Goal: Task Accomplishment & Management: Complete application form

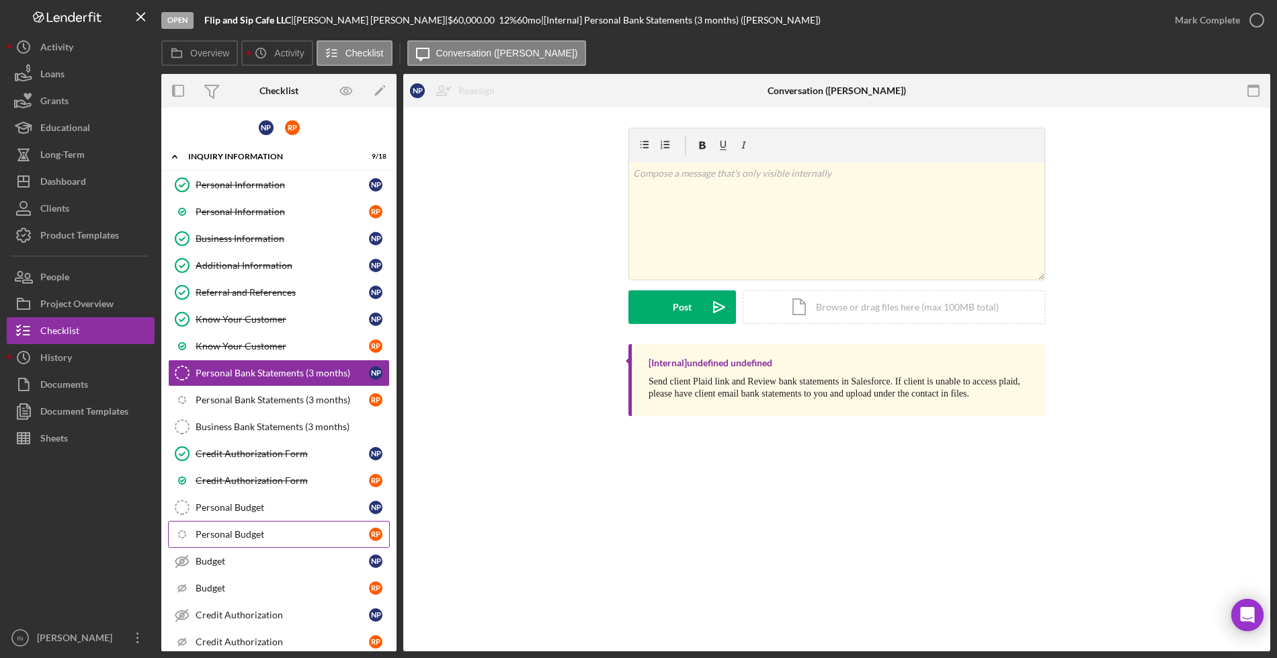
scroll to position [169, 0]
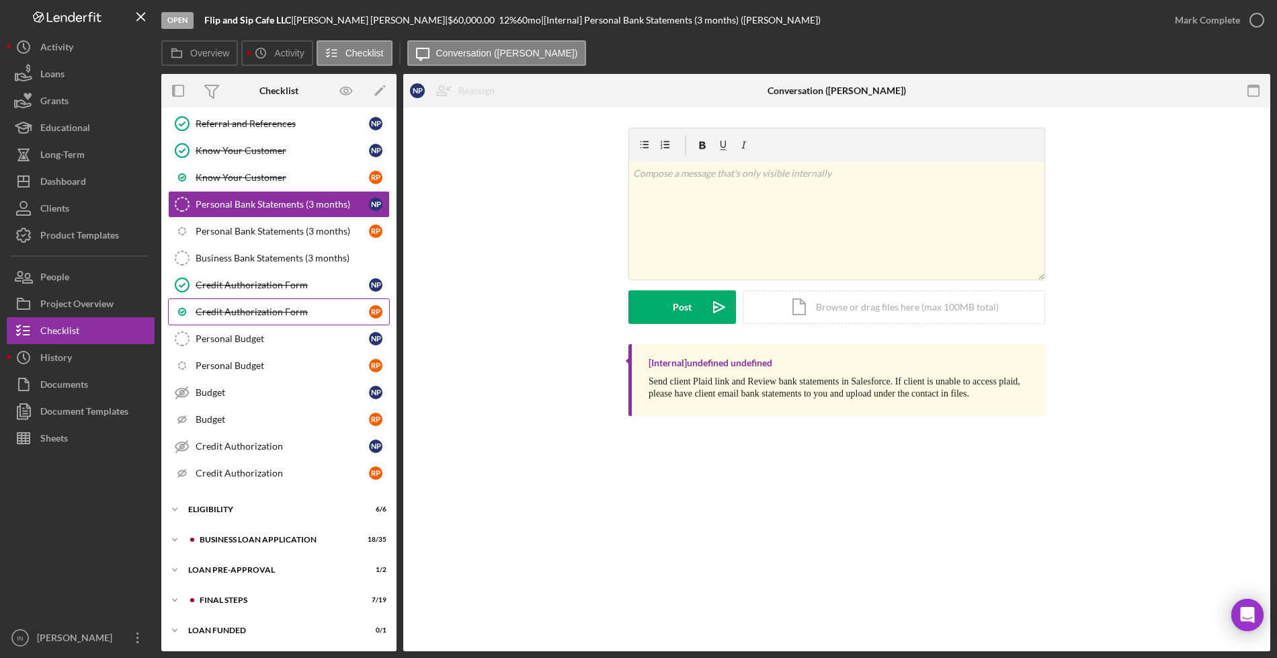
click at [268, 337] on div "Personal Budget" at bounding box center [282, 338] width 173 height 11
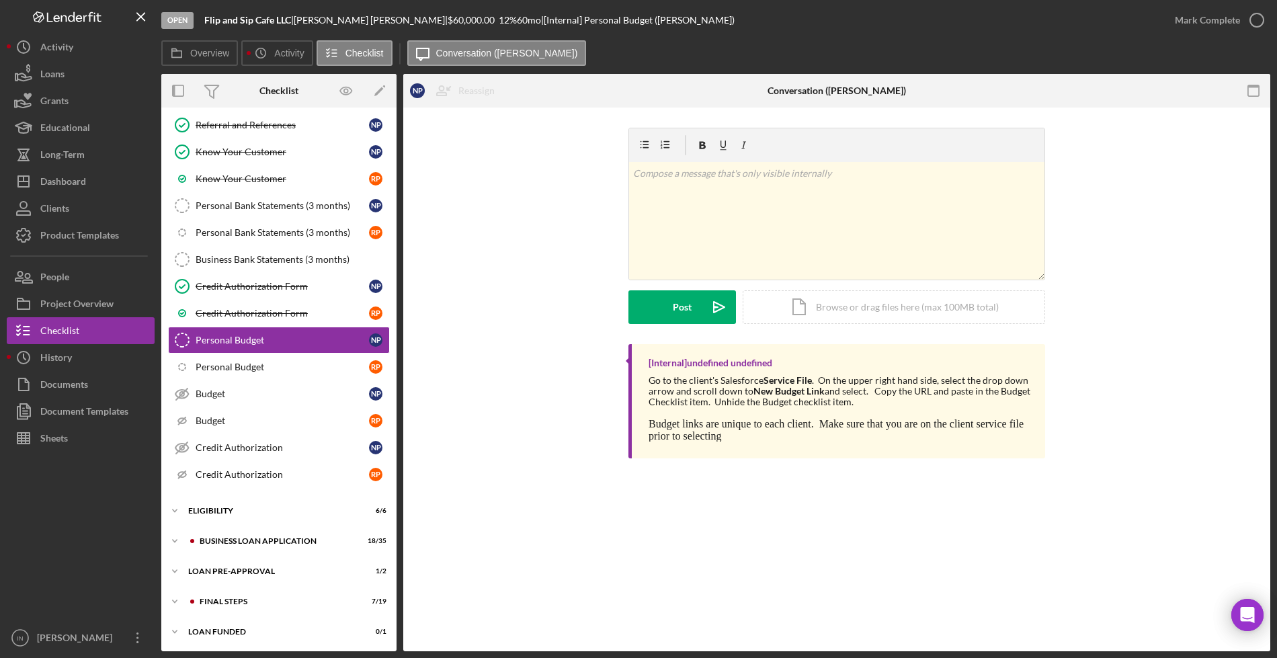
scroll to position [169, 0]
click at [1194, 13] on div "Mark Complete" at bounding box center [1207, 20] width 65 height 27
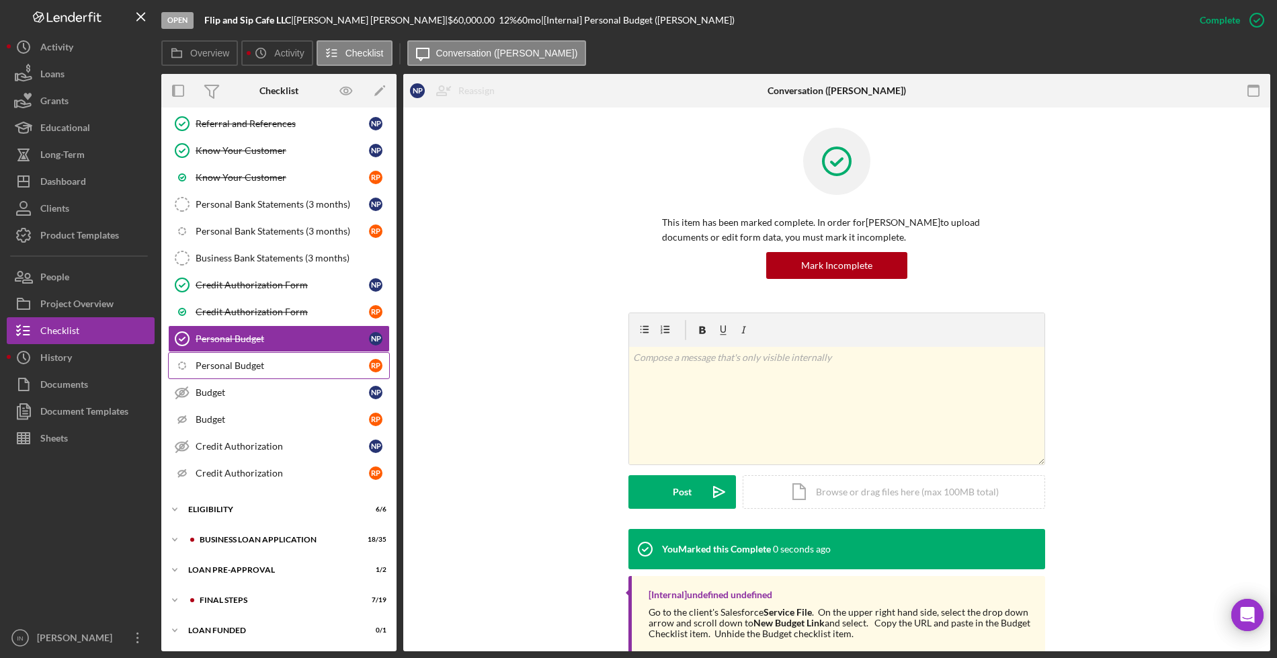
click at [249, 370] on div "Personal Budget" at bounding box center [282, 365] width 173 height 11
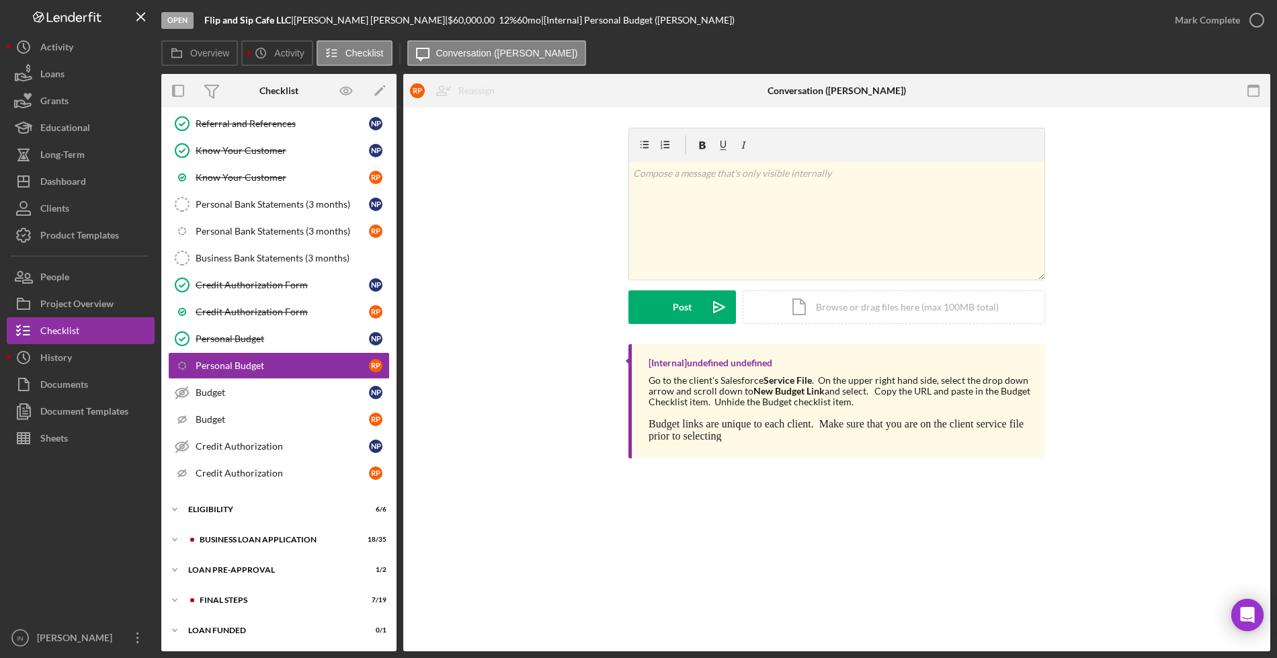
scroll to position [169, 0]
click at [239, 507] on div "ELIGIBILITY" at bounding box center [284, 509] width 192 height 8
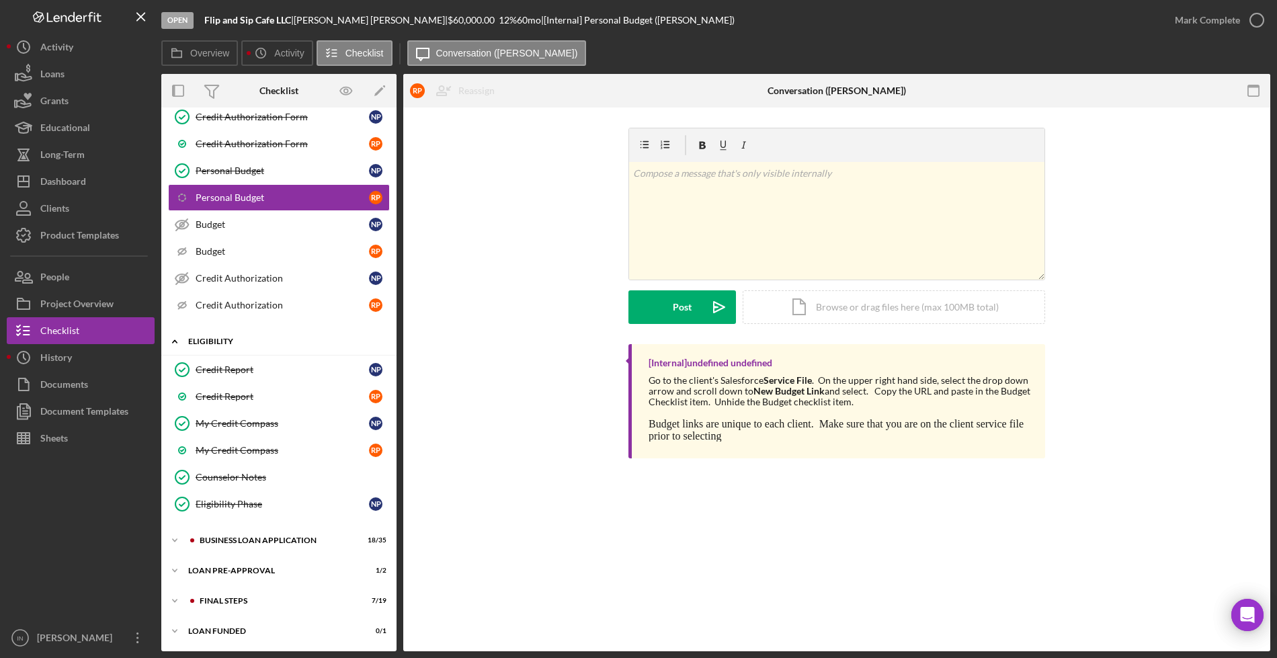
scroll to position [337, 0]
click at [225, 538] on div "BUSINESS LOAN APPLICATION" at bounding box center [290, 540] width 180 height 8
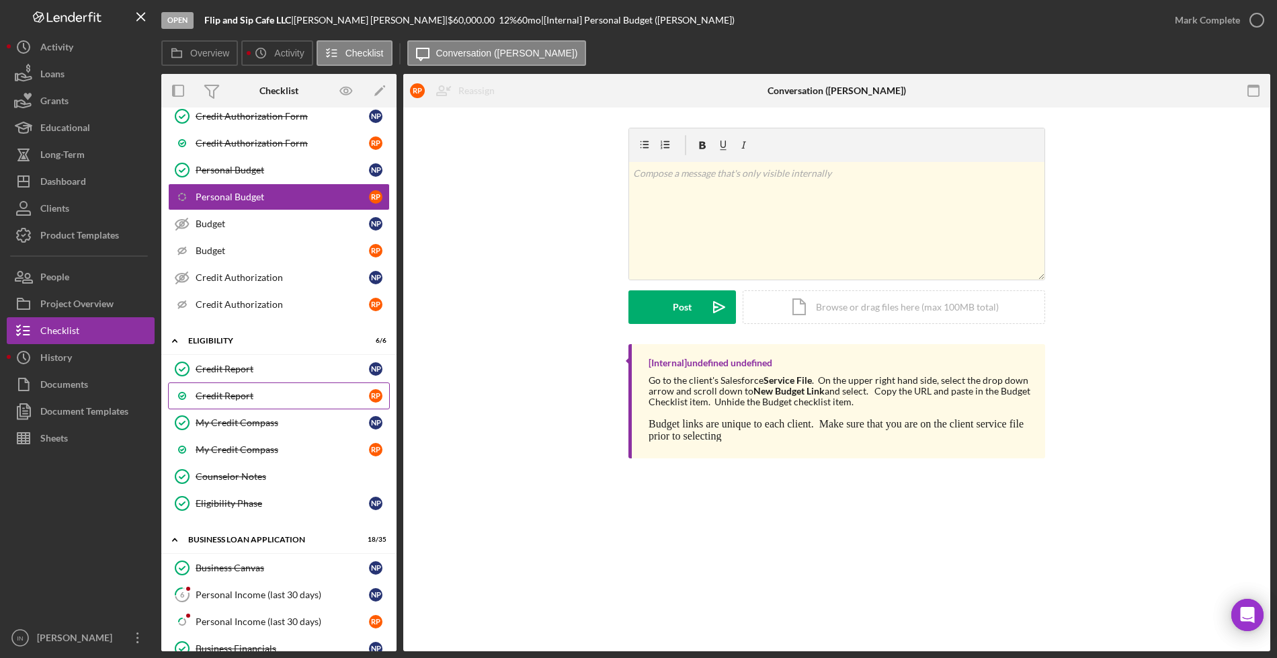
scroll to position [590, 0]
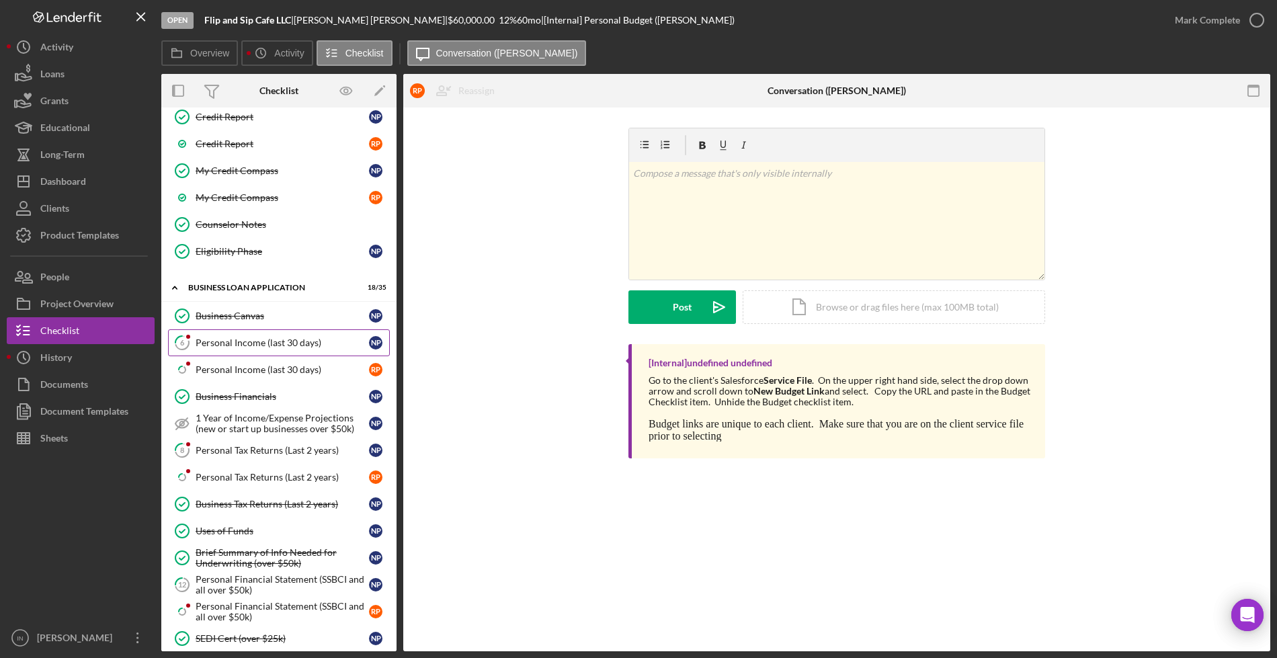
click at [276, 342] on div "Personal Income (last 30 days)" at bounding box center [282, 342] width 173 height 11
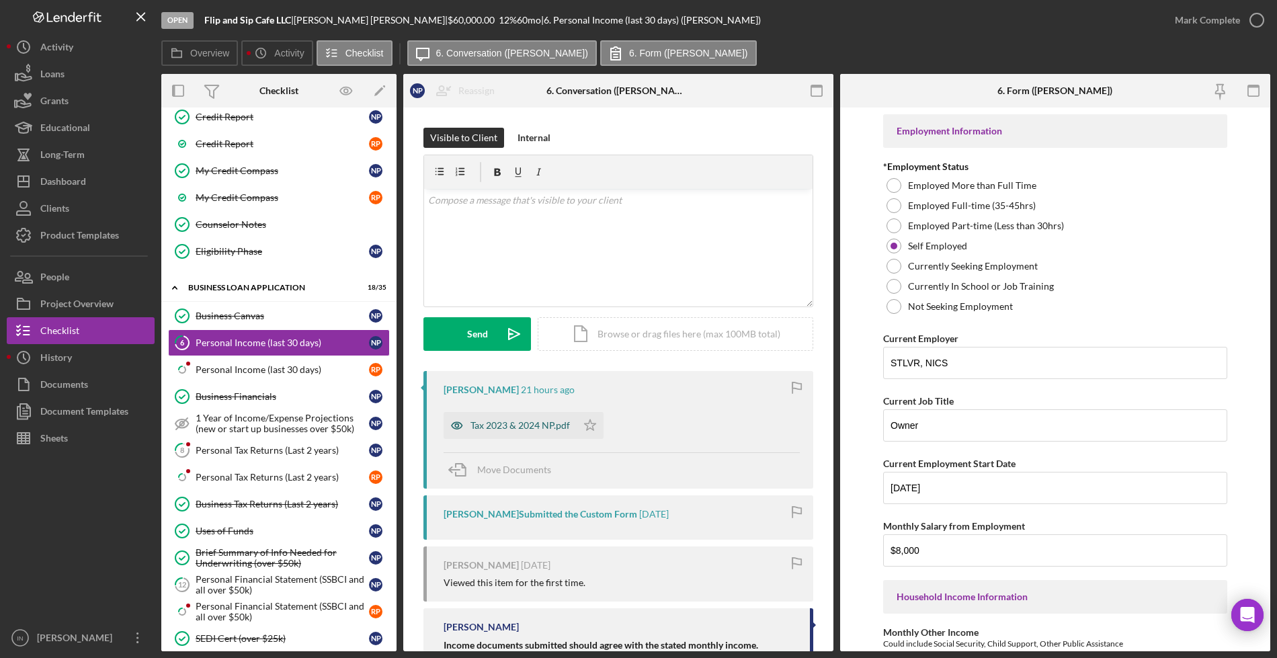
click at [496, 423] on div "Tax 2023 & 2024 NP.pdf" at bounding box center [520, 425] width 99 height 11
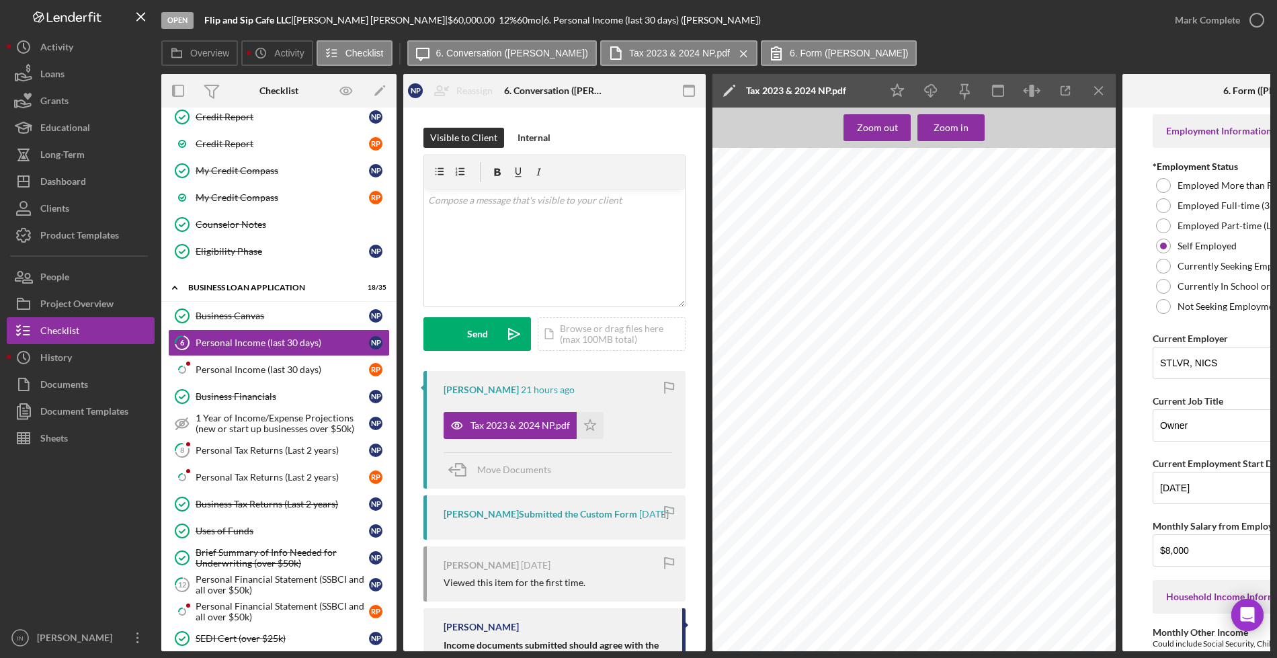
scroll to position [2175, 0]
click at [1222, 23] on div "Mark Complete" at bounding box center [1207, 20] width 65 height 27
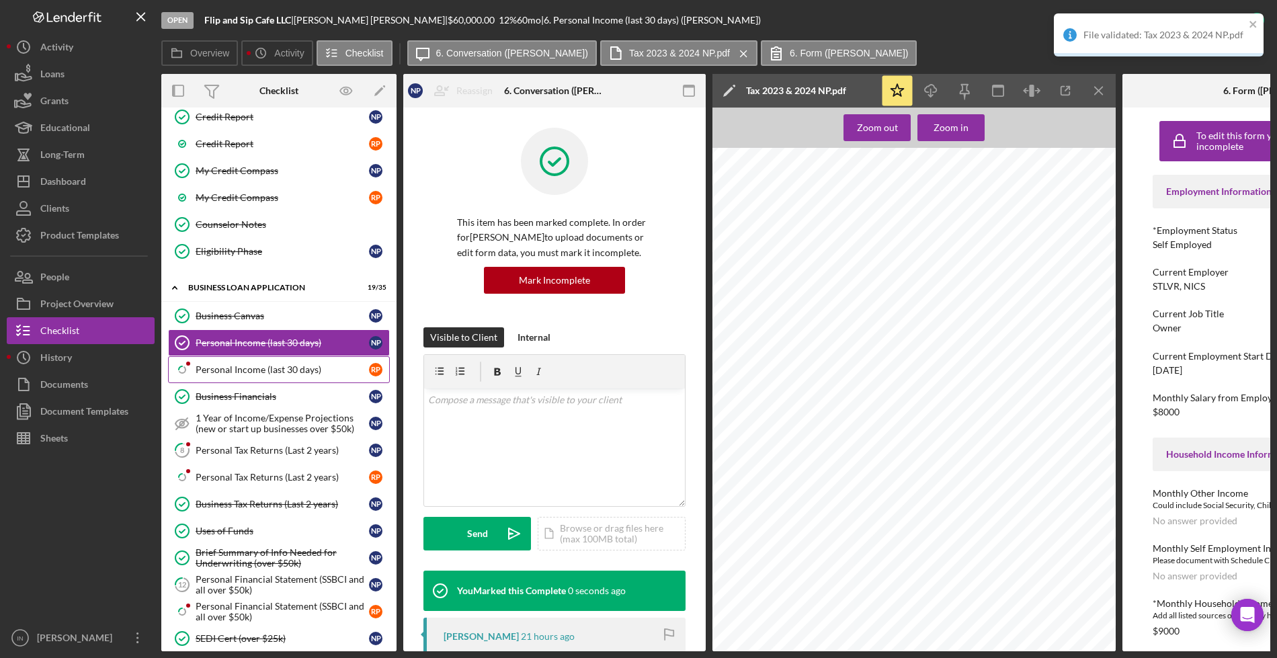
click at [292, 362] on link "Icon/Checklist Item Sub Partial Personal Income (last 30 days) R P" at bounding box center [279, 369] width 222 height 27
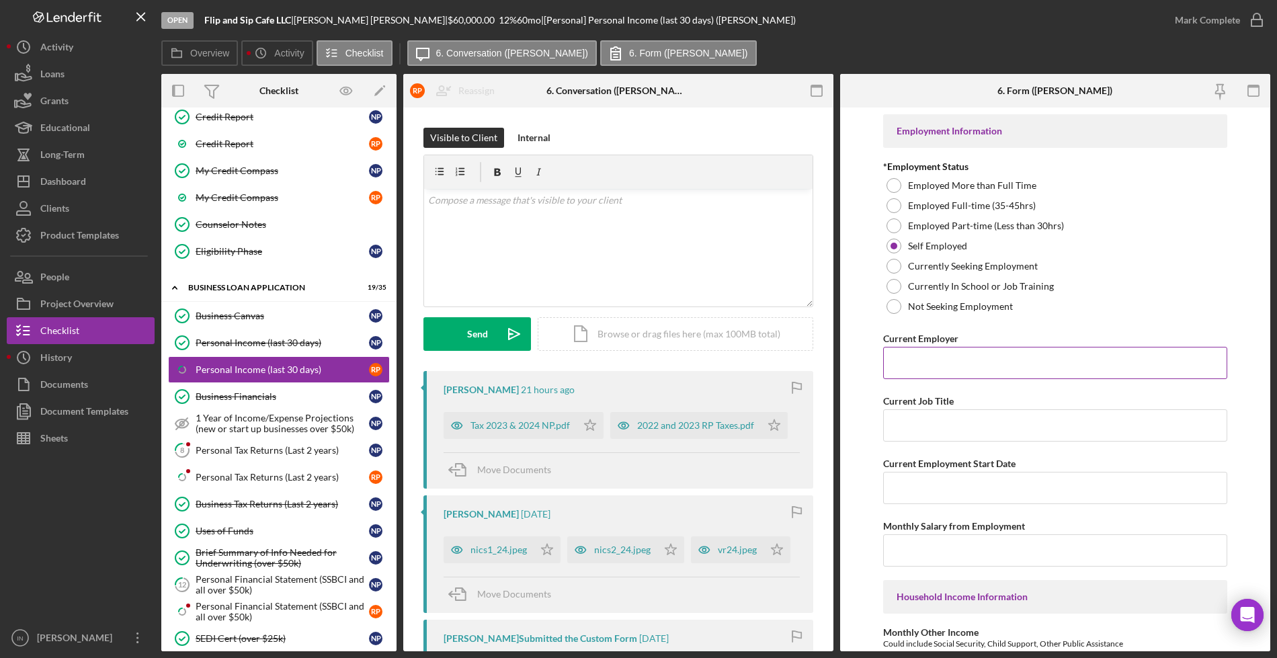
click at [977, 357] on input "Current Employer" at bounding box center [1055, 363] width 344 height 32
type input "Self"
click at [948, 432] on input "Current Job Title" at bounding box center [1055, 425] width 344 height 32
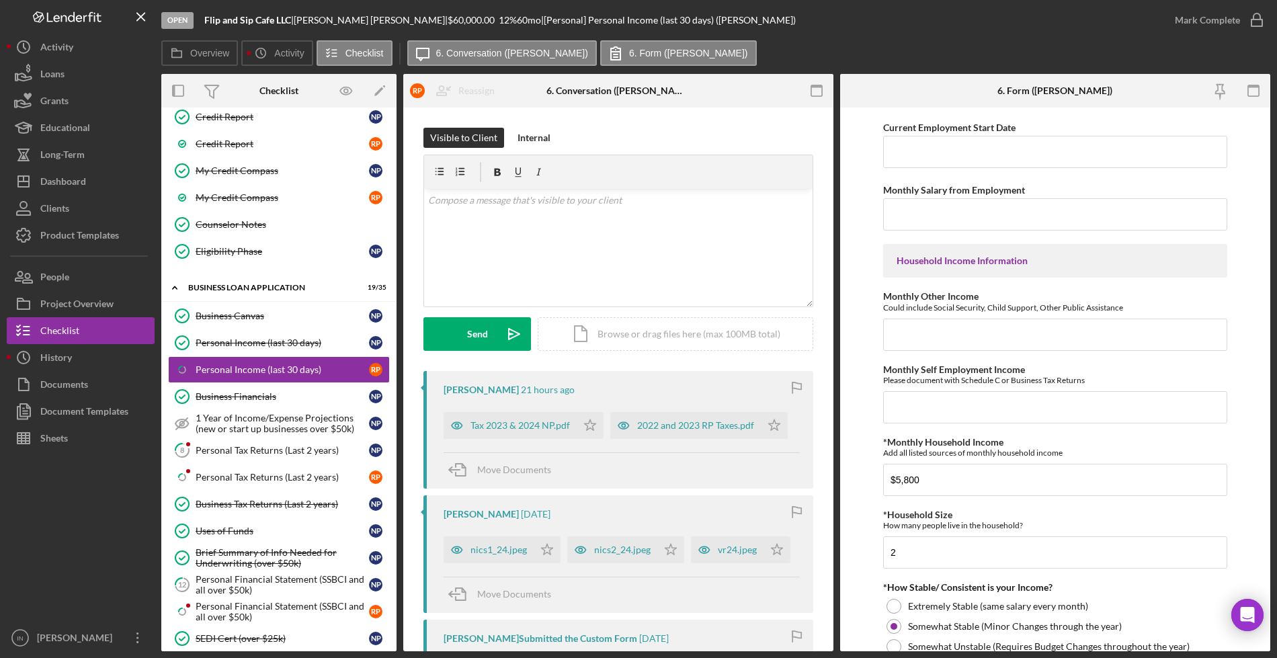
scroll to position [620, 0]
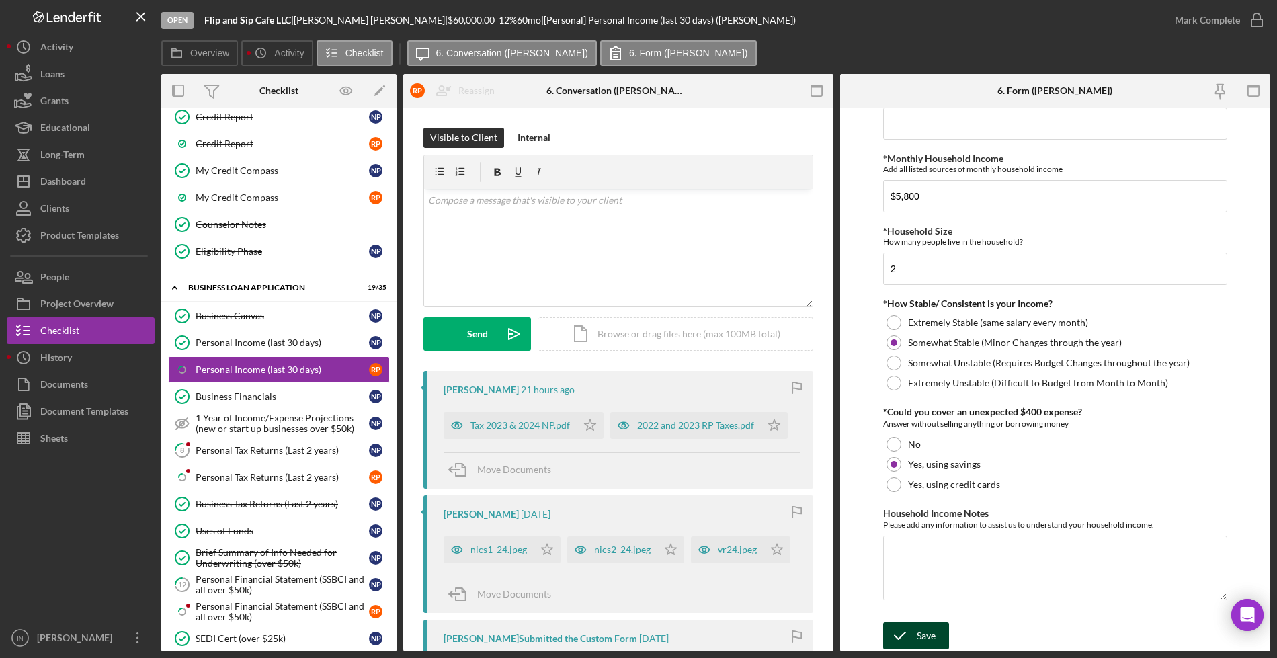
type input "owner"
click at [926, 631] on div "Save" at bounding box center [926, 635] width 19 height 27
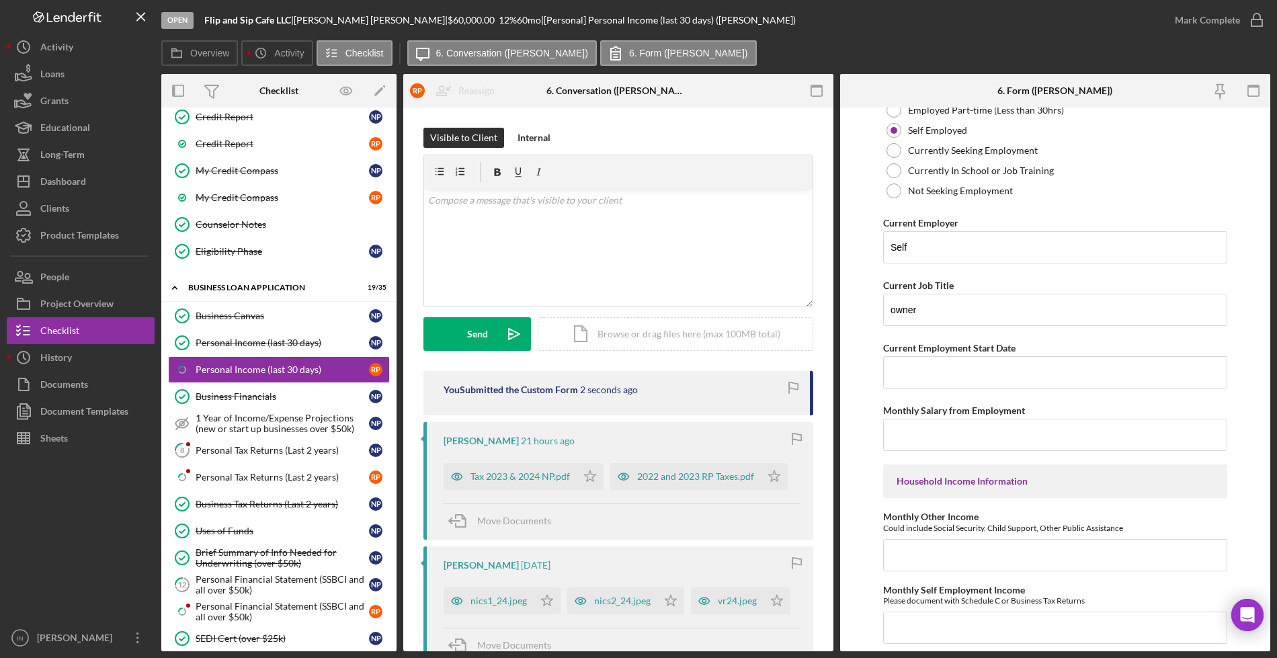
scroll to position [0, 0]
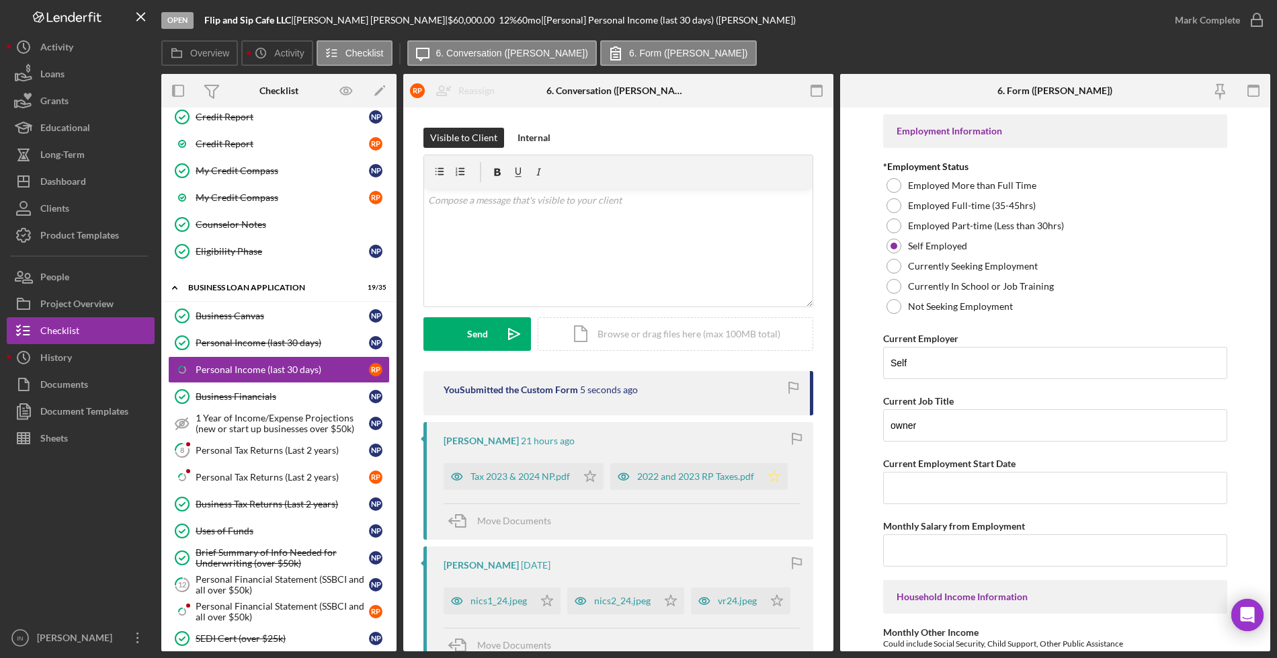
click at [768, 471] on icon "Icon/Star" at bounding box center [774, 476] width 27 height 27
click at [1201, 15] on div "Mark Complete" at bounding box center [1207, 20] width 65 height 27
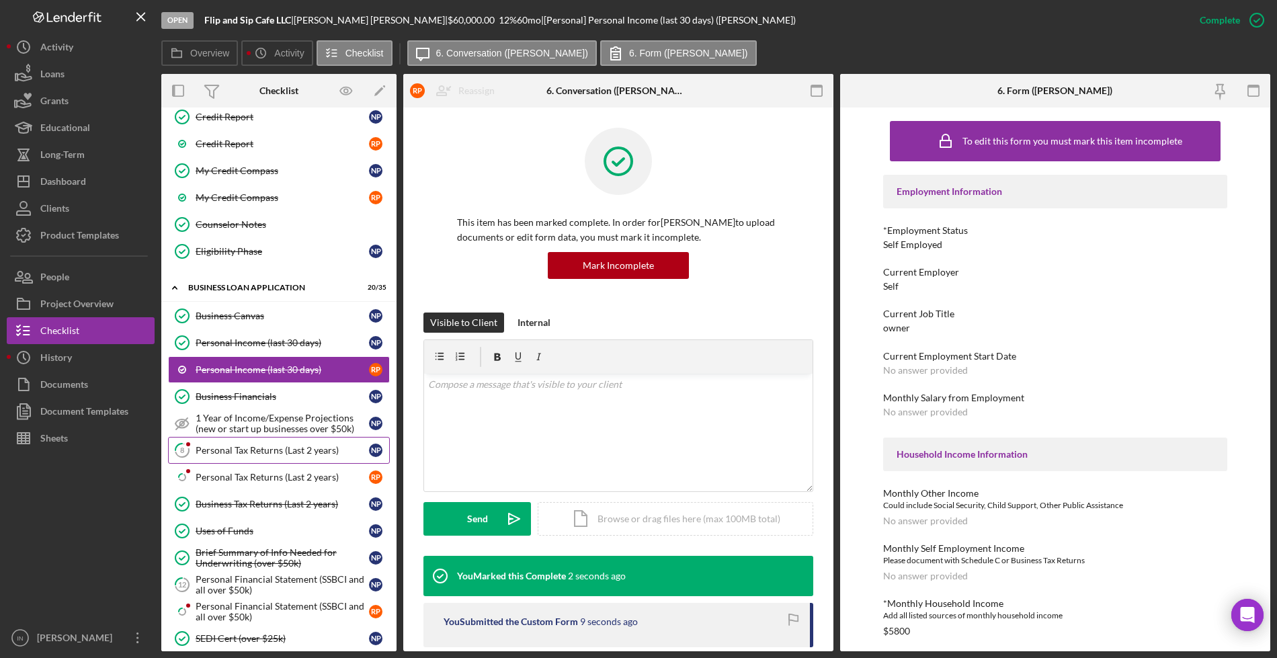
click at [246, 454] on div "Personal Tax Returns (Last 2 years)" at bounding box center [282, 450] width 173 height 11
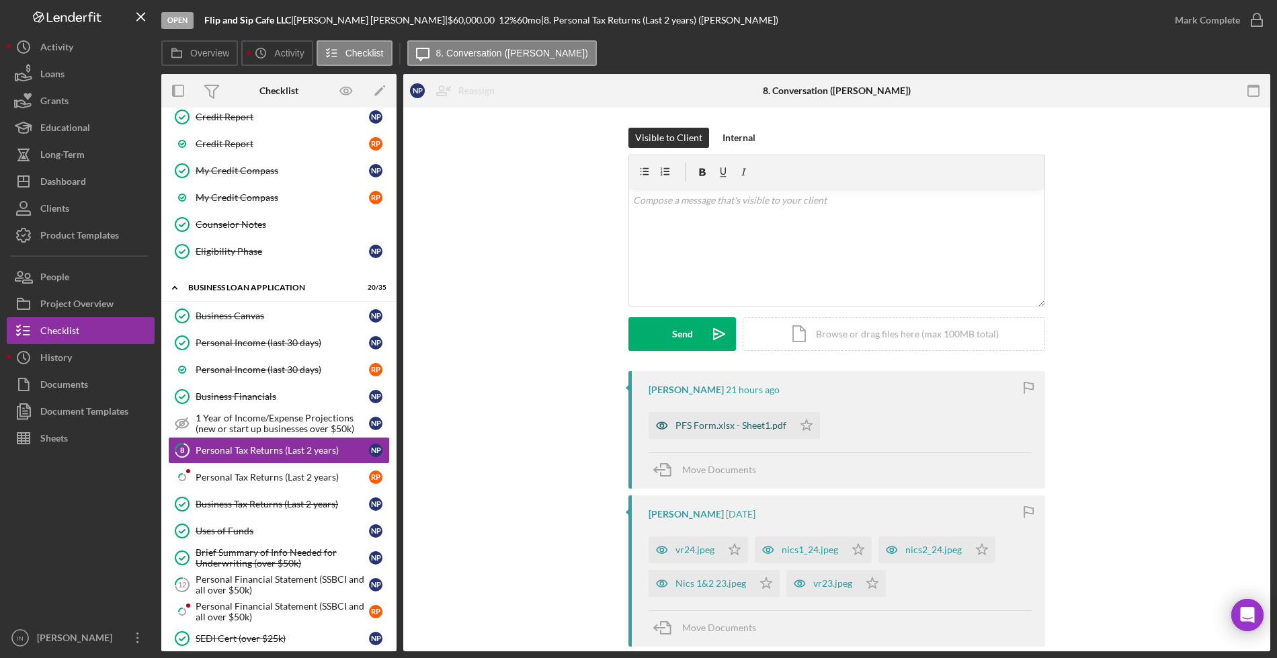
click at [713, 420] on div "PFS Form.xlsx - Sheet1.pdf" at bounding box center [731, 425] width 111 height 11
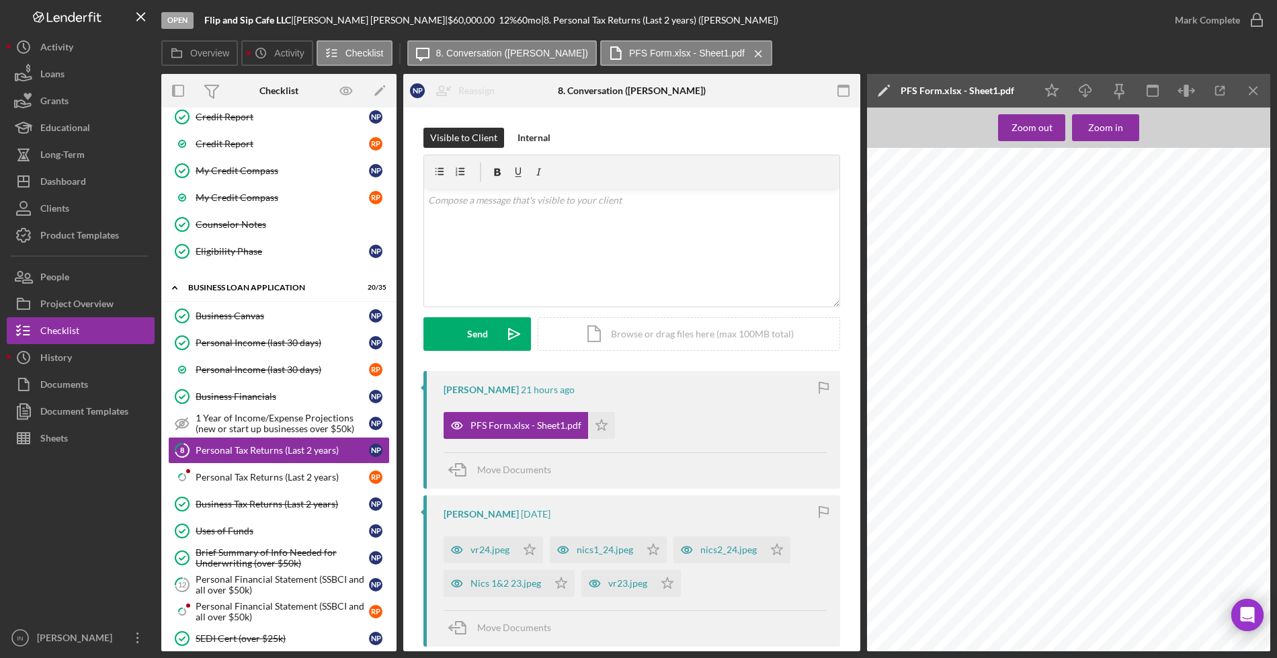
scroll to position [758, 0]
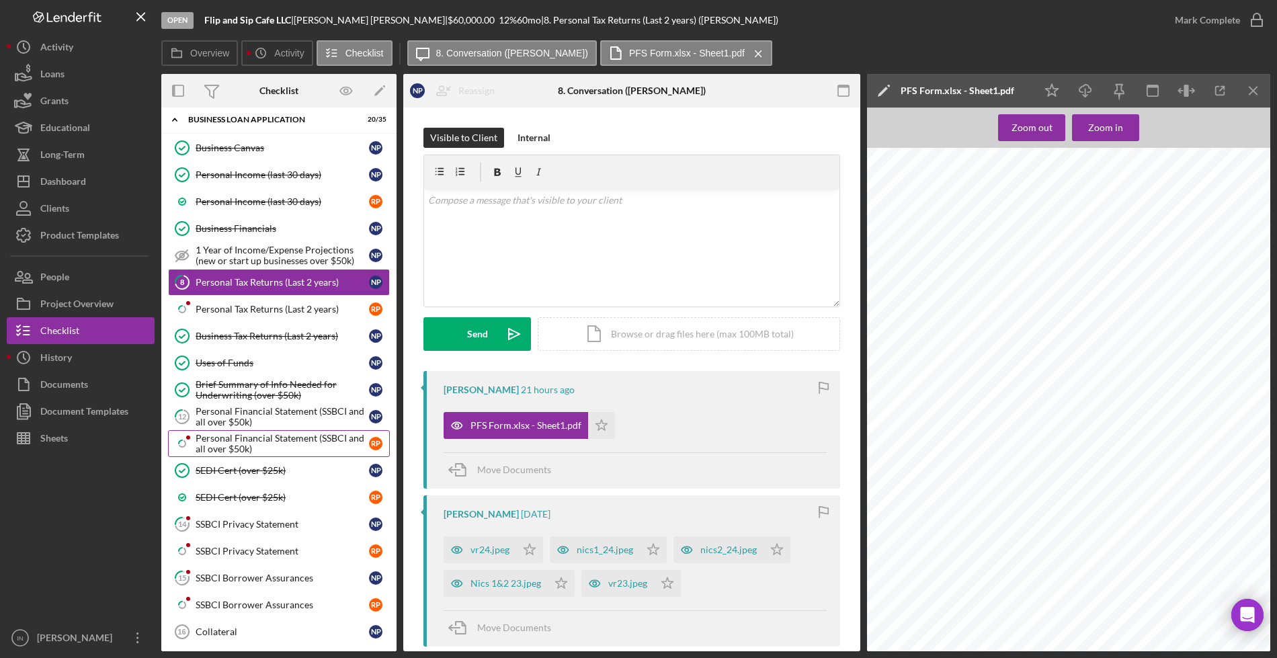
click at [251, 440] on div "Personal Financial Statement (SSBCI and all over $50k)" at bounding box center [282, 444] width 173 height 22
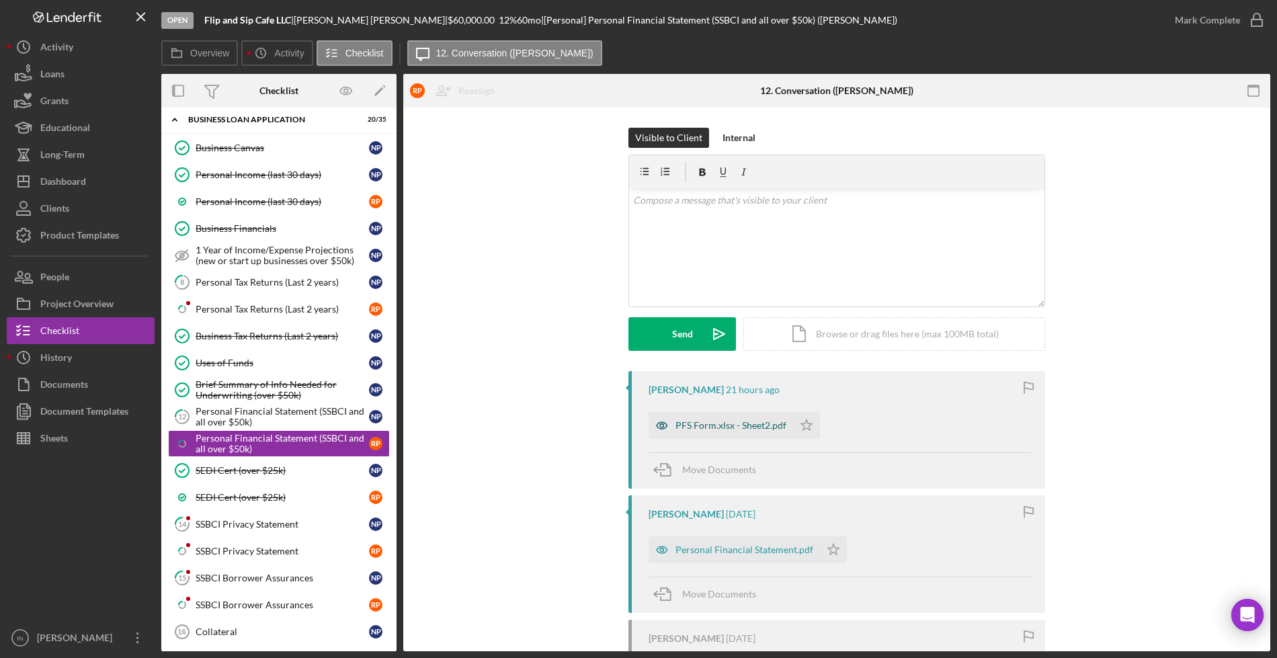
click at [712, 430] on div "PFS Form.xlsx - Sheet2.pdf" at bounding box center [731, 425] width 111 height 11
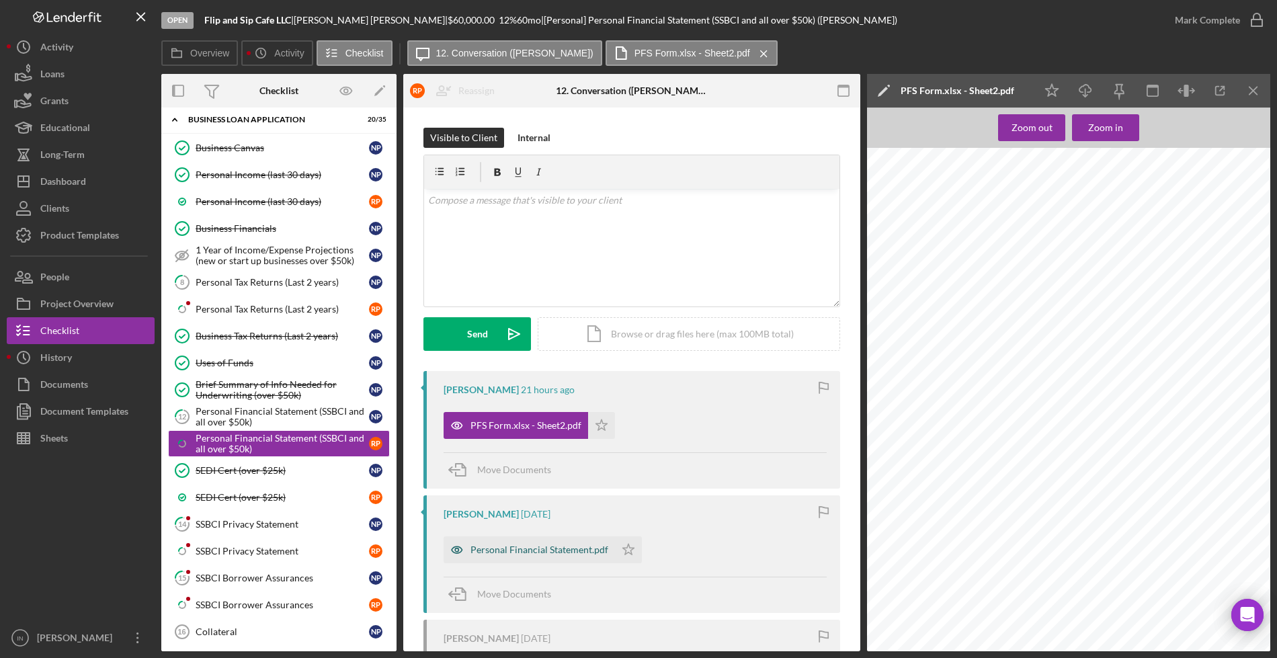
click at [544, 552] on div "Personal Financial Statement.pdf" at bounding box center [540, 549] width 138 height 11
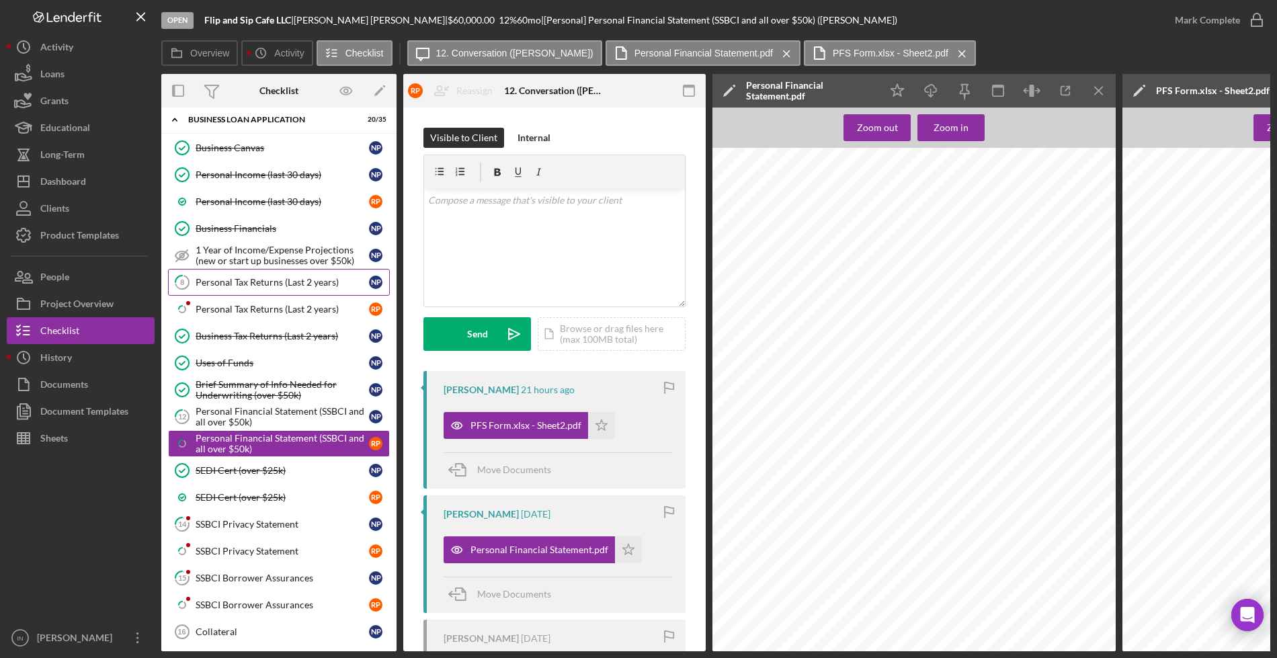
click at [240, 283] on div "Personal Tax Returns (Last 2 years)" at bounding box center [282, 282] width 173 height 11
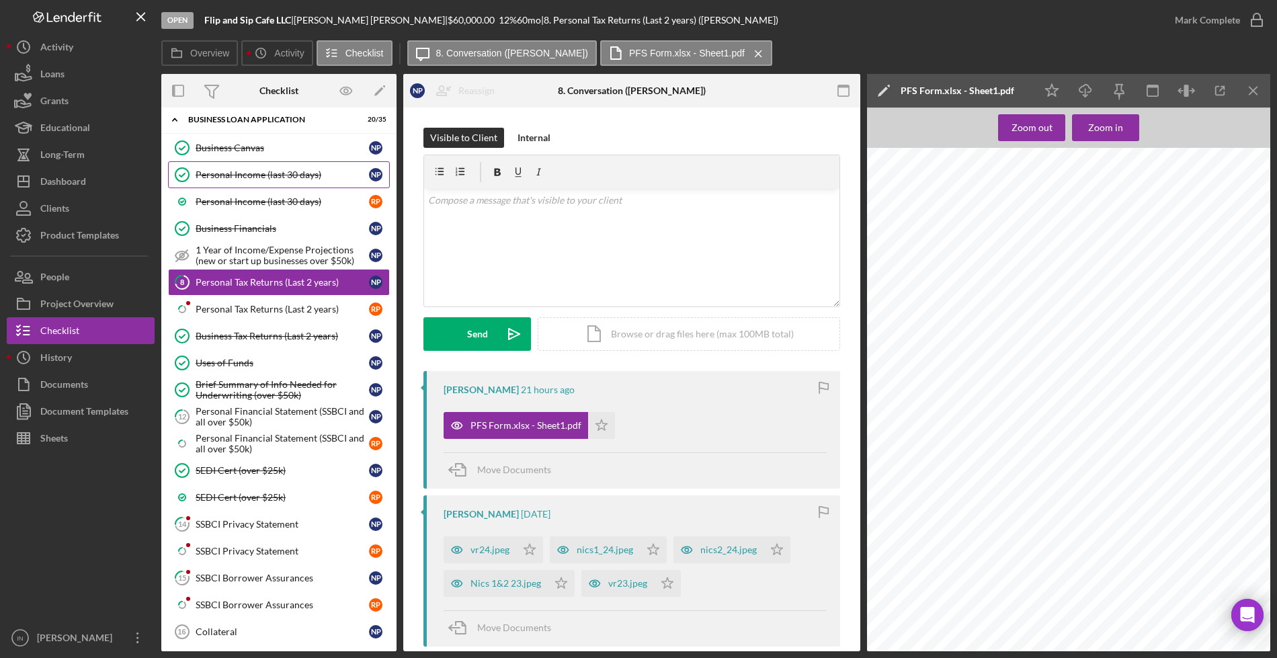
click at [275, 173] on div "Personal Income (last 30 days)" at bounding box center [282, 174] width 173 height 11
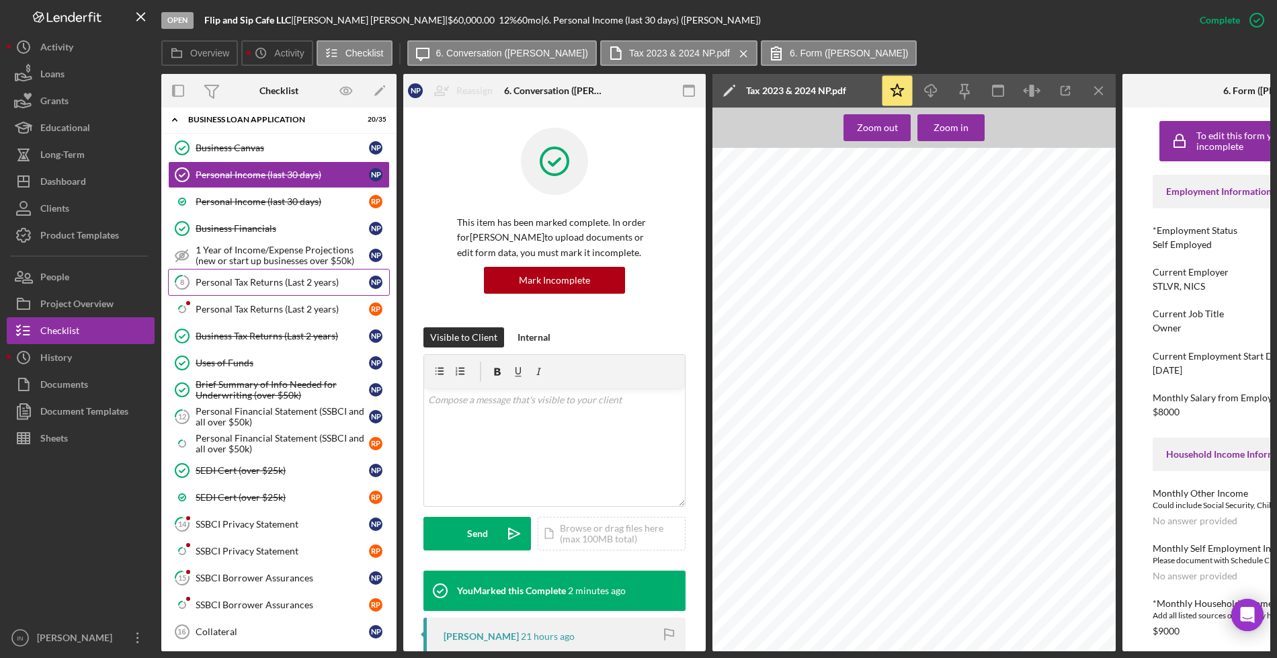
click at [270, 288] on link "8 Personal Tax Returns (Last 2 years) N P" at bounding box center [279, 282] width 222 height 27
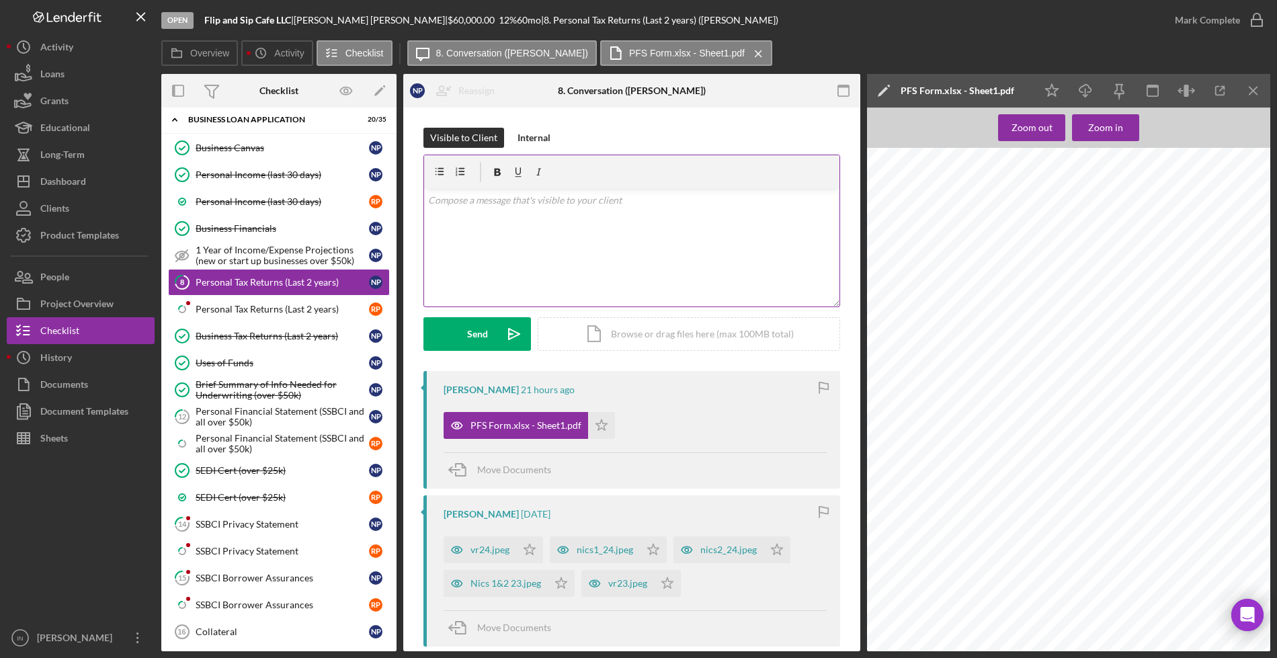
click at [598, 233] on div "v Color teal Color pink Remove color Add row above Add row below Add column bef…" at bounding box center [631, 248] width 415 height 118
click at [244, 307] on div "Personal Tax Returns (Last 2 years)" at bounding box center [282, 309] width 173 height 11
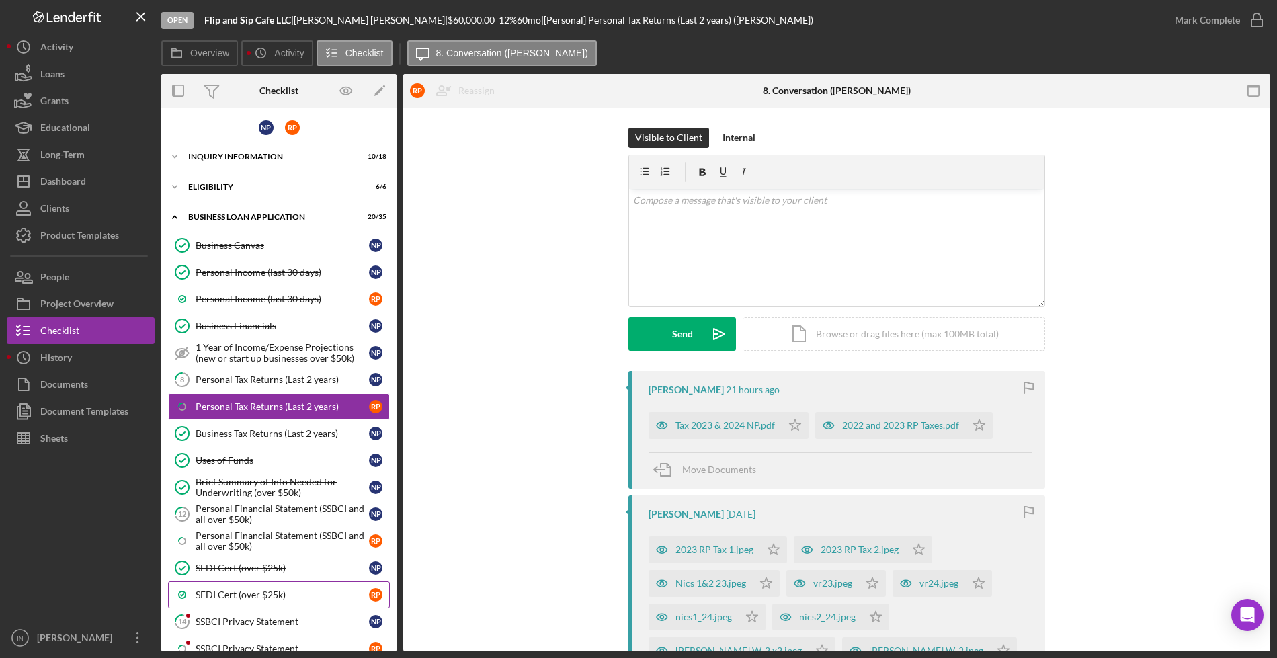
scroll to position [84, 0]
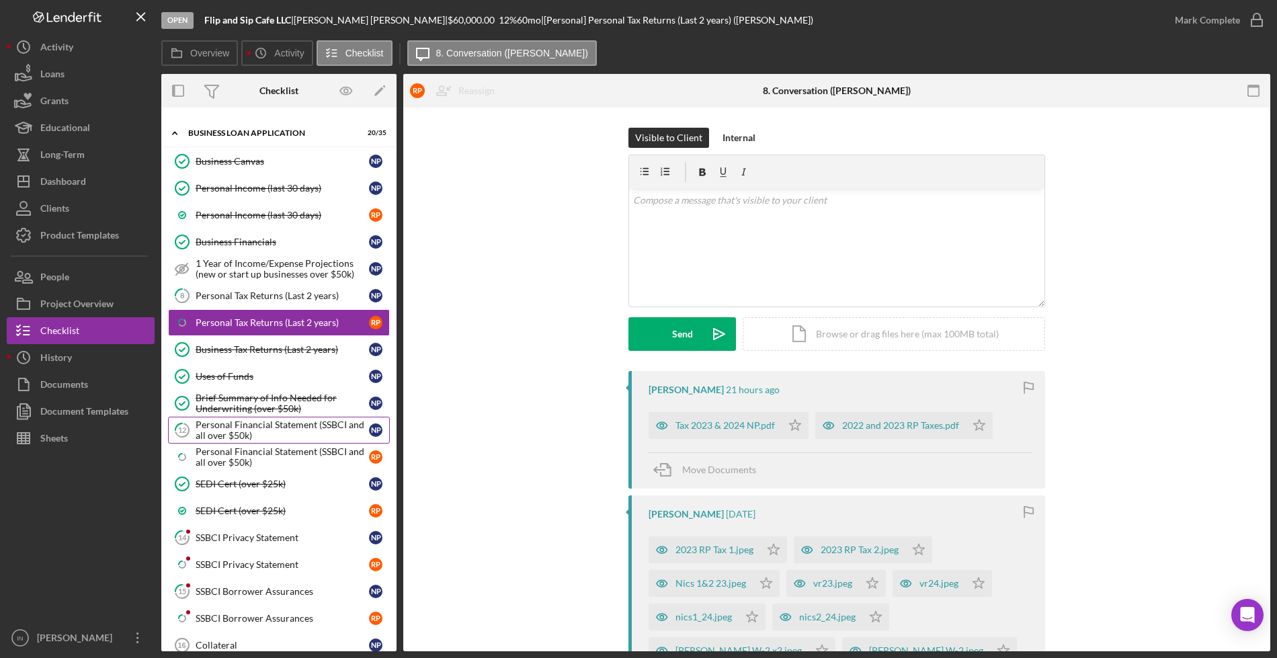
click at [225, 430] on div "Personal Financial Statement (SSBCI and all over $50k)" at bounding box center [282, 430] width 173 height 22
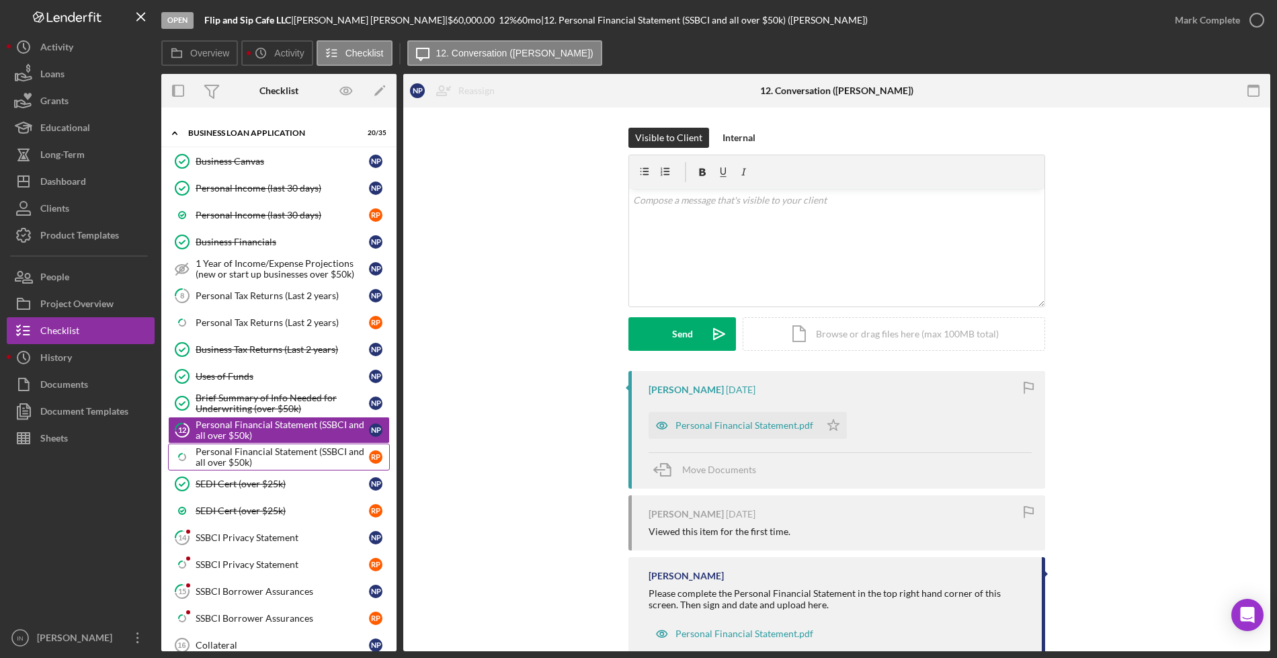
click at [232, 458] on div "Personal Financial Statement (SSBCI and all over $50k)" at bounding box center [282, 457] width 173 height 22
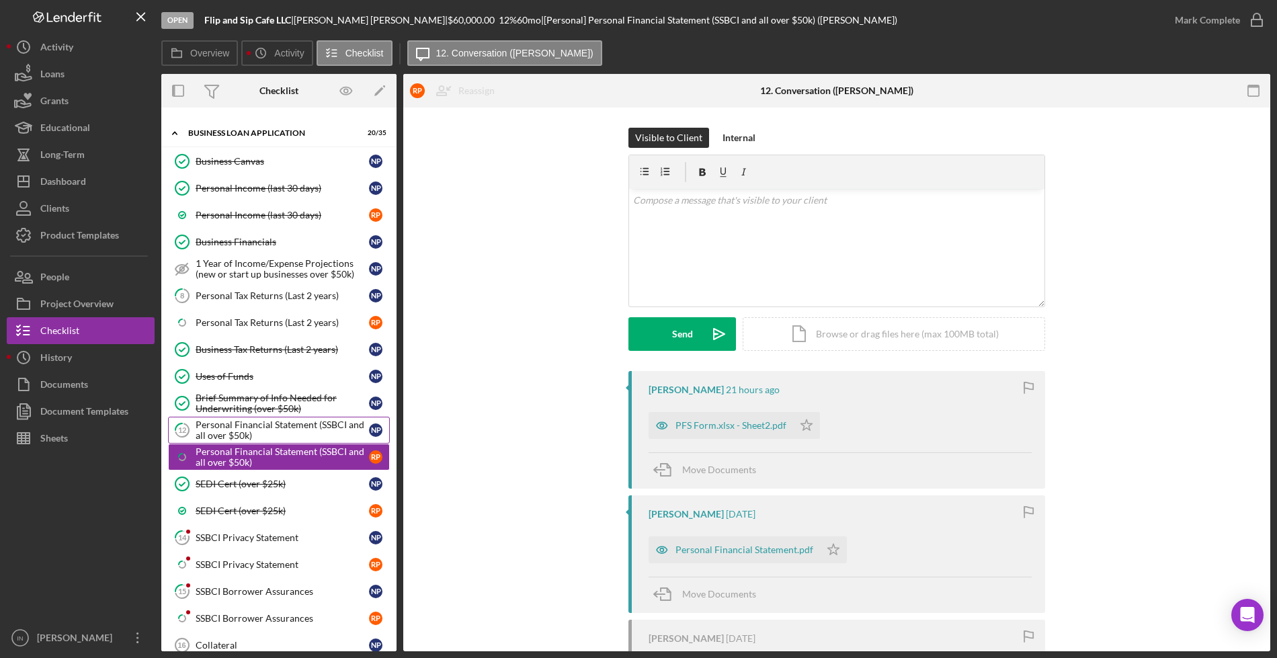
click at [220, 436] on div "Personal Financial Statement (SSBCI and all over $50k)" at bounding box center [282, 430] width 173 height 22
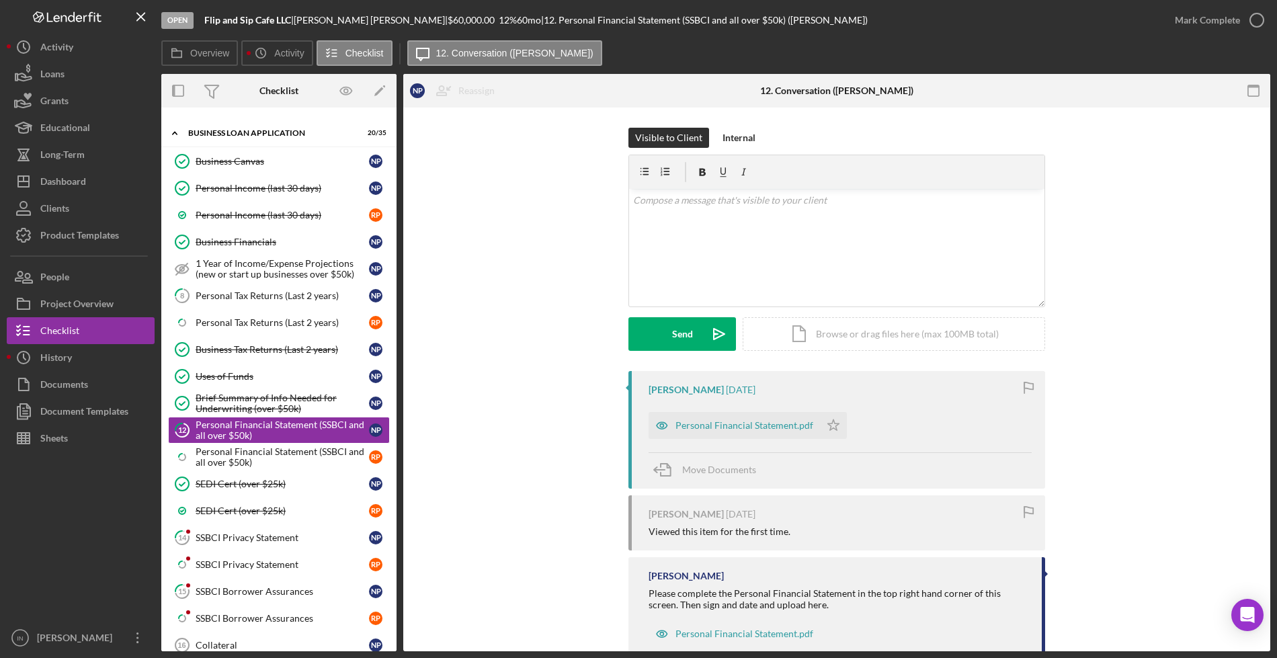
scroll to position [36, 0]
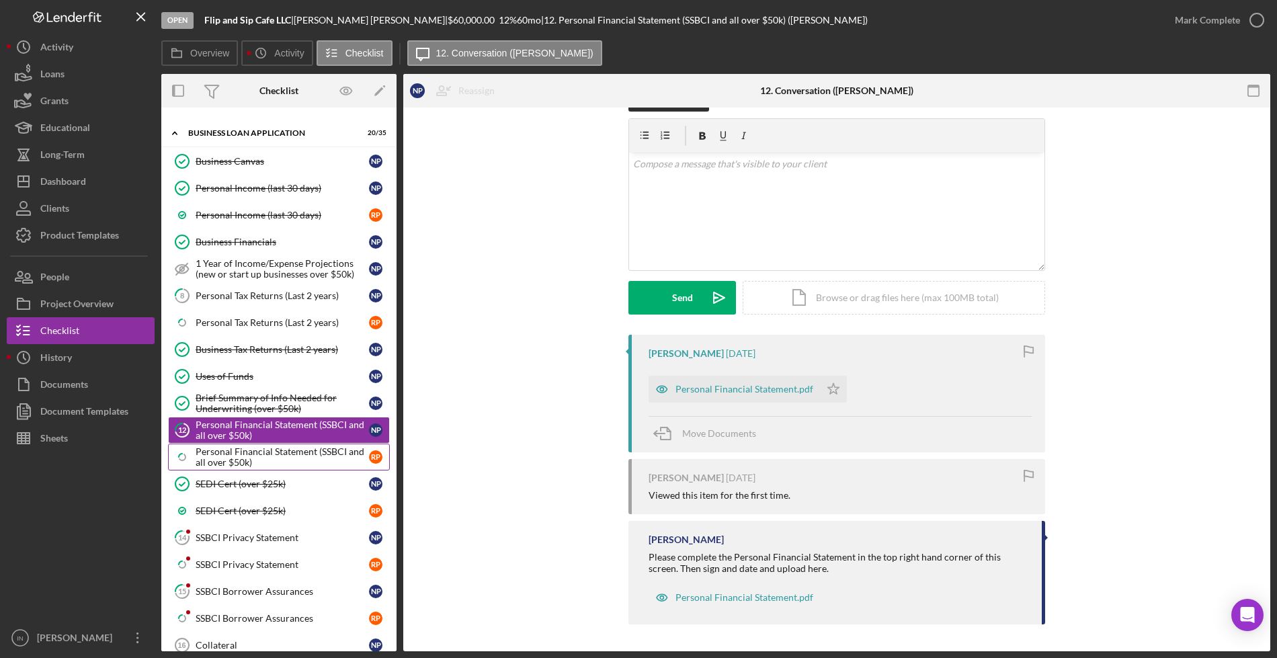
click at [211, 458] on div "Personal Financial Statement (SSBCI and all over $50k)" at bounding box center [282, 457] width 173 height 22
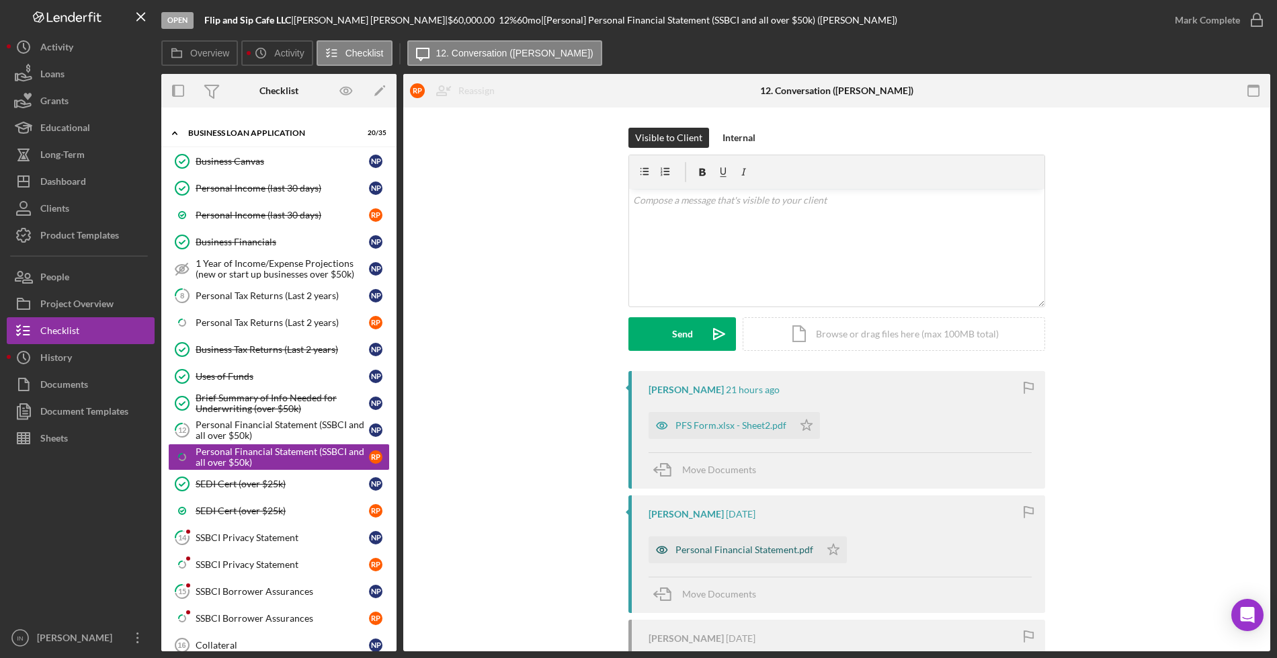
click at [765, 545] on div "Personal Financial Statement.pdf" at bounding box center [745, 549] width 138 height 11
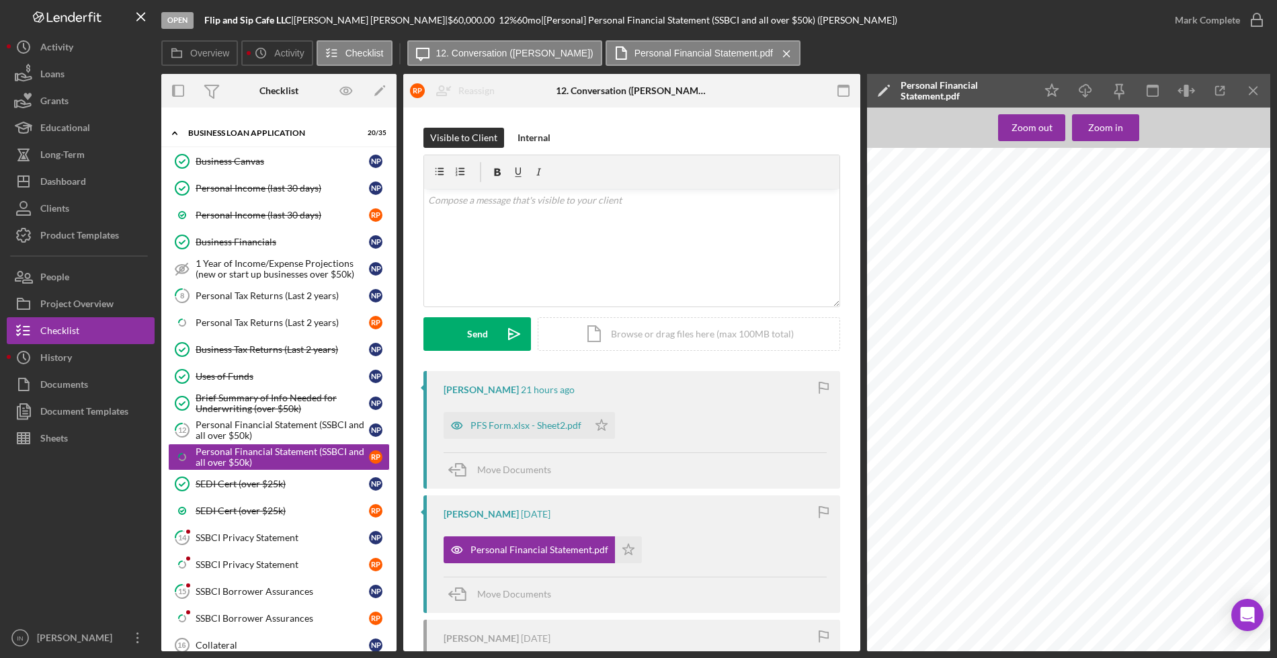
scroll to position [336, 0]
click at [284, 424] on div "Personal Financial Statement (SSBCI and all over $50k)" at bounding box center [282, 430] width 173 height 22
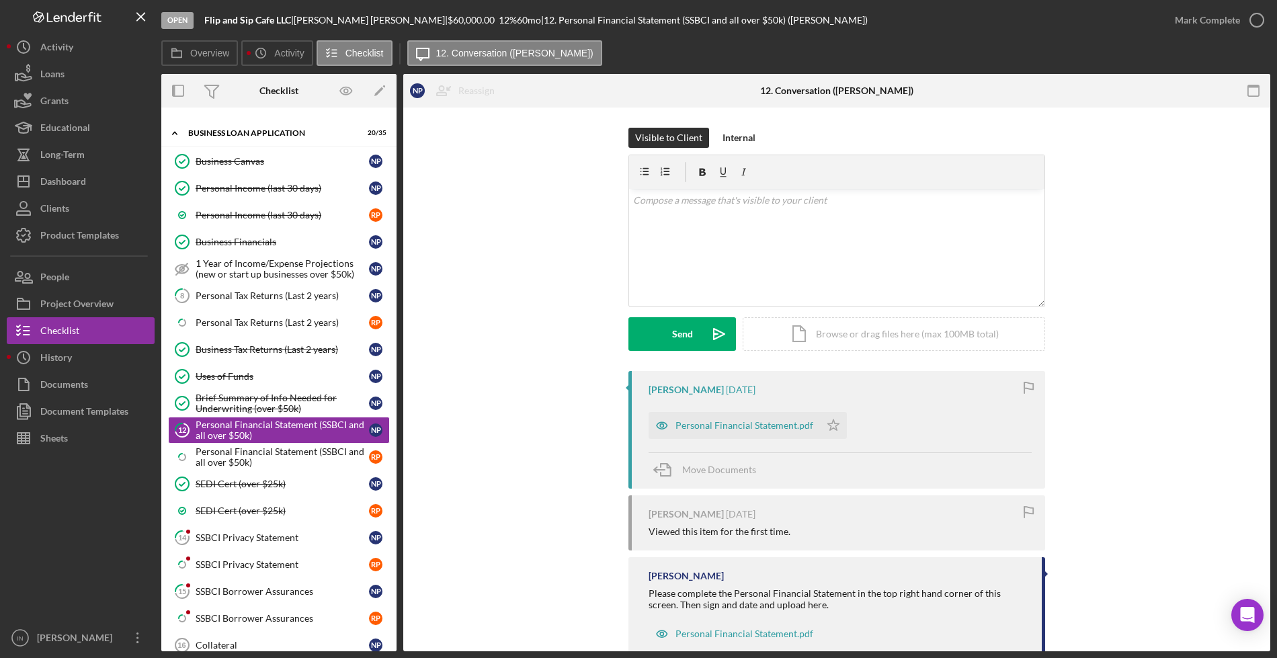
scroll to position [36, 0]
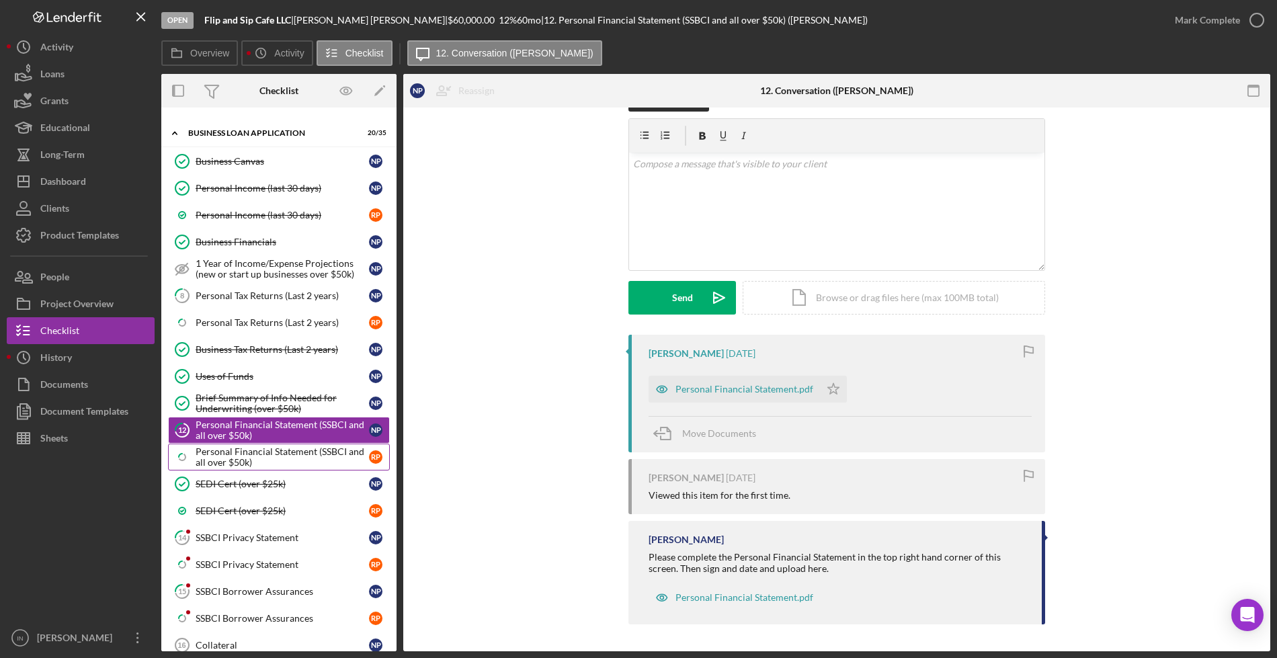
click at [240, 454] on div "Personal Financial Statement (SSBCI and all over $50k)" at bounding box center [282, 457] width 173 height 22
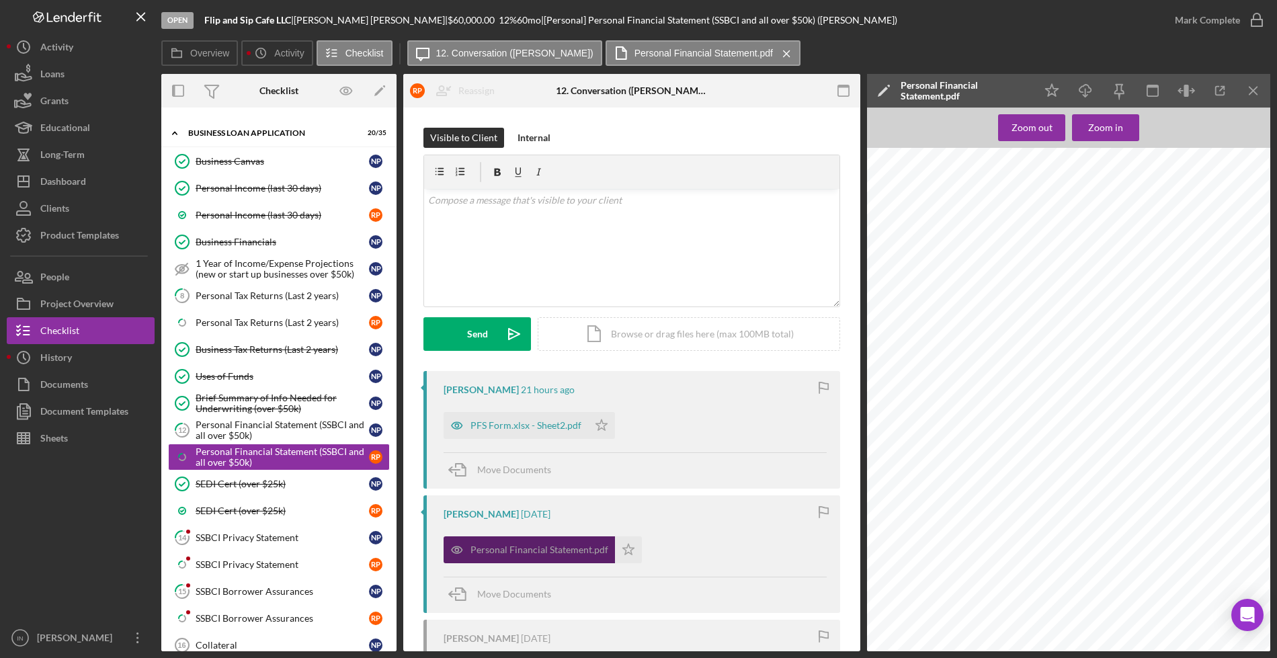
click at [501, 546] on div "Personal Financial Statement.pdf" at bounding box center [540, 549] width 138 height 11
click at [268, 542] on div "SSBCI Privacy Statement" at bounding box center [282, 537] width 173 height 11
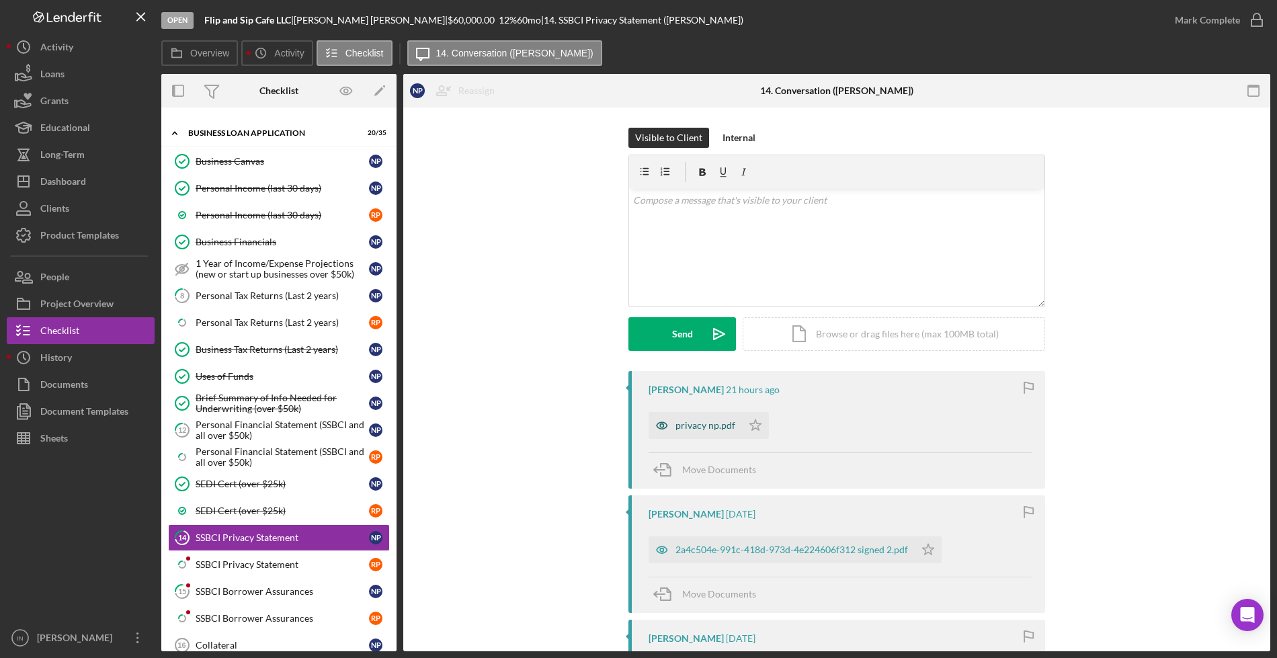
click at [704, 420] on div "privacy np.pdf" at bounding box center [706, 425] width 60 height 11
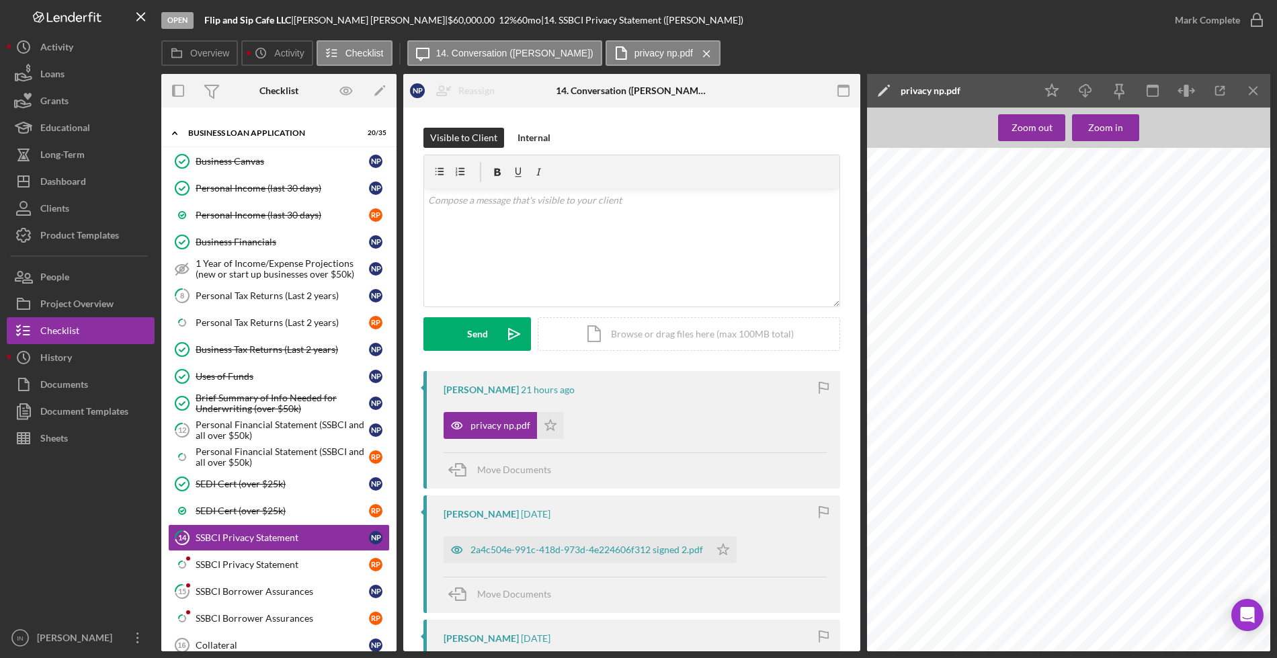
scroll to position [42, 0]
click at [238, 560] on div "SSBCI Privacy Statement" at bounding box center [282, 564] width 173 height 11
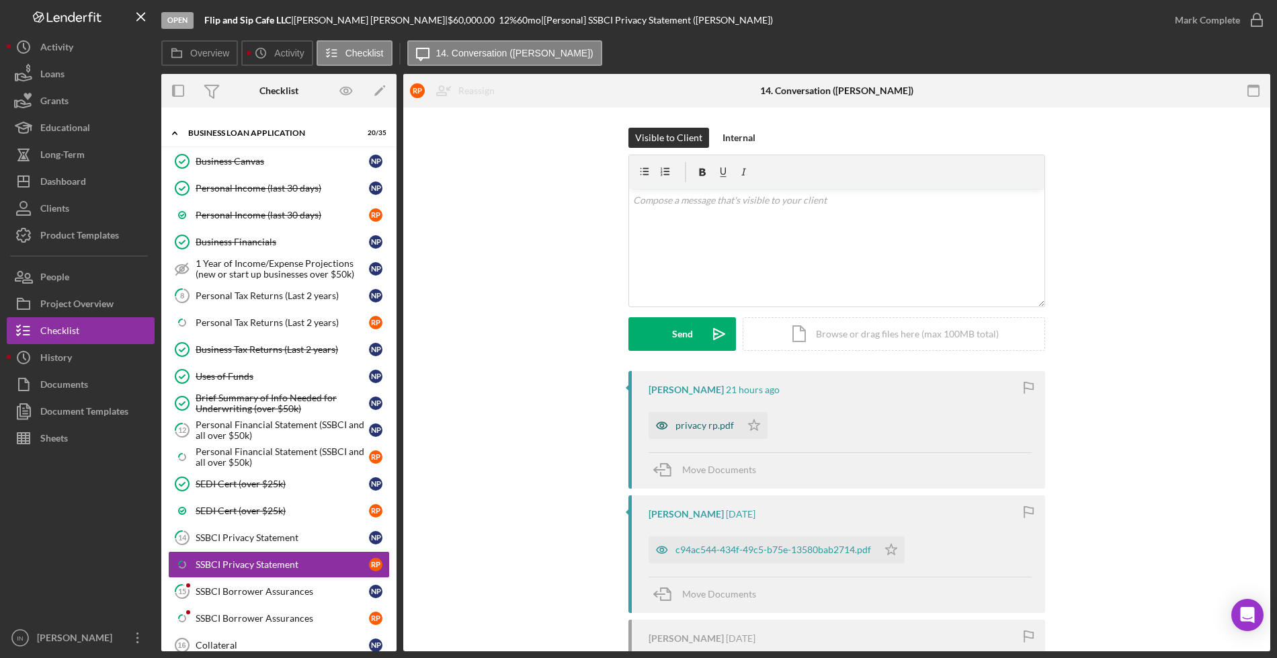
click at [701, 422] on div "privacy rp.pdf" at bounding box center [705, 425] width 58 height 11
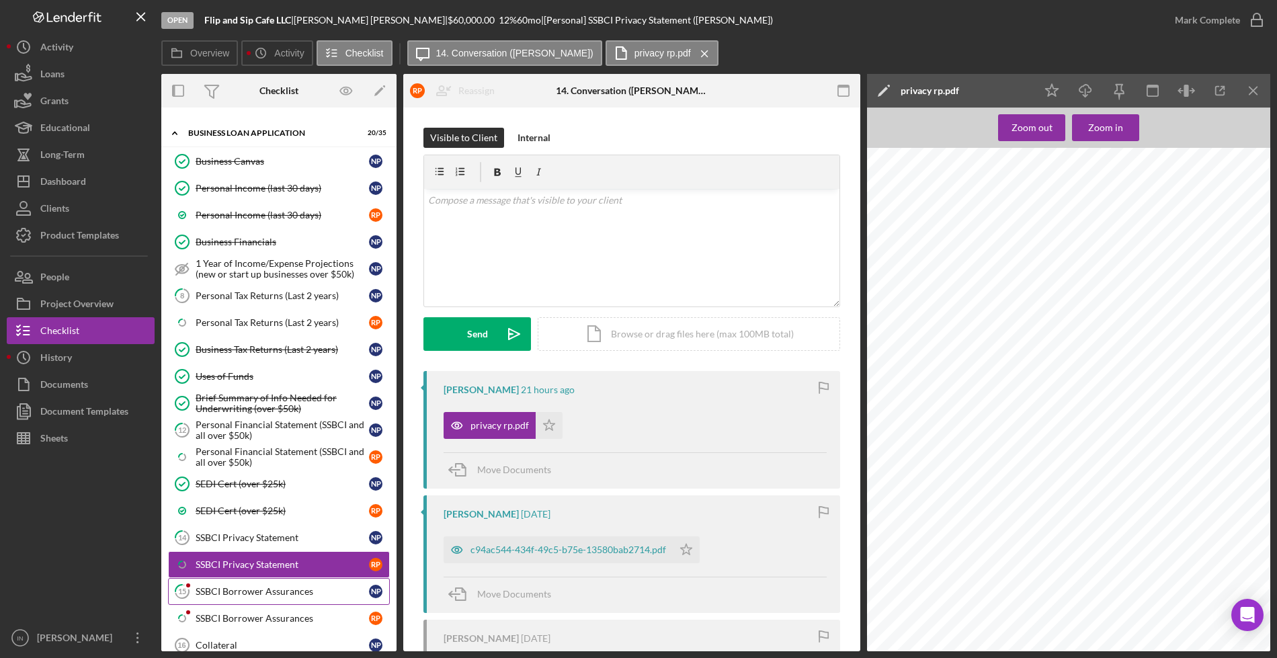
click at [252, 592] on div "SSBCI Borrower Assurances" at bounding box center [282, 591] width 173 height 11
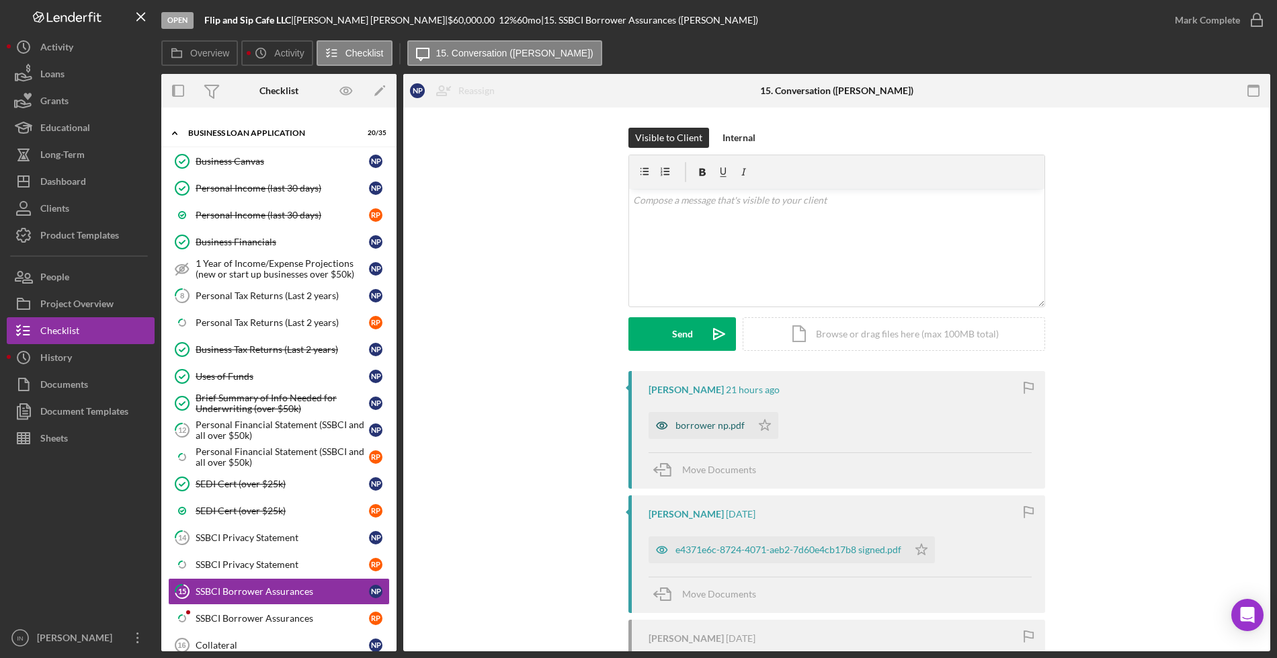
click at [708, 424] on div "borrower np.pdf" at bounding box center [710, 425] width 69 height 11
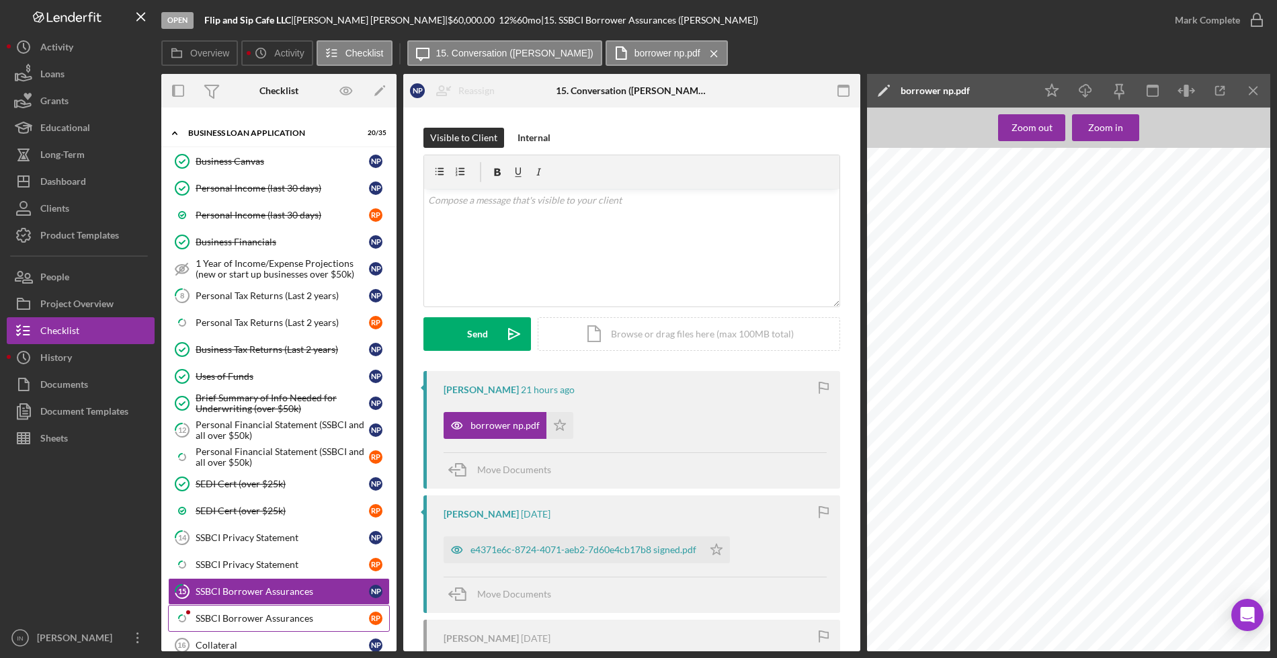
click at [233, 613] on div "SSBCI Borrower Assurances" at bounding box center [282, 618] width 173 height 11
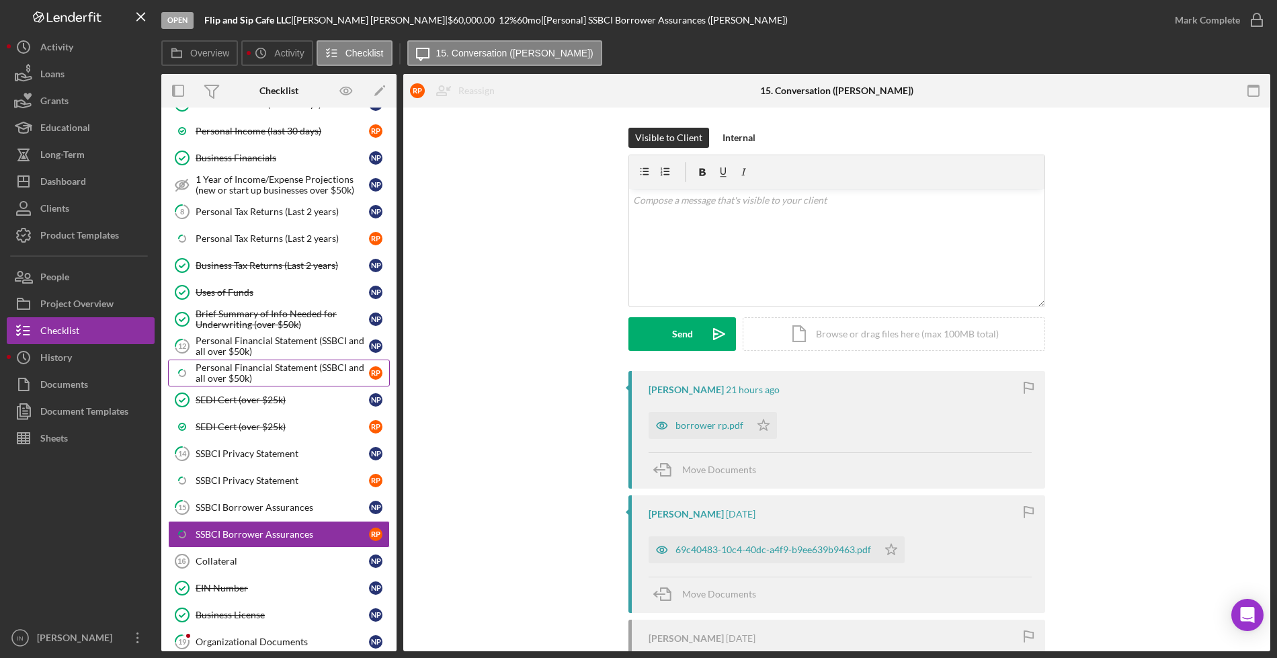
scroll to position [252, 0]
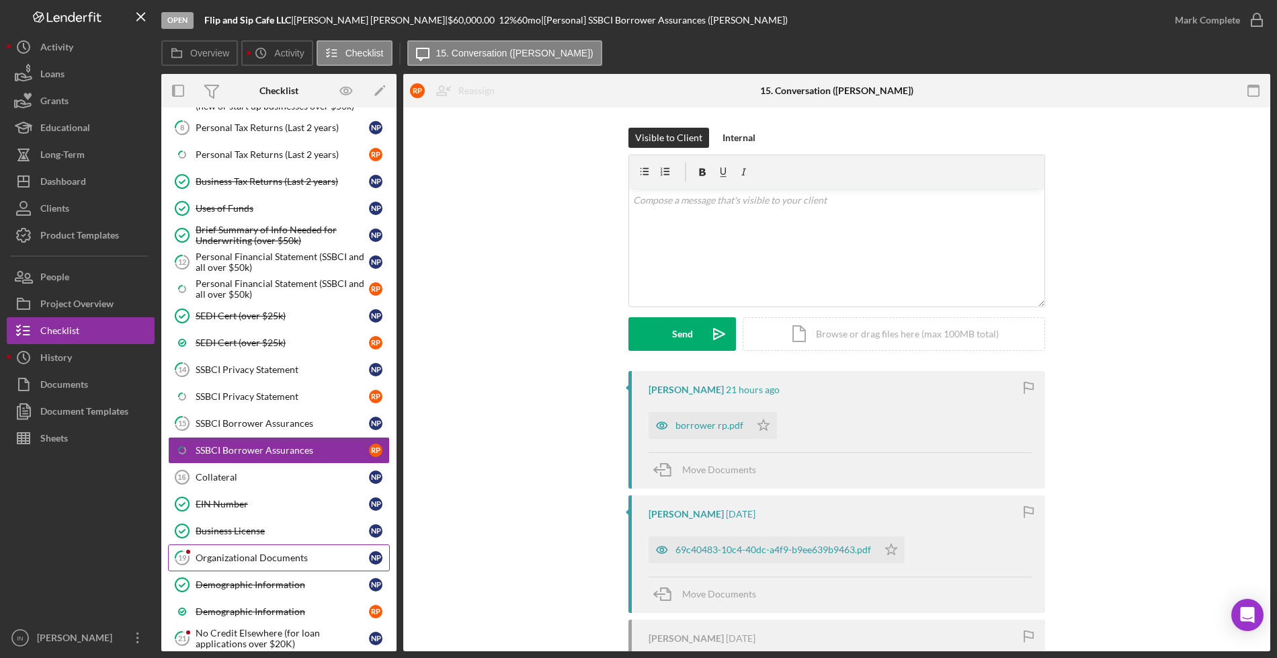
click at [255, 560] on div "Organizational Documents" at bounding box center [282, 558] width 173 height 11
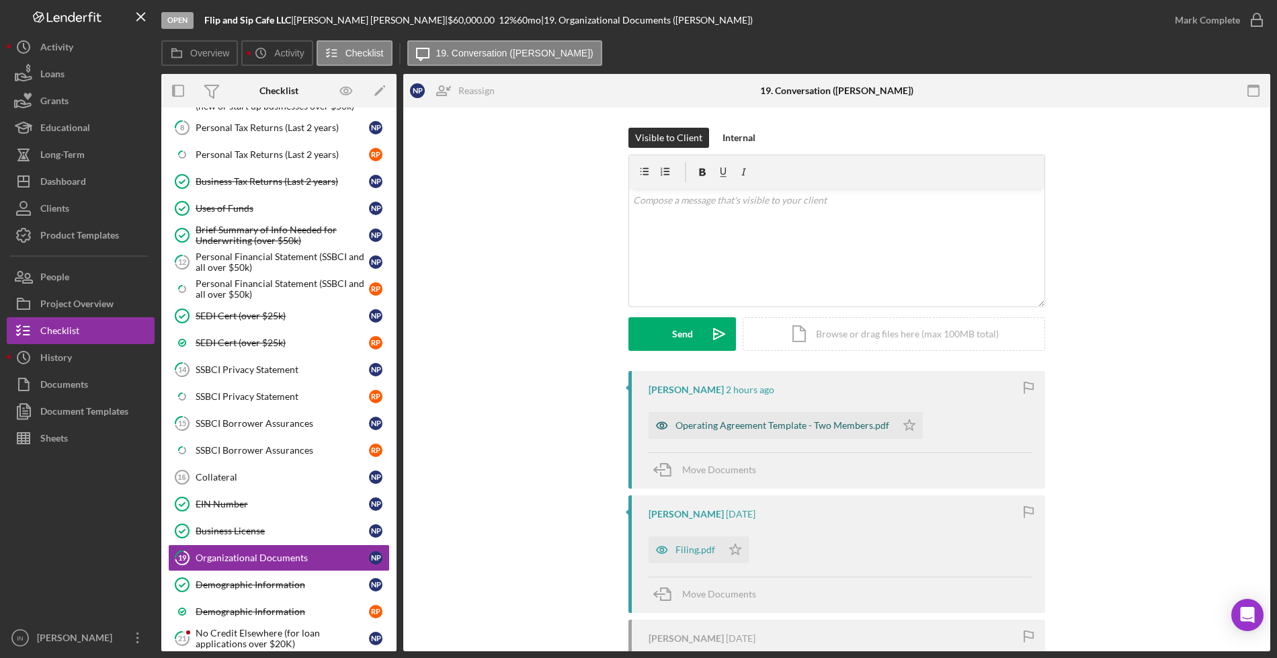
click at [756, 430] on div "Operating Agreement Template - Two Members.pdf" at bounding box center [783, 425] width 214 height 11
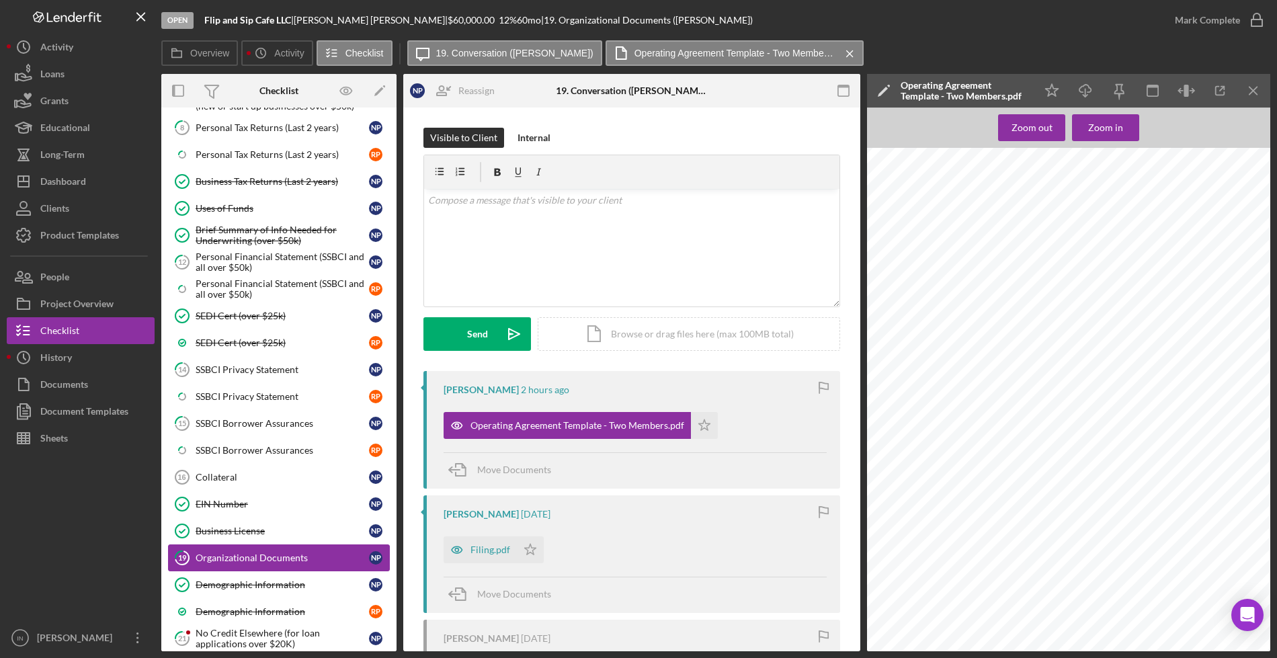
scroll to position [420, 0]
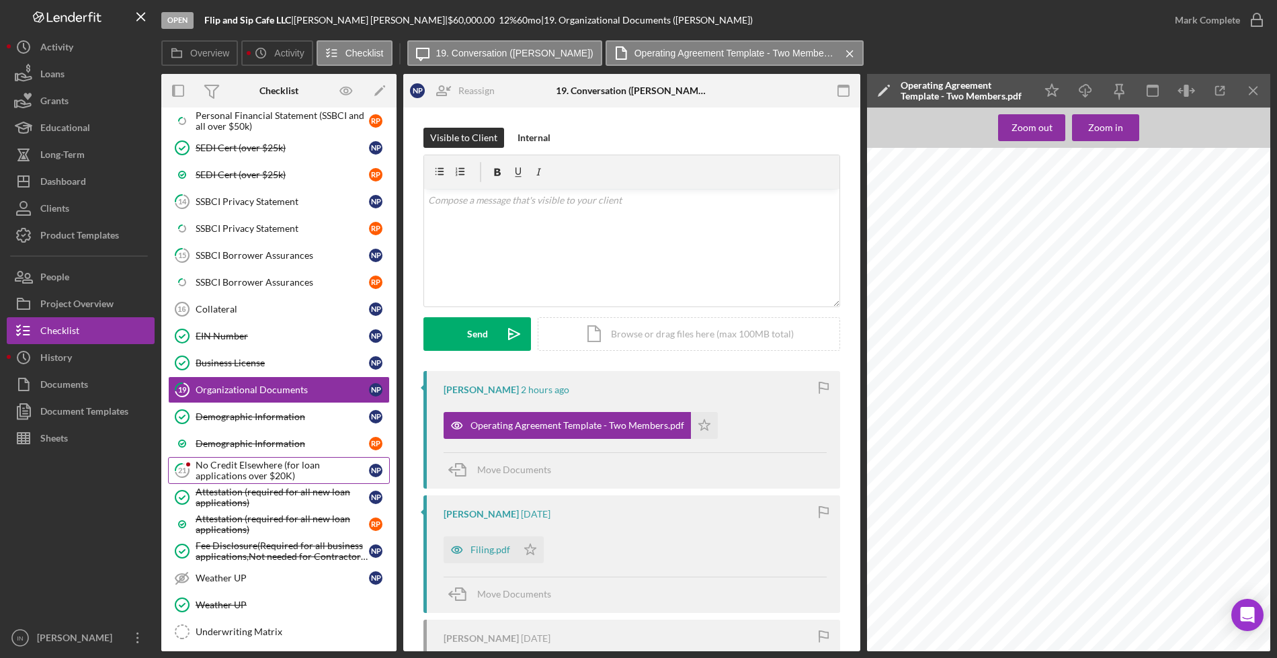
click at [255, 478] on div "No Credit Elsewhere (for loan applications over $20K)" at bounding box center [282, 471] width 173 height 22
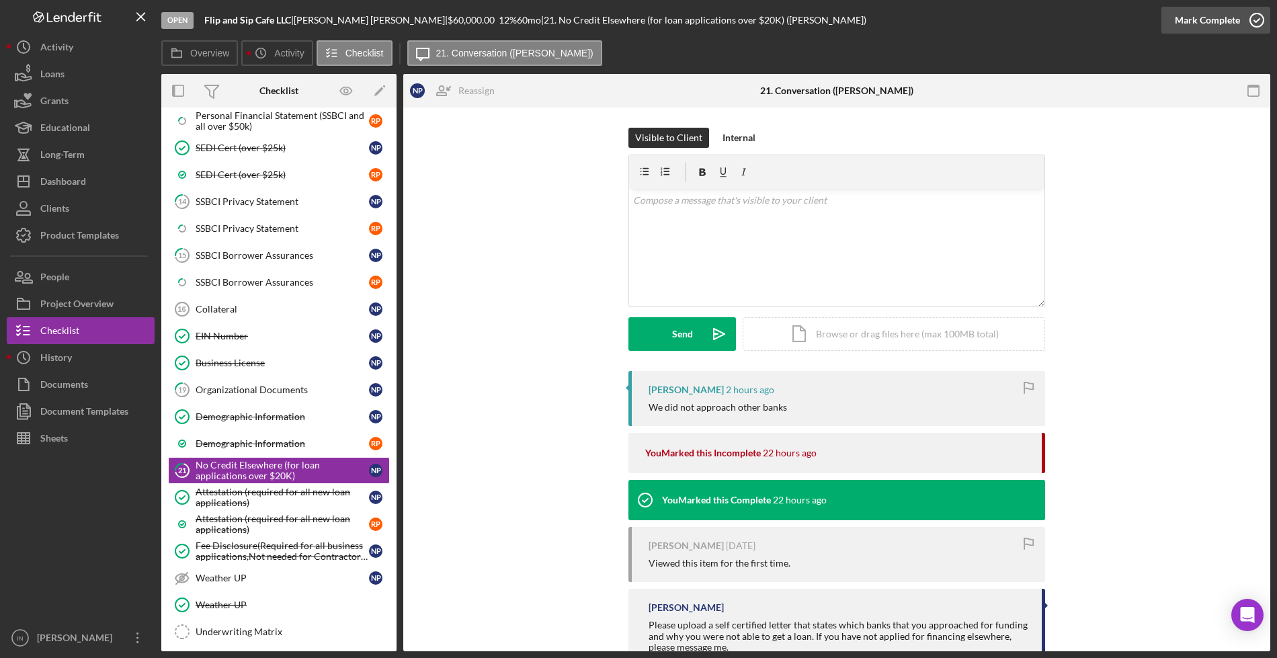
click at [1221, 26] on div "Mark Complete" at bounding box center [1207, 20] width 65 height 27
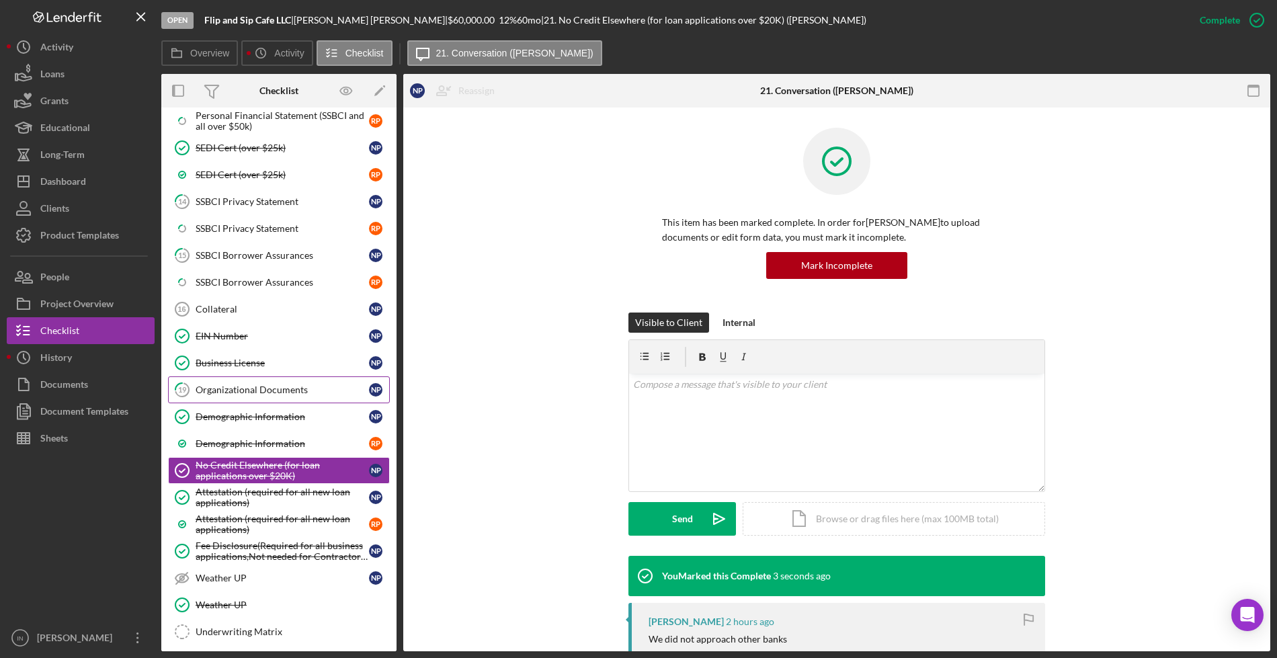
click at [252, 391] on div "Organizational Documents" at bounding box center [282, 389] width 173 height 11
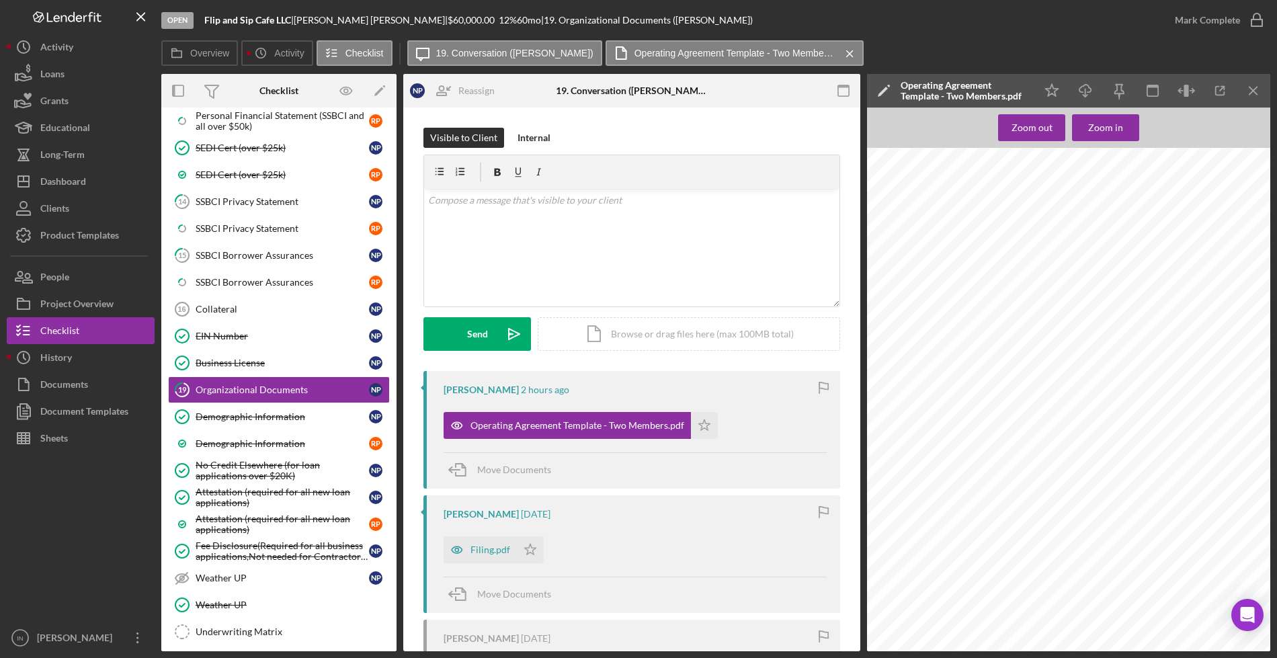
scroll to position [42, 0]
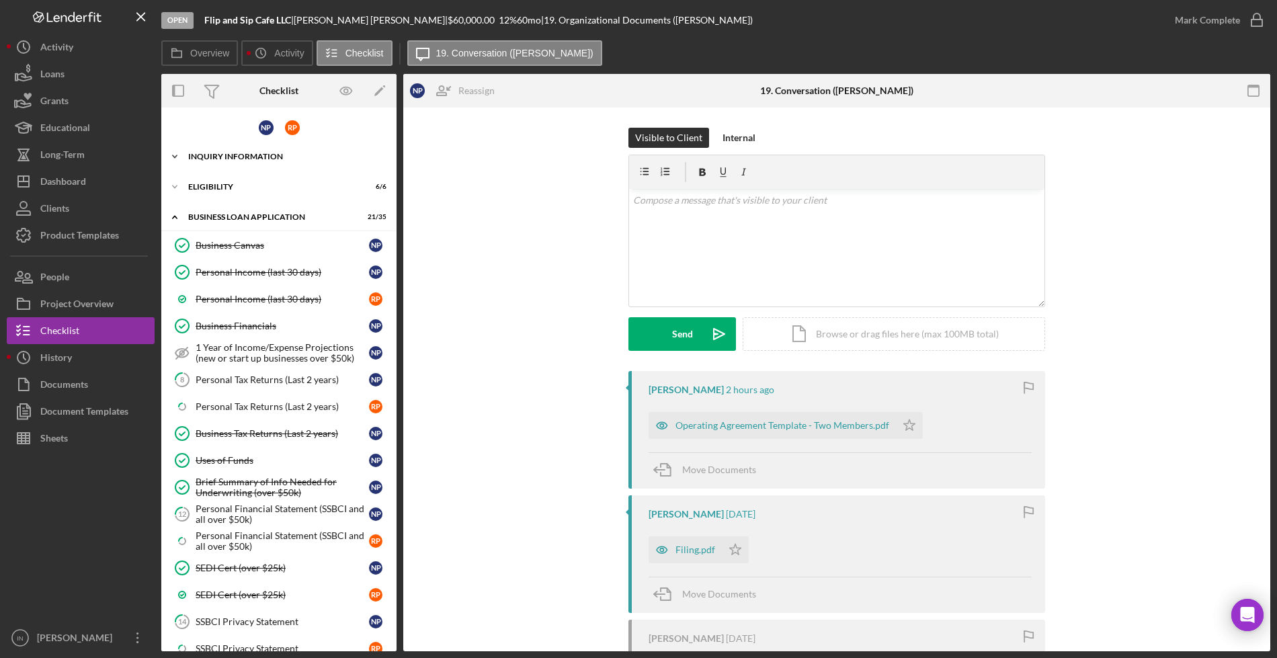
click at [247, 154] on div "INQUIRY INFORMATION" at bounding box center [284, 157] width 192 height 8
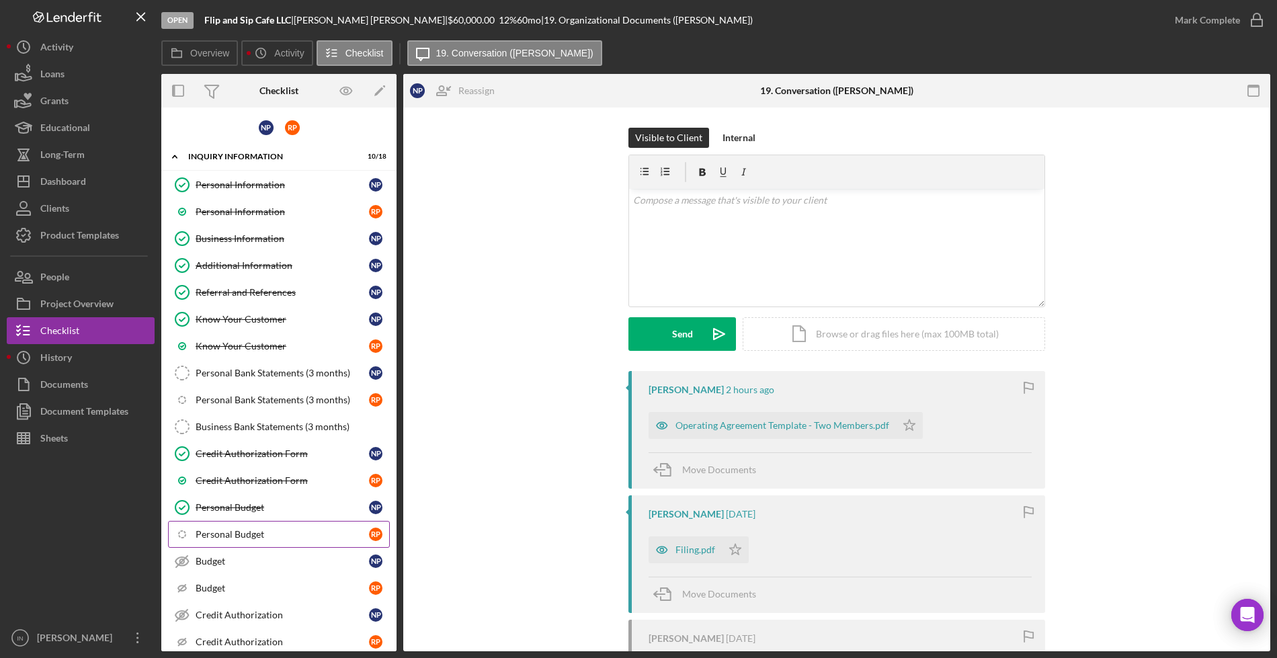
click at [269, 538] on div "Personal Budget" at bounding box center [282, 534] width 173 height 11
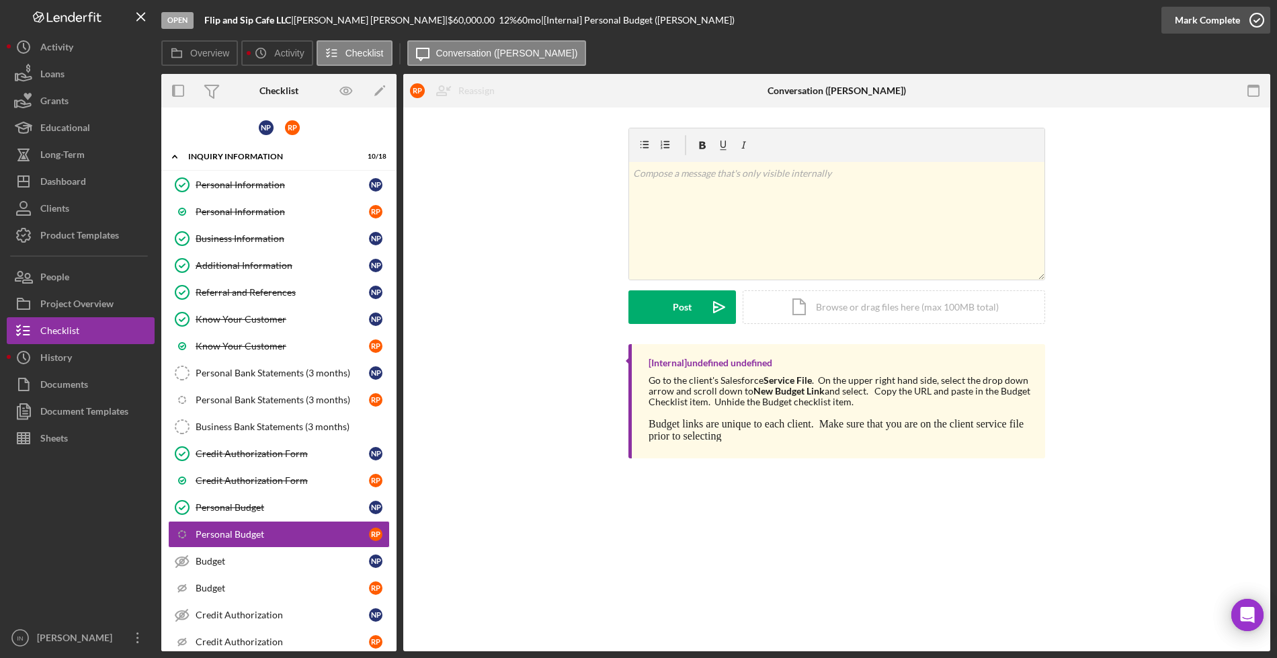
click at [1219, 7] on div "Mark Complete" at bounding box center [1207, 20] width 65 height 27
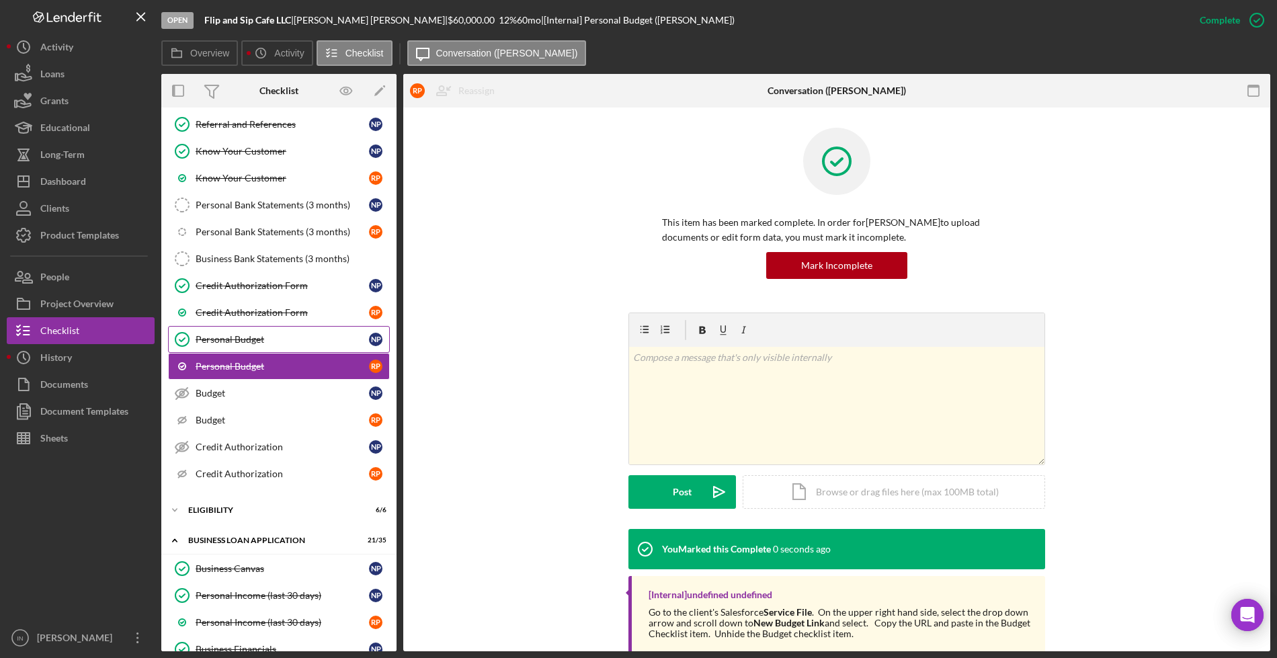
scroll to position [420, 0]
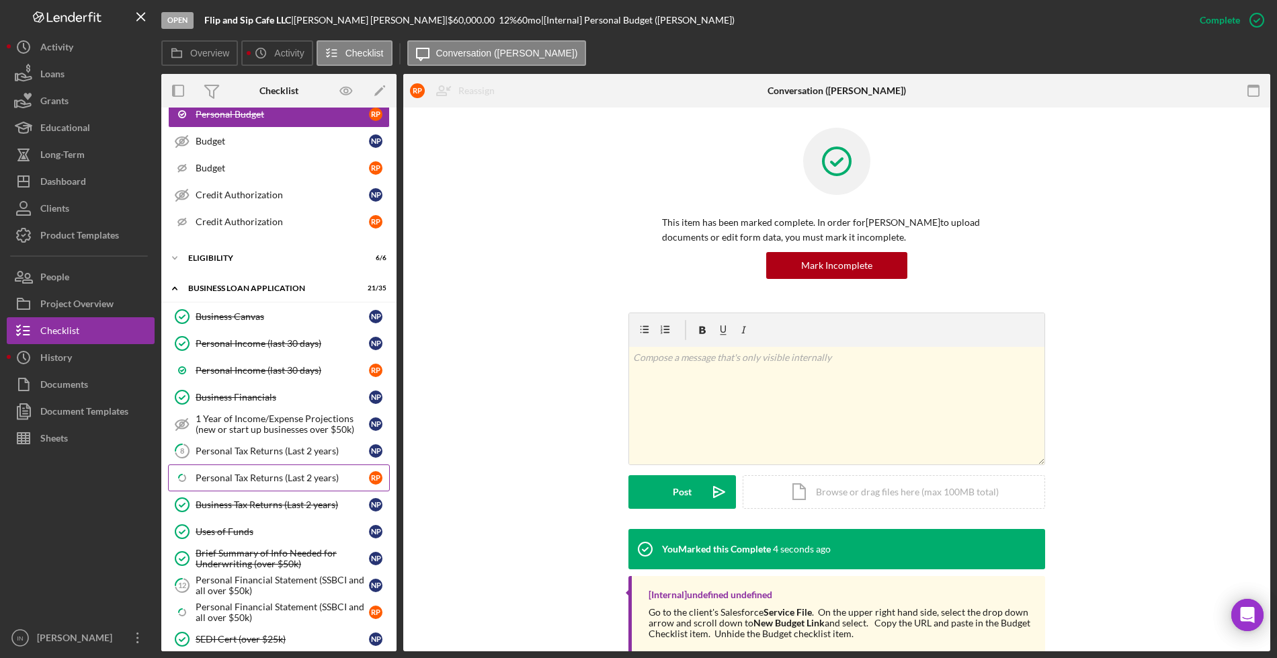
click at [283, 477] on div "Personal Tax Returns (Last 2 years)" at bounding box center [282, 478] width 173 height 11
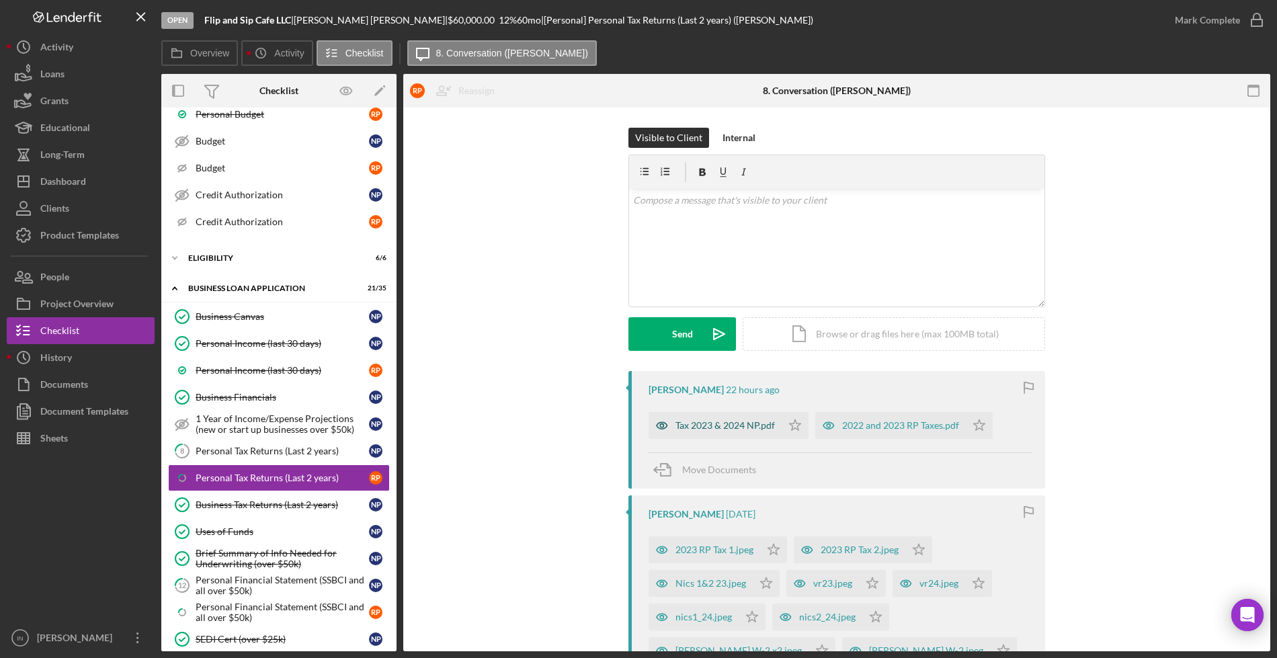
click at [715, 430] on div "Tax 2023 & 2024 NP.pdf" at bounding box center [725, 425] width 99 height 11
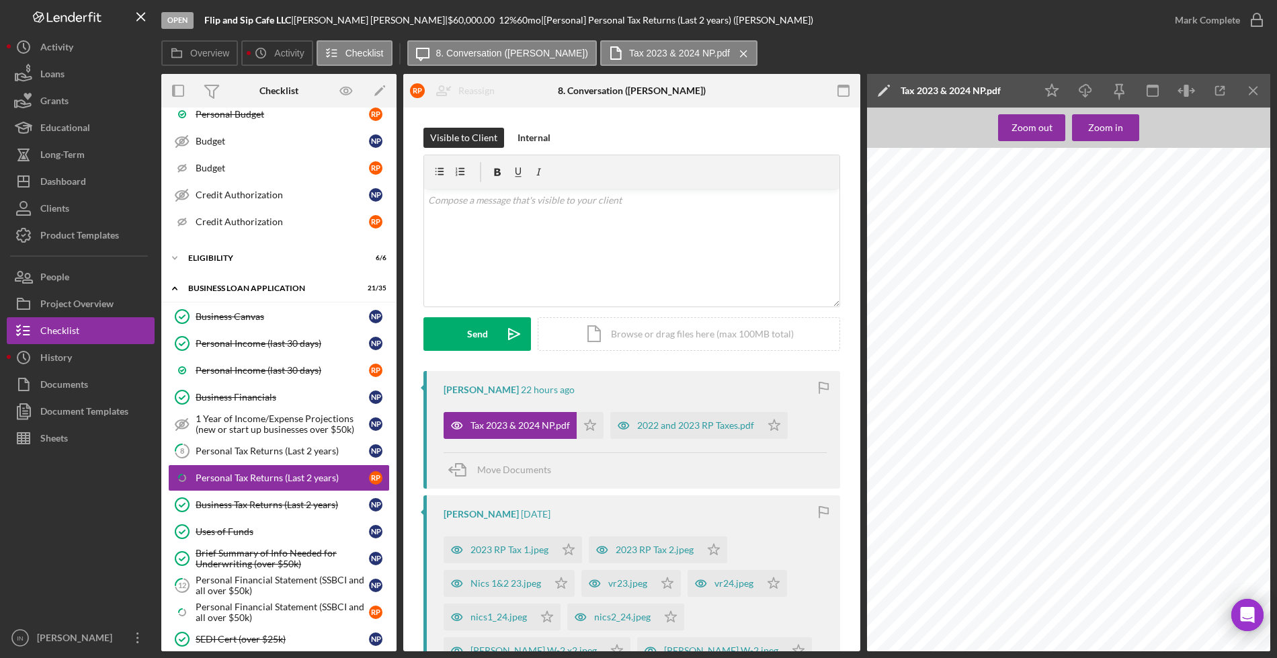
scroll to position [2017, 0]
click at [655, 429] on div "2022 and 2023 RP Taxes.pdf" at bounding box center [695, 425] width 117 height 11
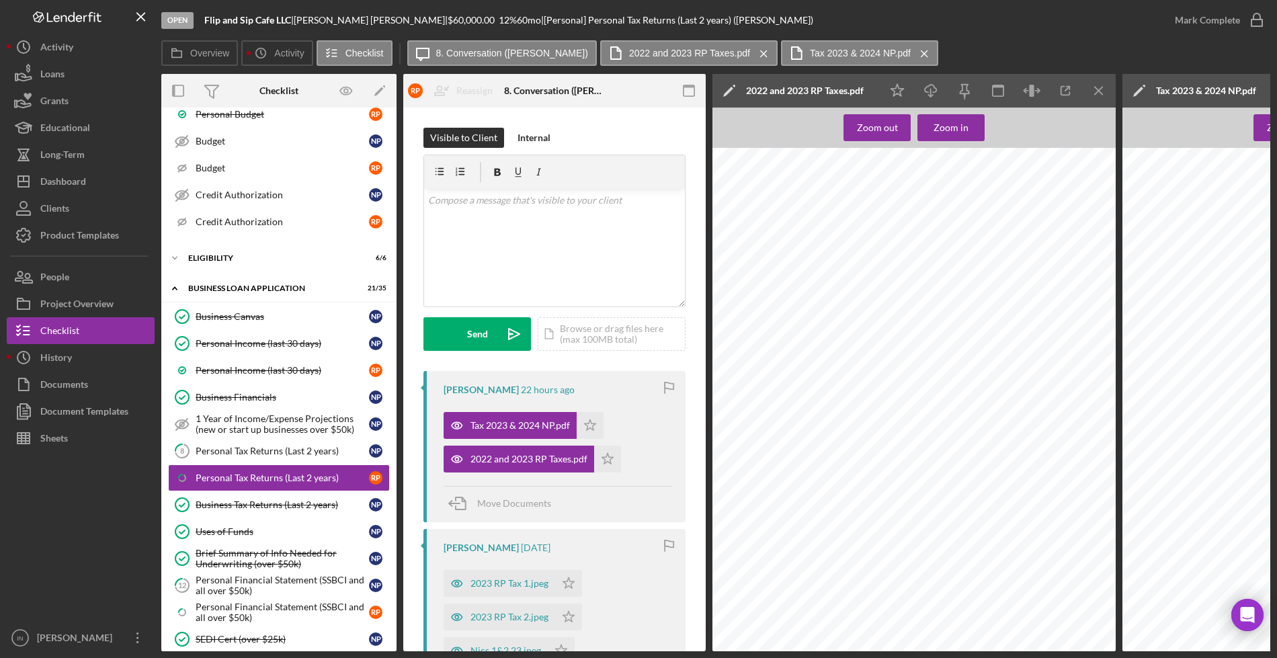
scroll to position [1596, 21]
click at [493, 462] on div "2022 and 2023 RP Taxes.pdf" at bounding box center [529, 459] width 117 height 11
click at [493, 426] on div "Tax 2023 & 2024 NP.pdf" at bounding box center [520, 425] width 99 height 11
click at [1100, 87] on icon "Icon/Menu Close" at bounding box center [1099, 91] width 30 height 30
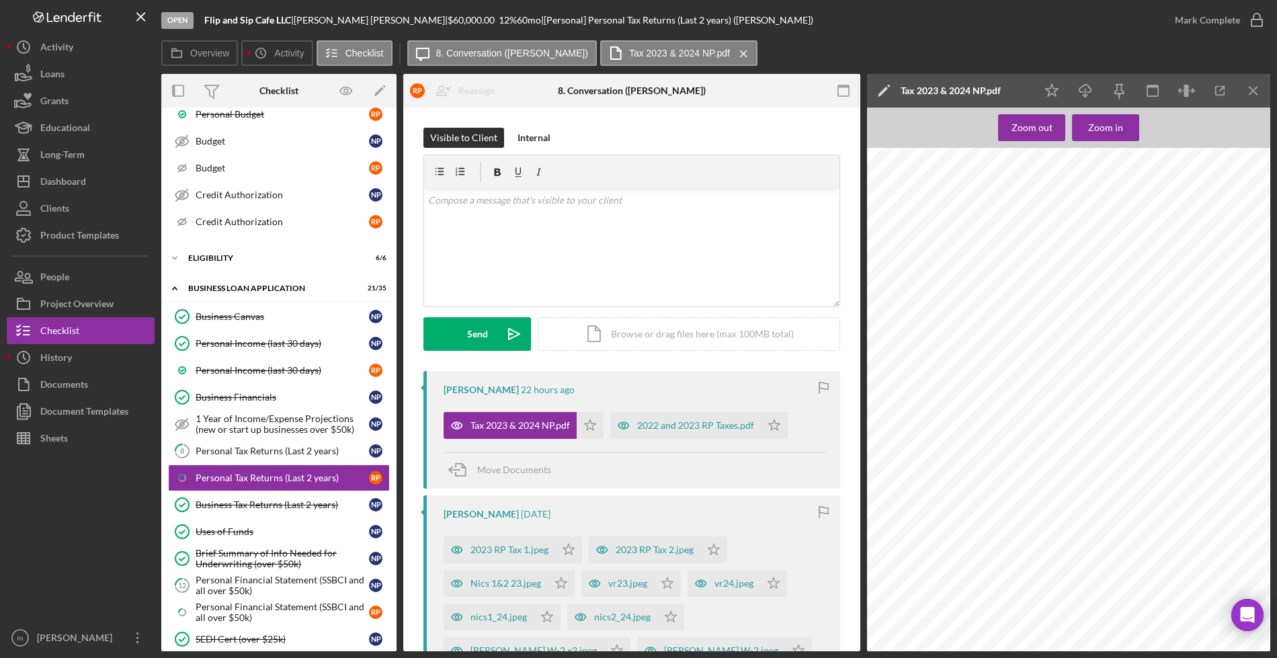
scroll to position [168, 0]
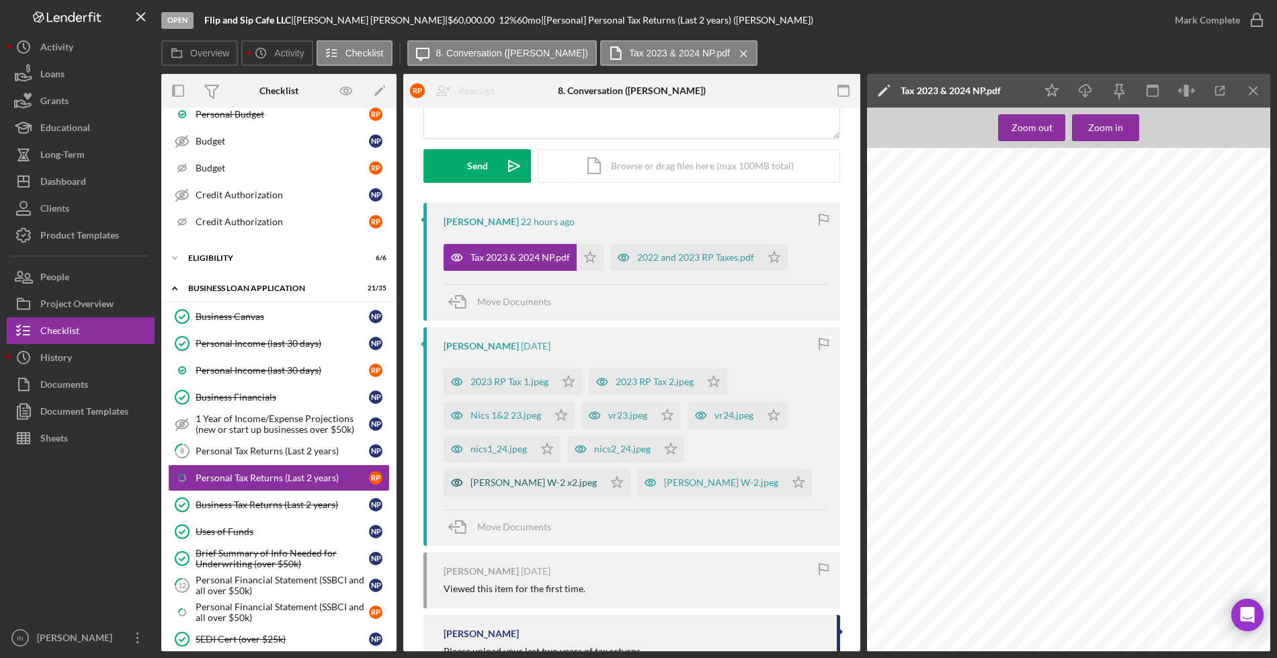
click at [559, 485] on div "Rachel Patterson W-2 x2.jpeg" at bounding box center [534, 482] width 126 height 11
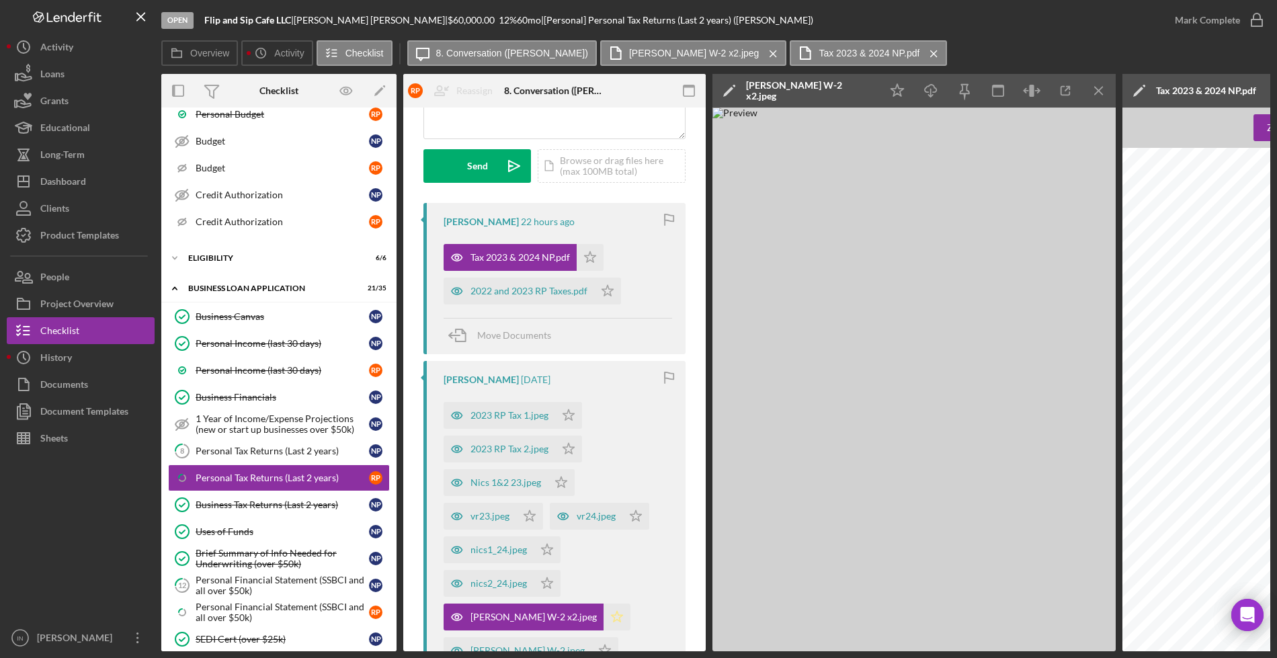
click at [612, 613] on icon "Icon/Star" at bounding box center [617, 617] width 27 height 27
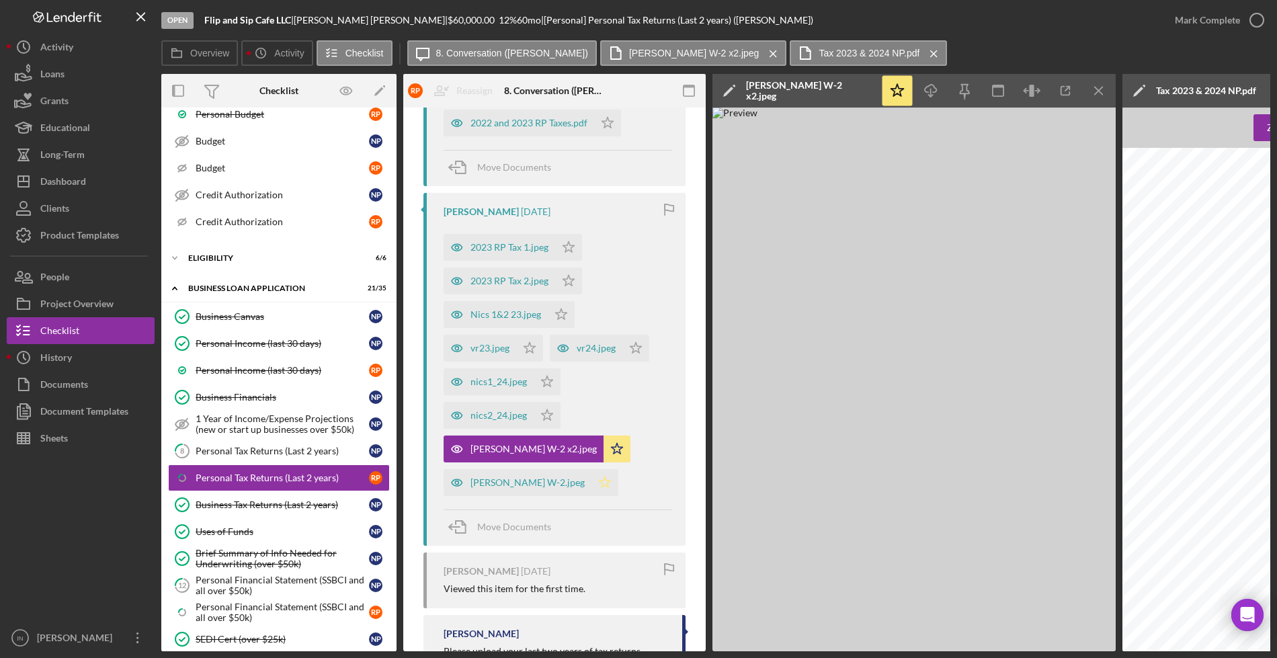
click at [592, 488] on icon "Icon/Star" at bounding box center [605, 482] width 27 height 27
click at [524, 487] on div "Rachel Patterson W-2.jpeg" at bounding box center [528, 482] width 114 height 11
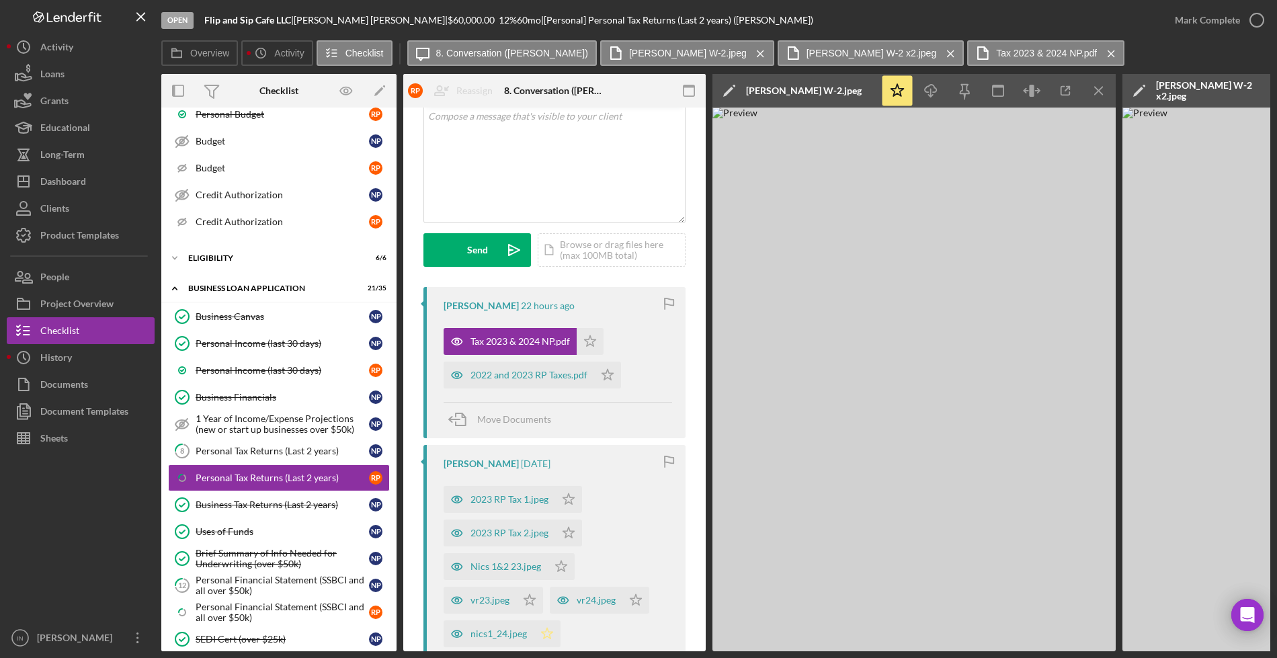
scroll to position [0, 0]
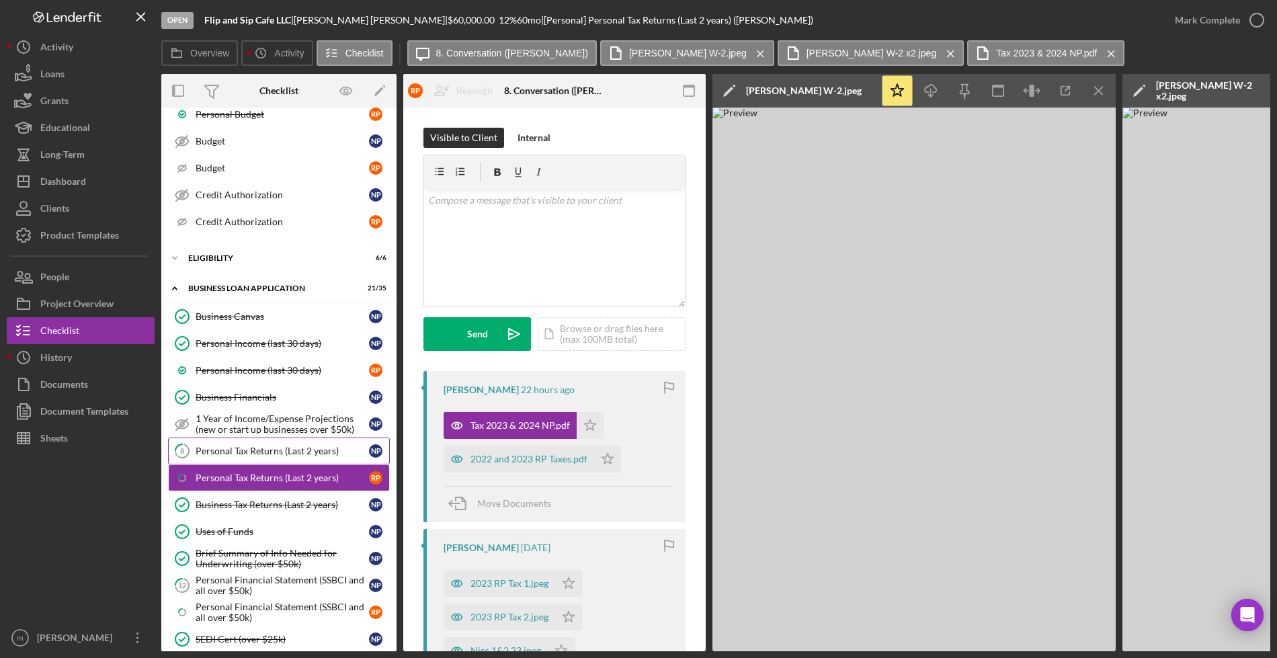
click at [237, 458] on link "8 Personal Tax Returns (Last 2 years) N P" at bounding box center [279, 451] width 222 height 27
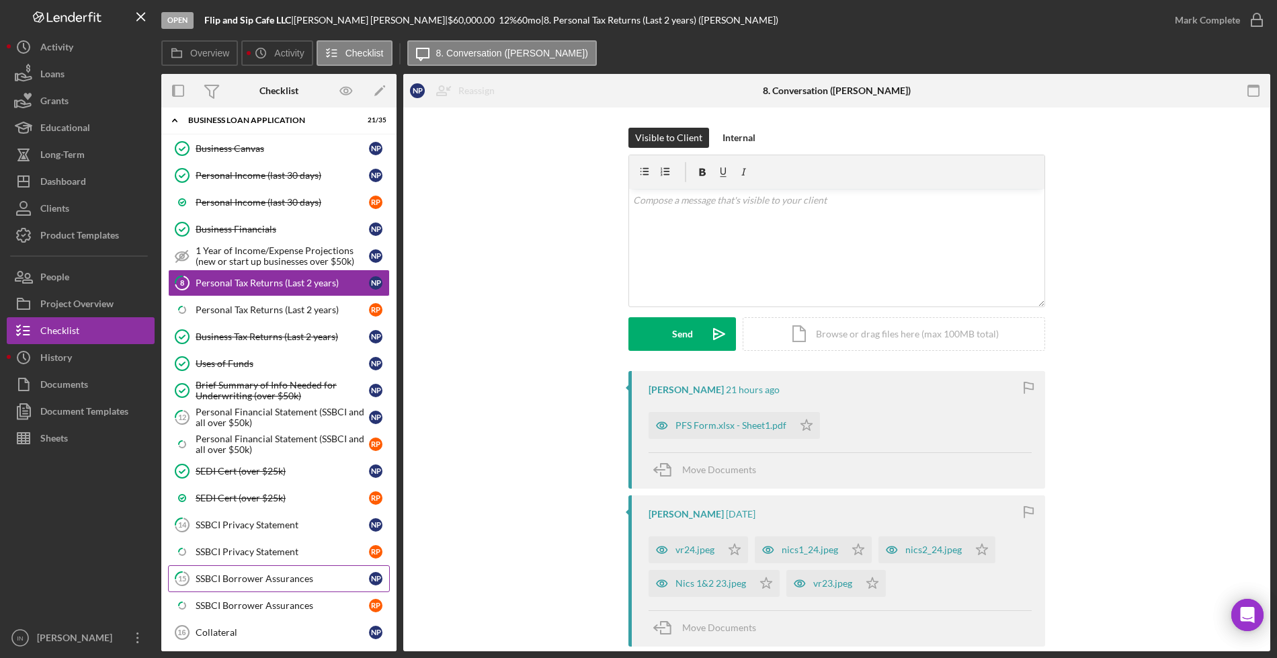
scroll to position [672, 0]
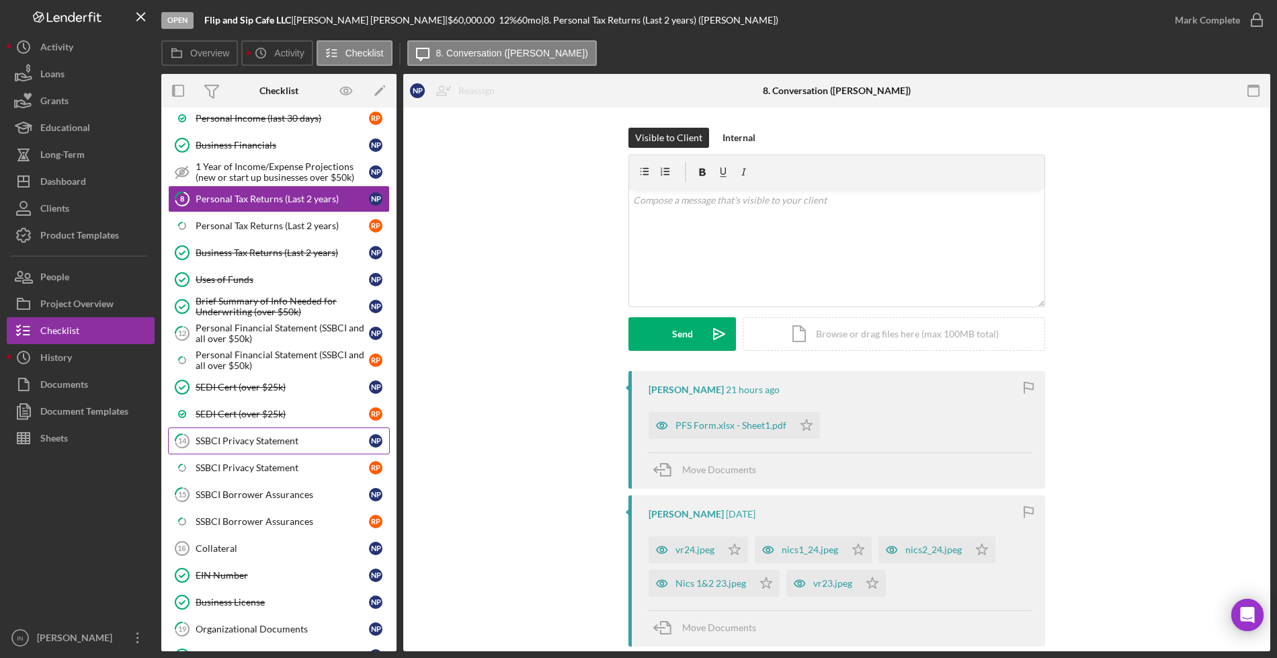
click at [278, 432] on link "14 SSBCI Privacy Statement N P" at bounding box center [279, 441] width 222 height 27
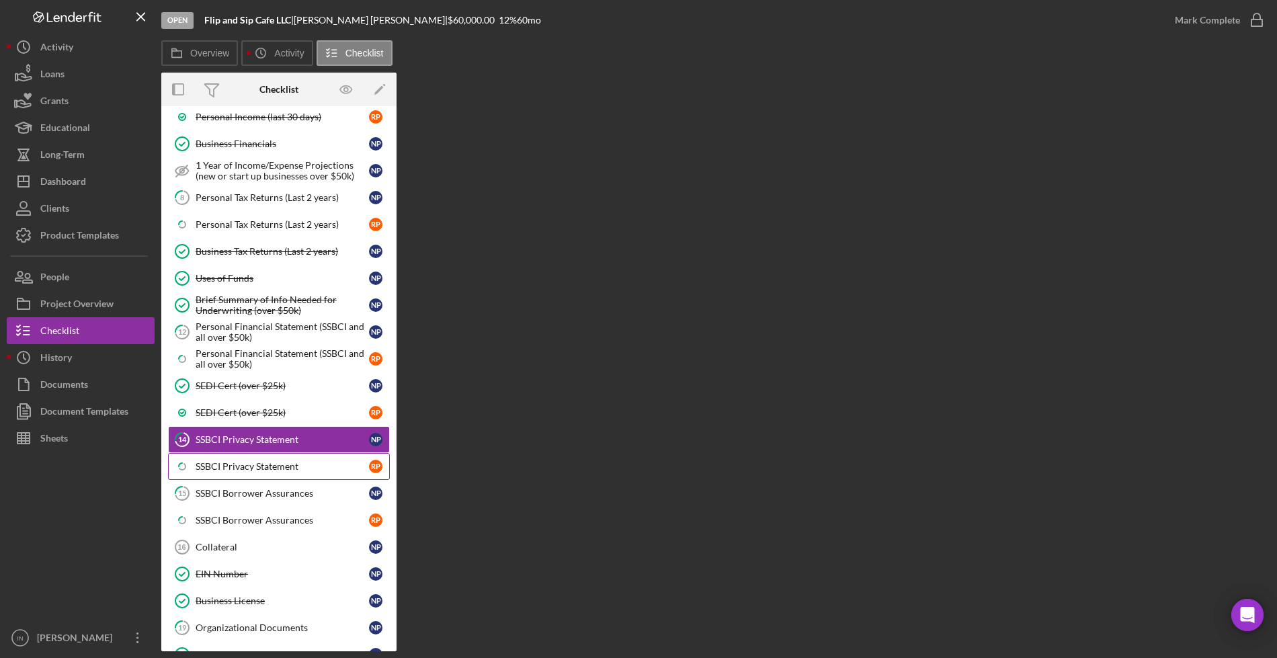
click at [291, 464] on div "SSBCI Privacy Statement" at bounding box center [282, 466] width 173 height 11
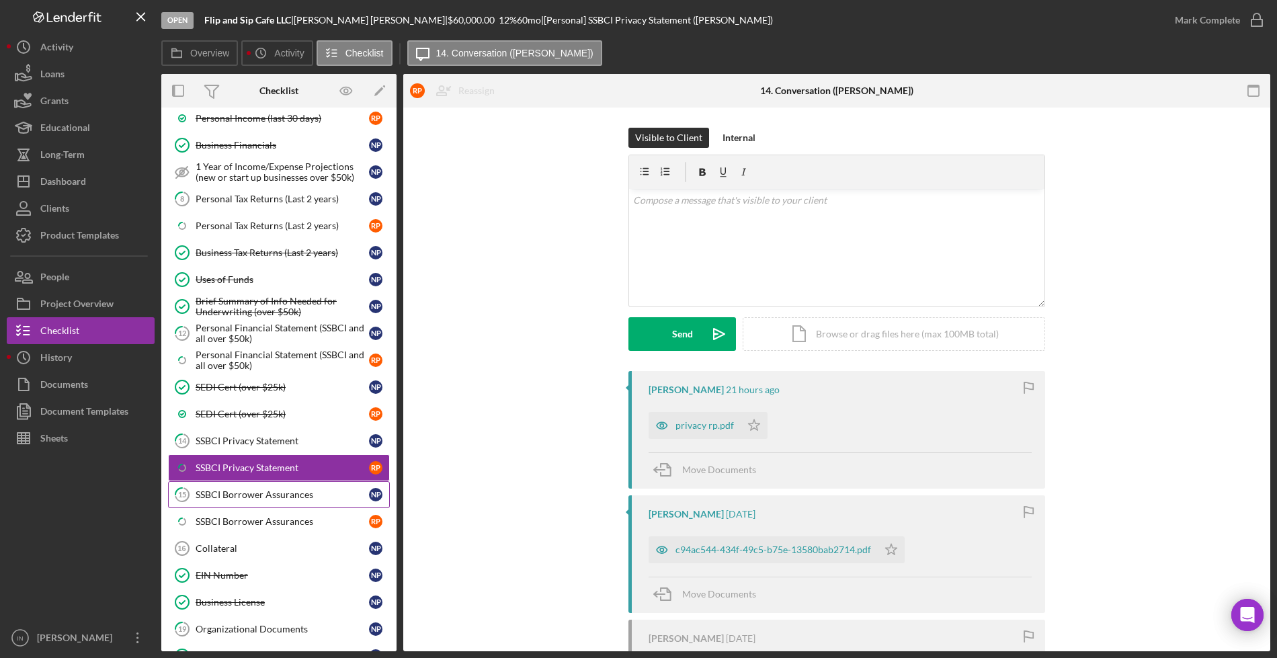
scroll to position [840, 0]
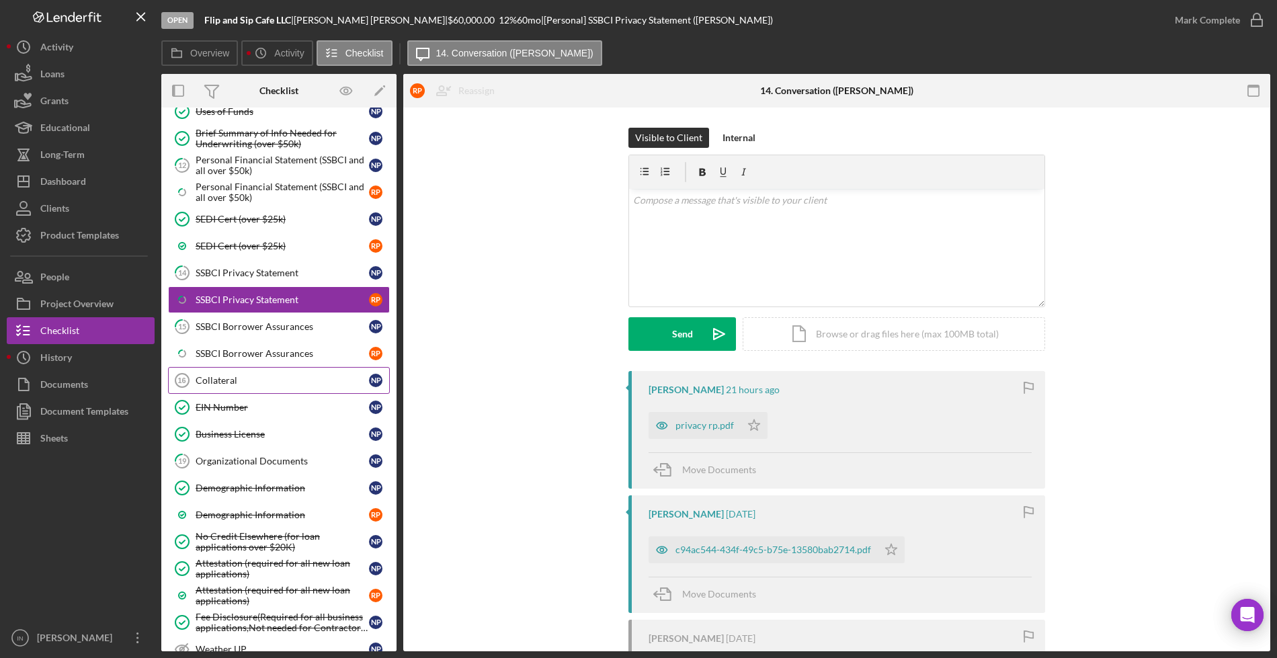
click at [268, 378] on div "Collateral" at bounding box center [282, 380] width 173 height 11
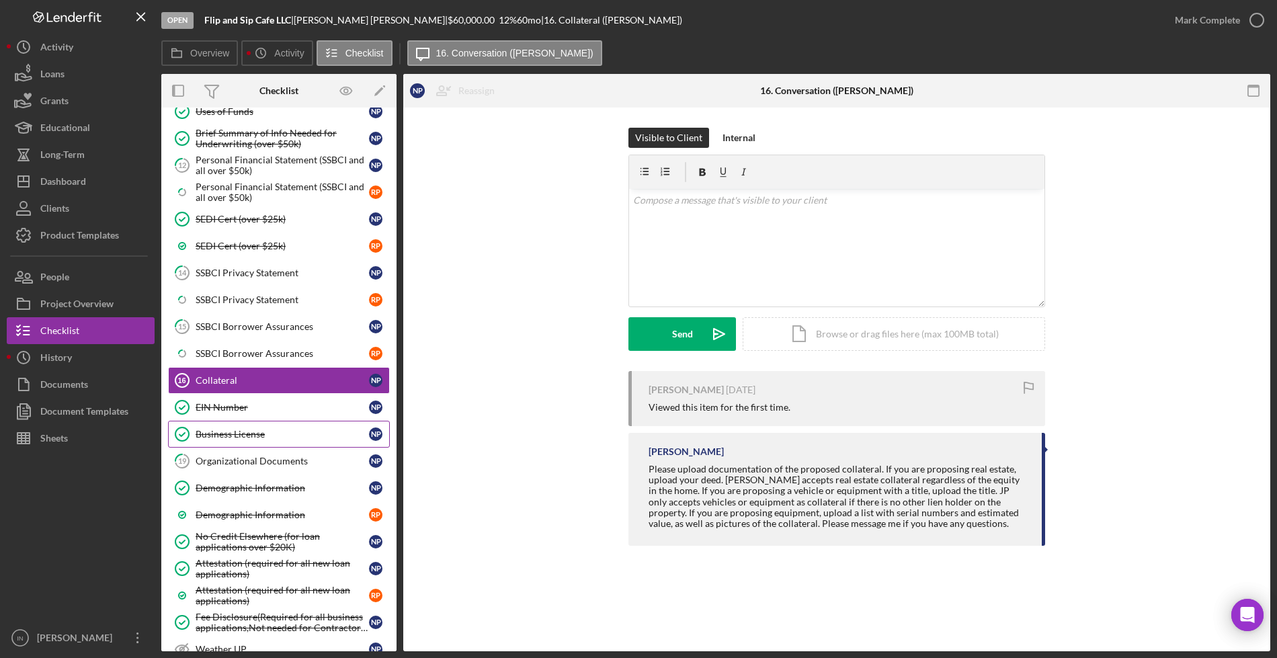
scroll to position [1117, 0]
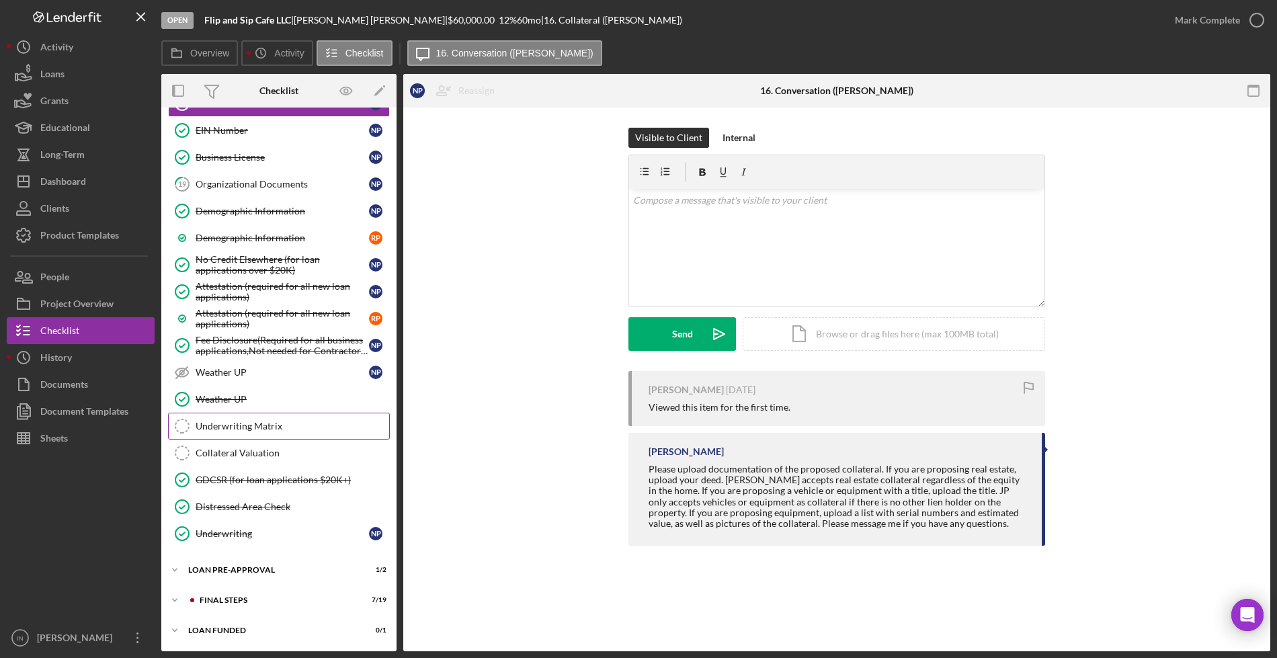
click at [250, 436] on link "Underwriting Matrix Underwriting Matrix" at bounding box center [279, 426] width 222 height 27
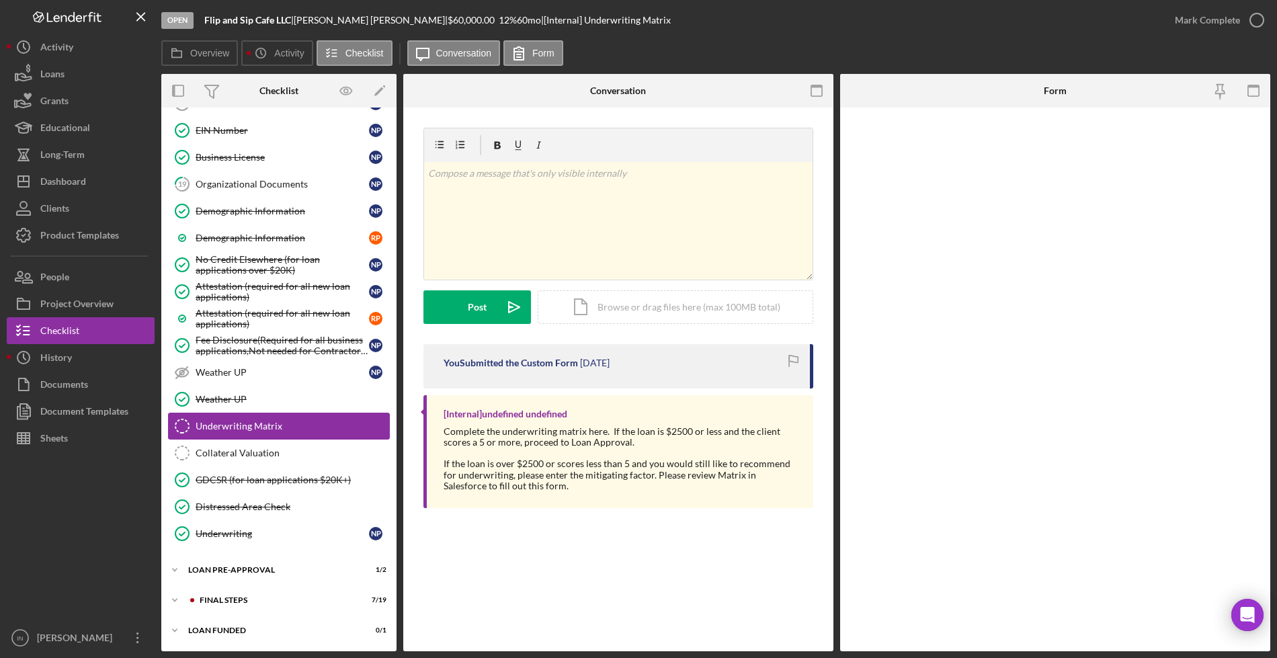
scroll to position [1117, 0]
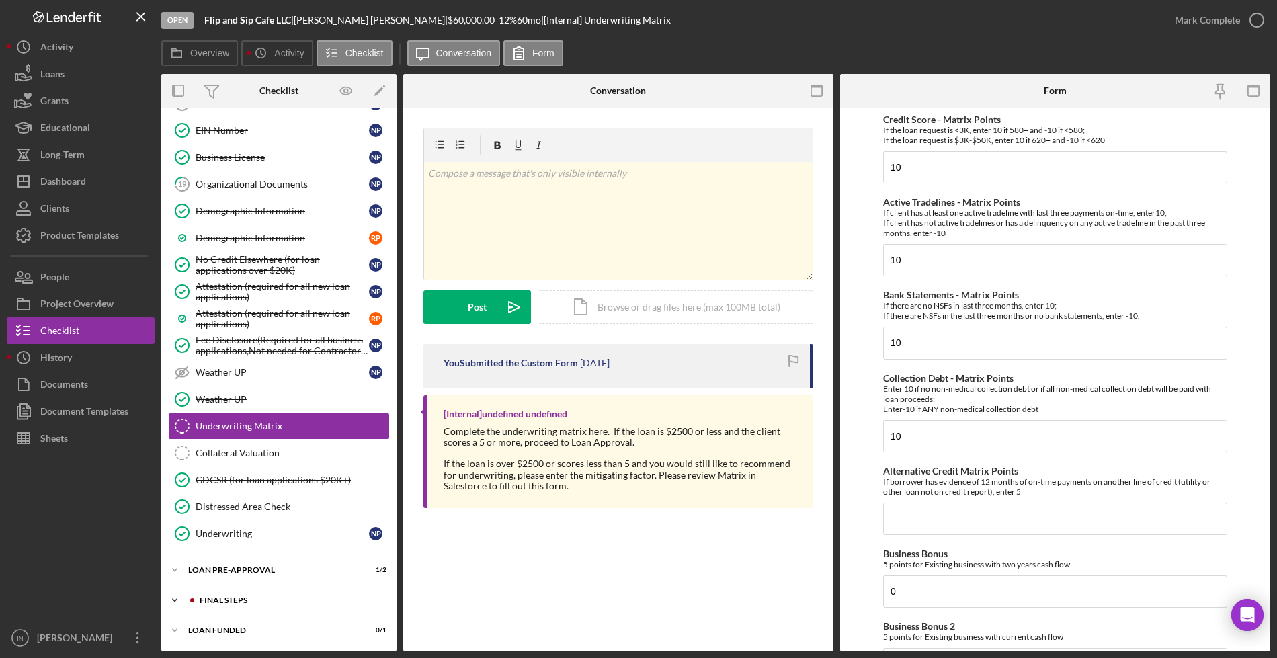
click at [262, 600] on div "FINAL STEPS" at bounding box center [290, 600] width 180 height 8
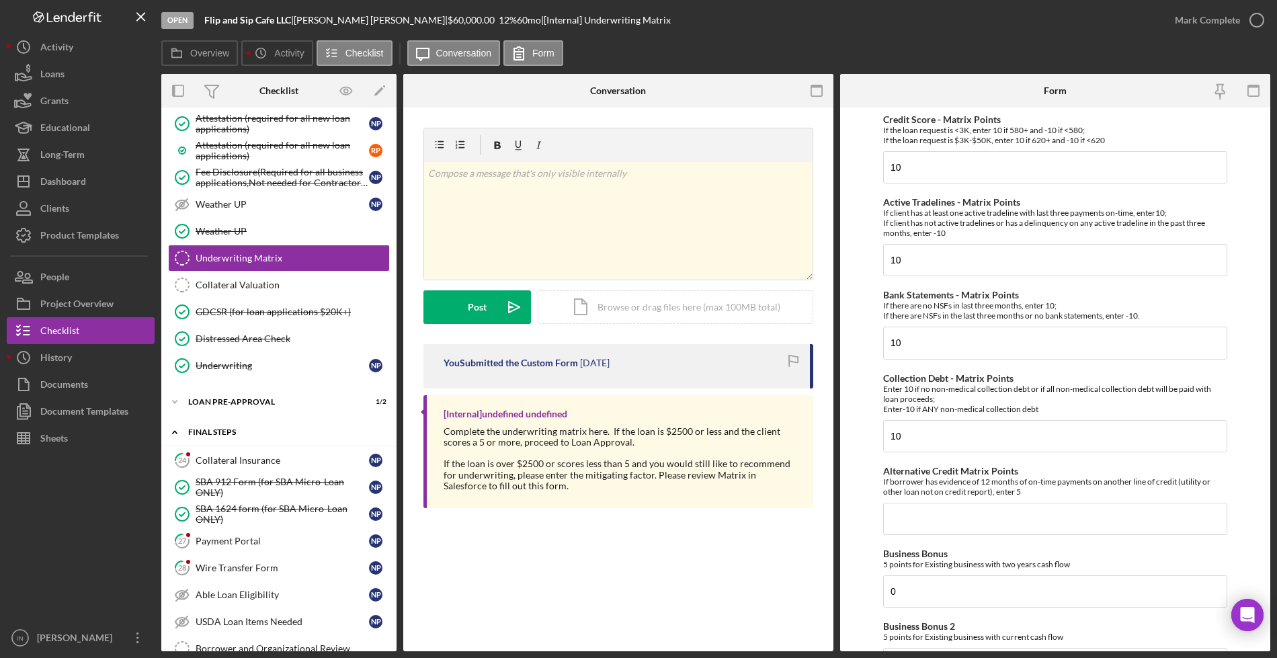
scroll to position [1369, 0]
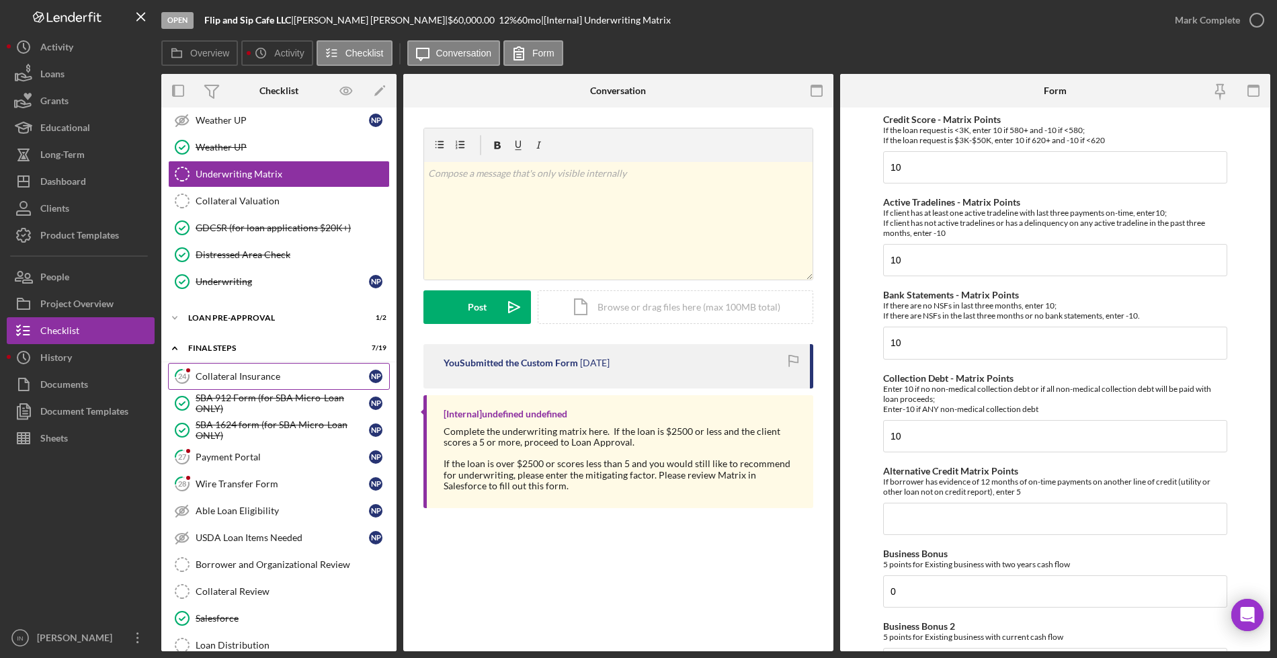
click at [298, 374] on div "Collateral Insurance" at bounding box center [282, 376] width 173 height 11
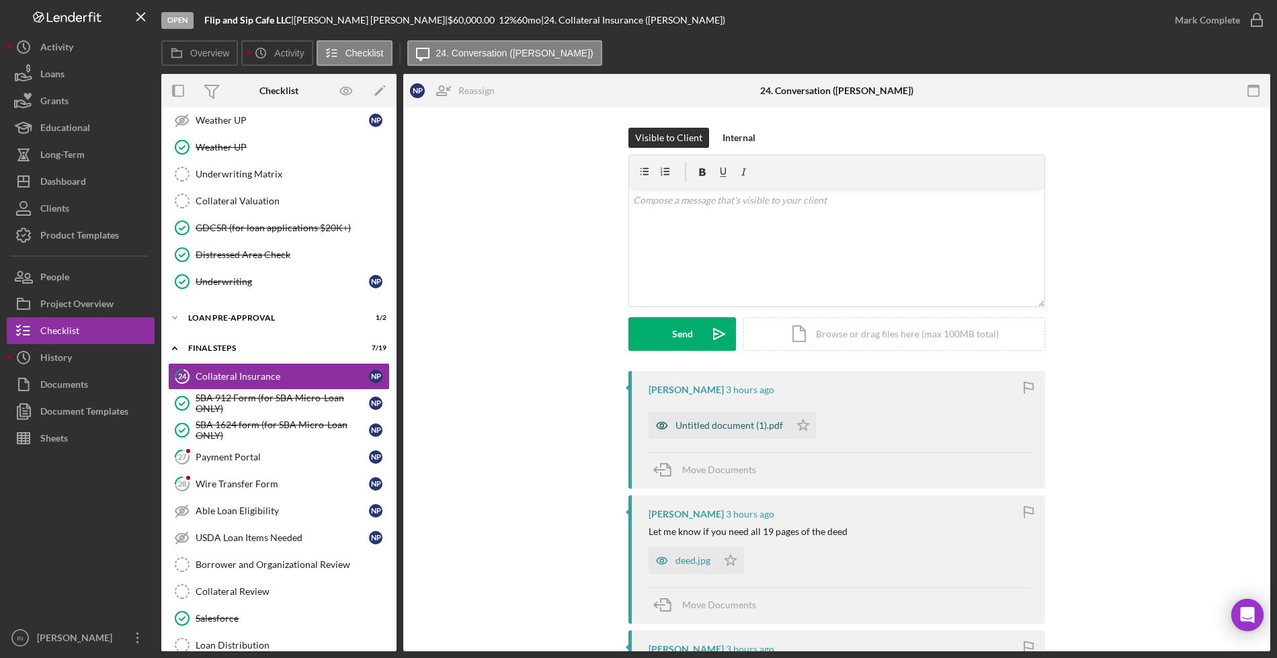
click at [698, 431] on div "Untitled document (1).pdf" at bounding box center [719, 425] width 141 height 27
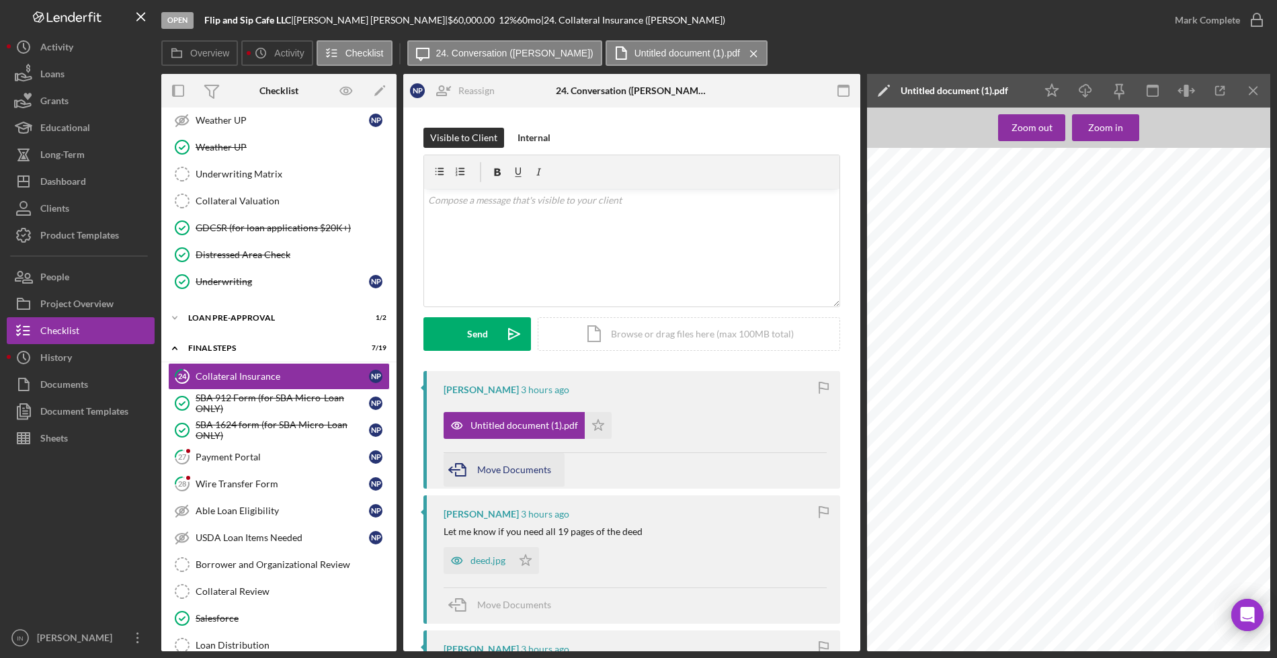
click at [516, 464] on span "Move Documents" at bounding box center [514, 469] width 74 height 11
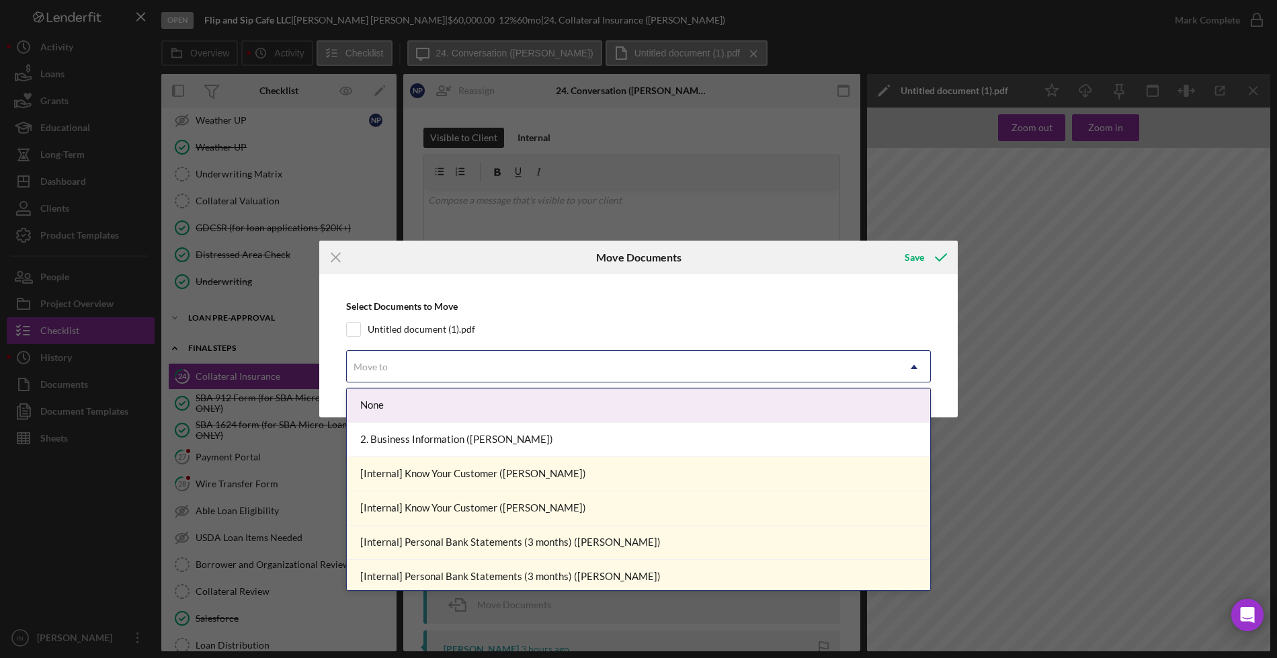
click at [400, 362] on div "Move to" at bounding box center [622, 367] width 551 height 31
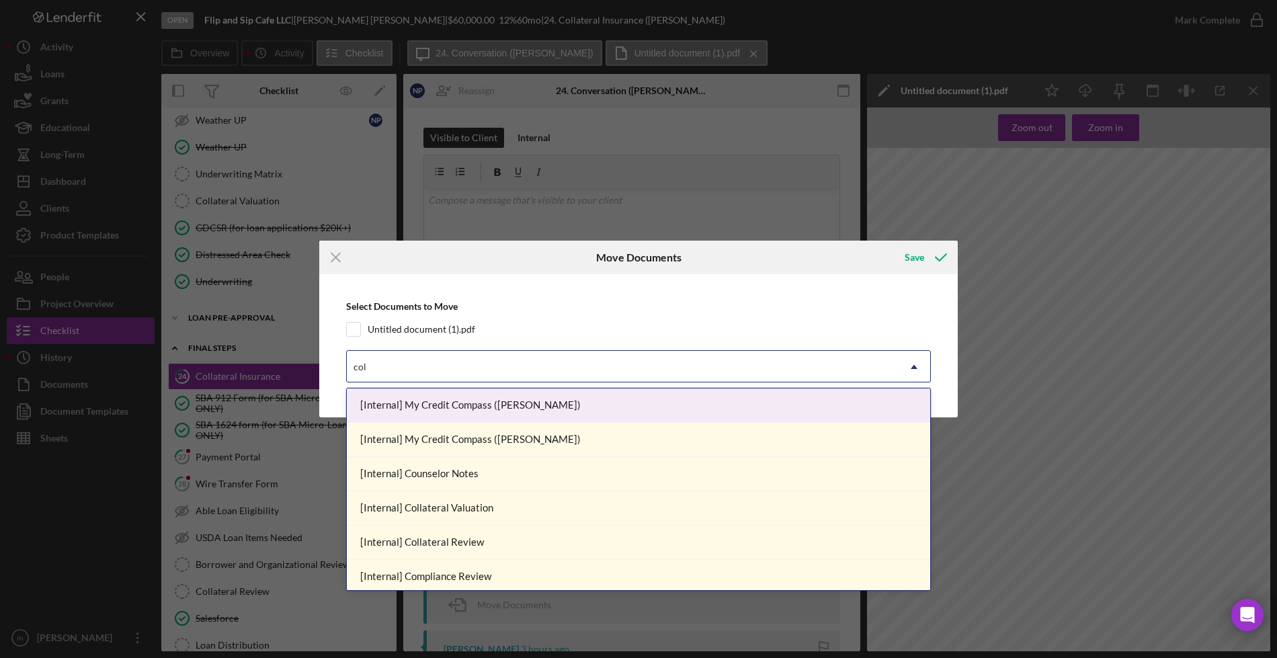
type input "coll"
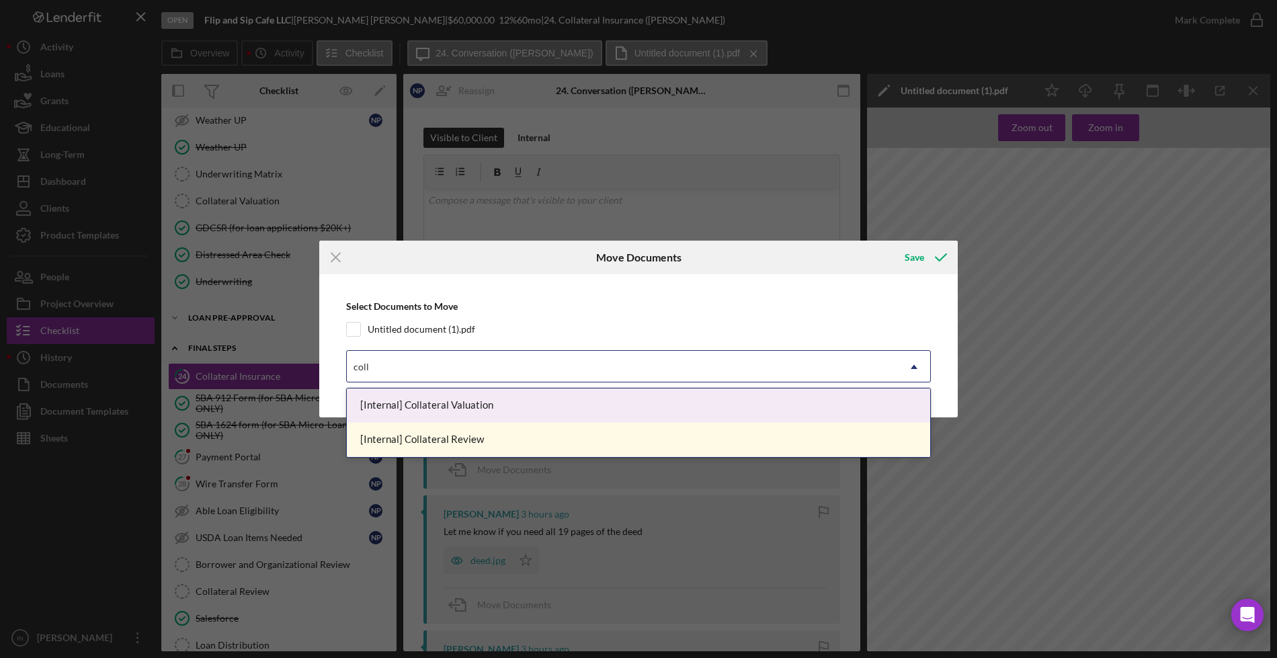
click at [471, 407] on div "[Internal] Collateral Valuation" at bounding box center [638, 406] width 583 height 34
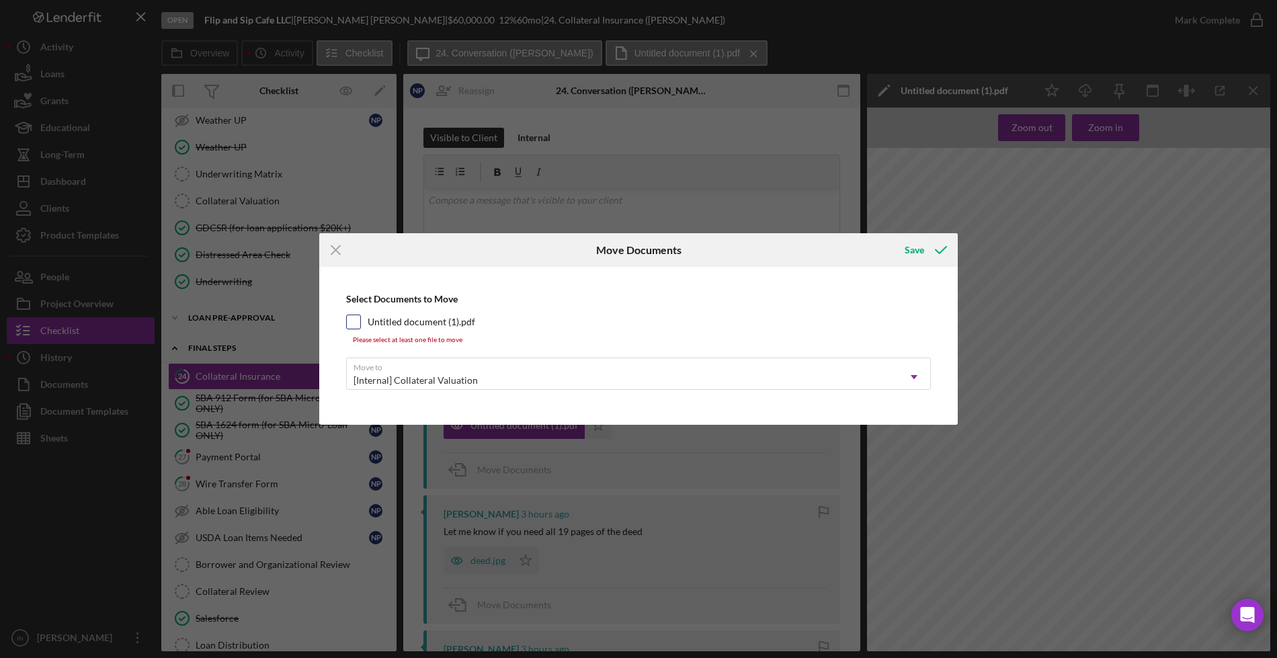
click at [360, 321] on div at bounding box center [353, 322] width 15 height 15
click at [352, 322] on input "Untitled document (1).pdf" at bounding box center [353, 321] width 13 height 13
checkbox input "true"
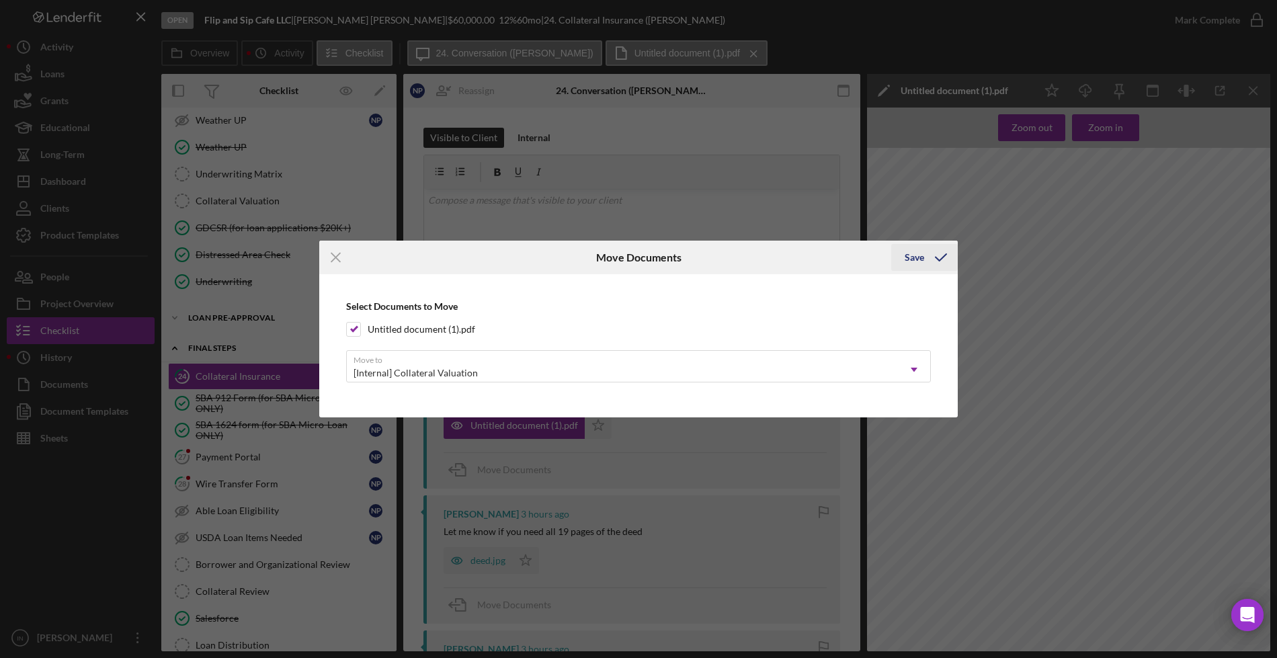
click at [916, 253] on div "Save" at bounding box center [914, 257] width 19 height 27
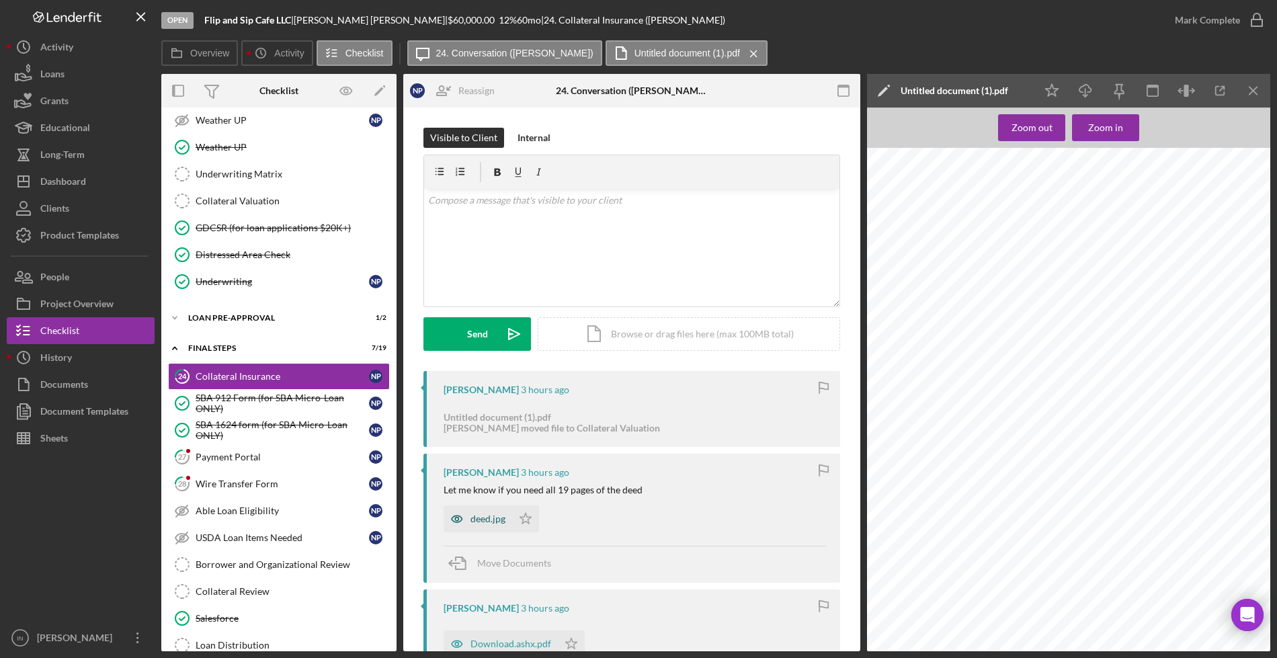
click at [469, 518] on icon "button" at bounding box center [457, 518] width 27 height 27
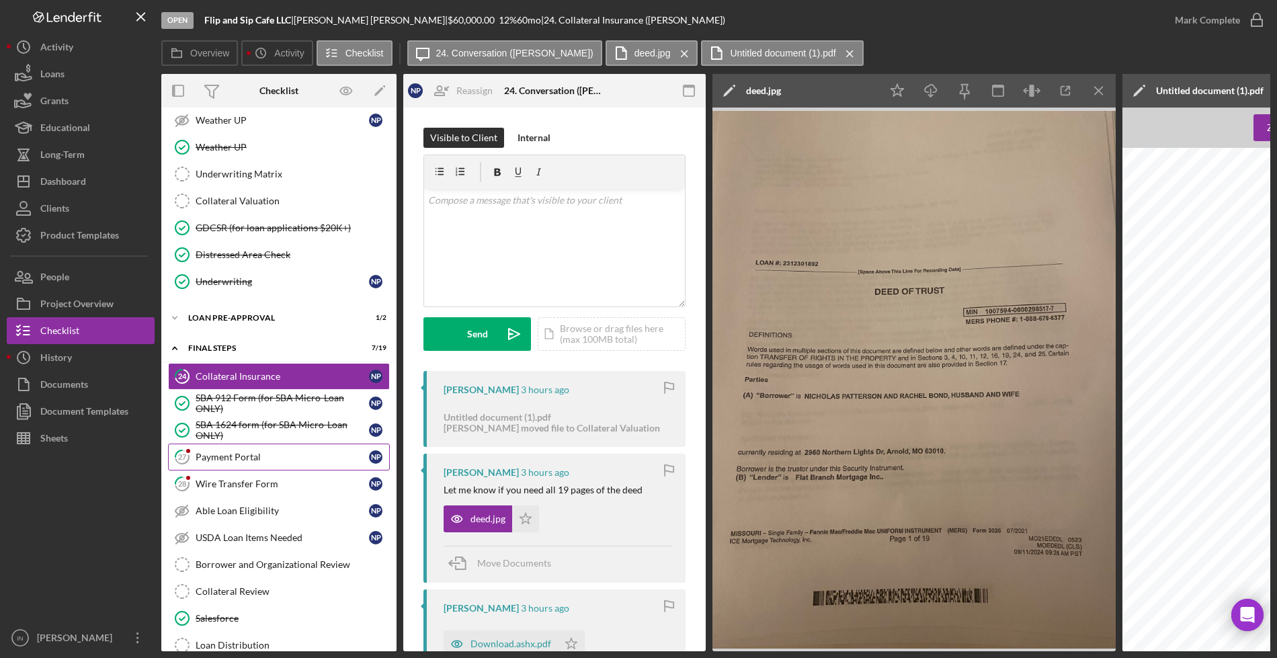
click at [242, 464] on link "27 Payment Portal N P" at bounding box center [279, 457] width 222 height 27
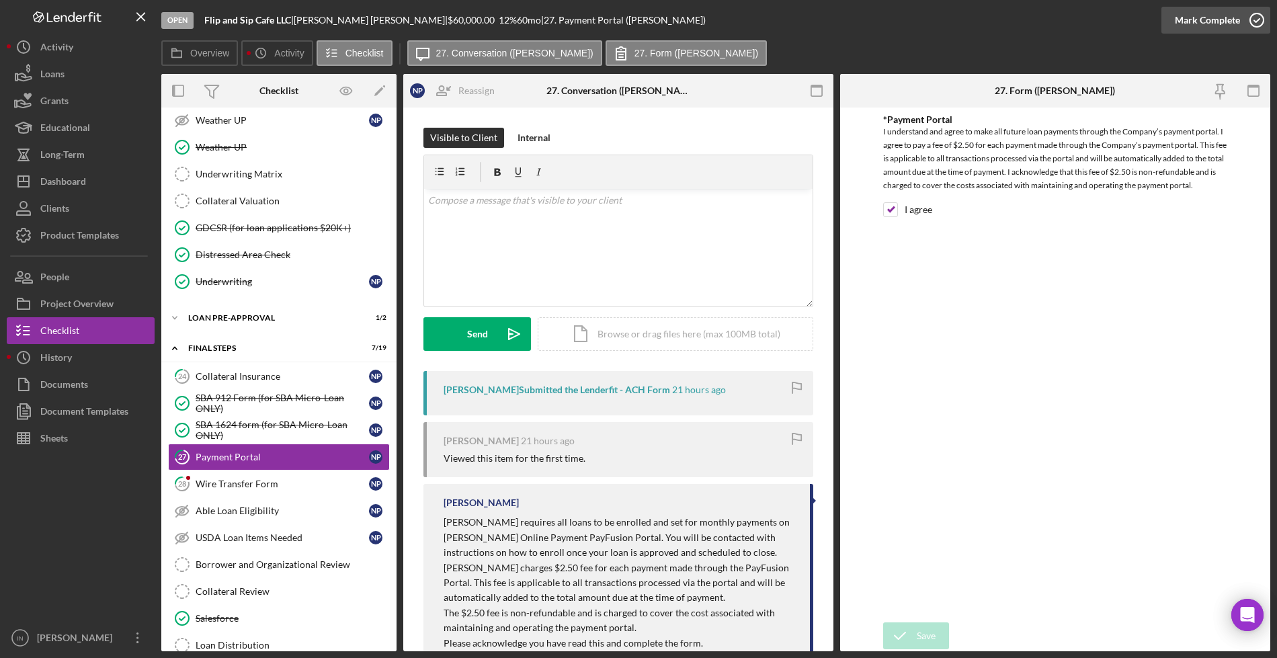
click at [1197, 17] on div "Mark Complete" at bounding box center [1207, 20] width 65 height 27
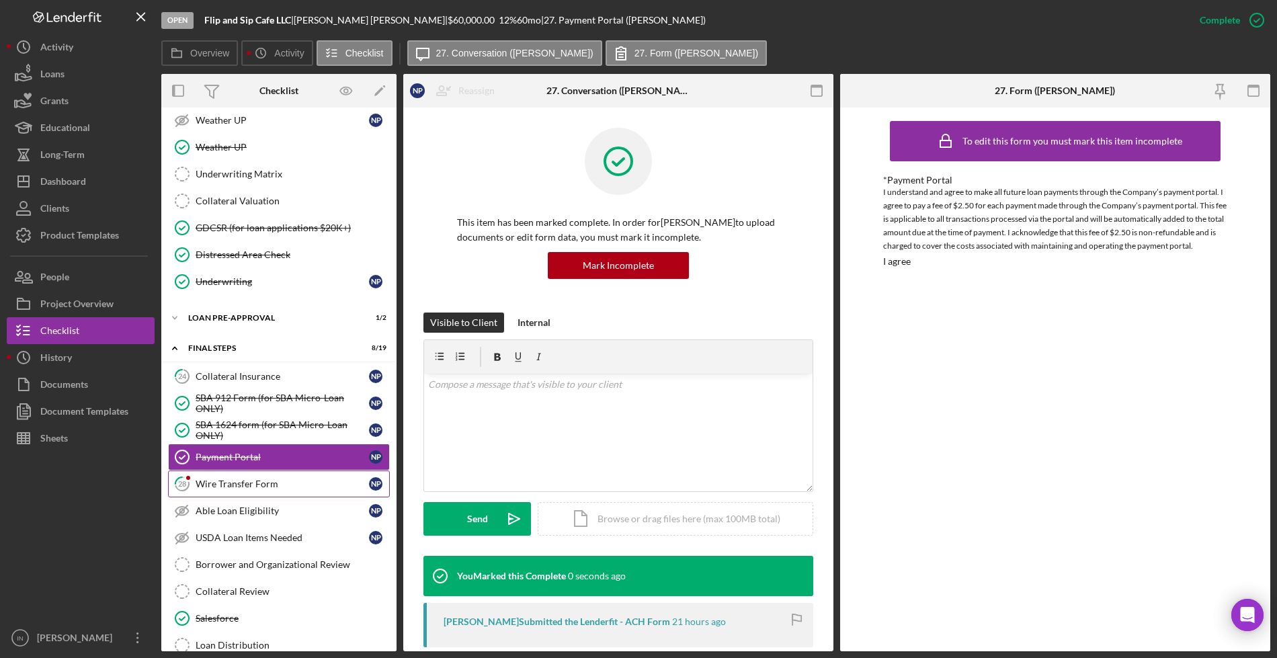
click at [259, 483] on div "Wire Transfer Form" at bounding box center [282, 484] width 173 height 11
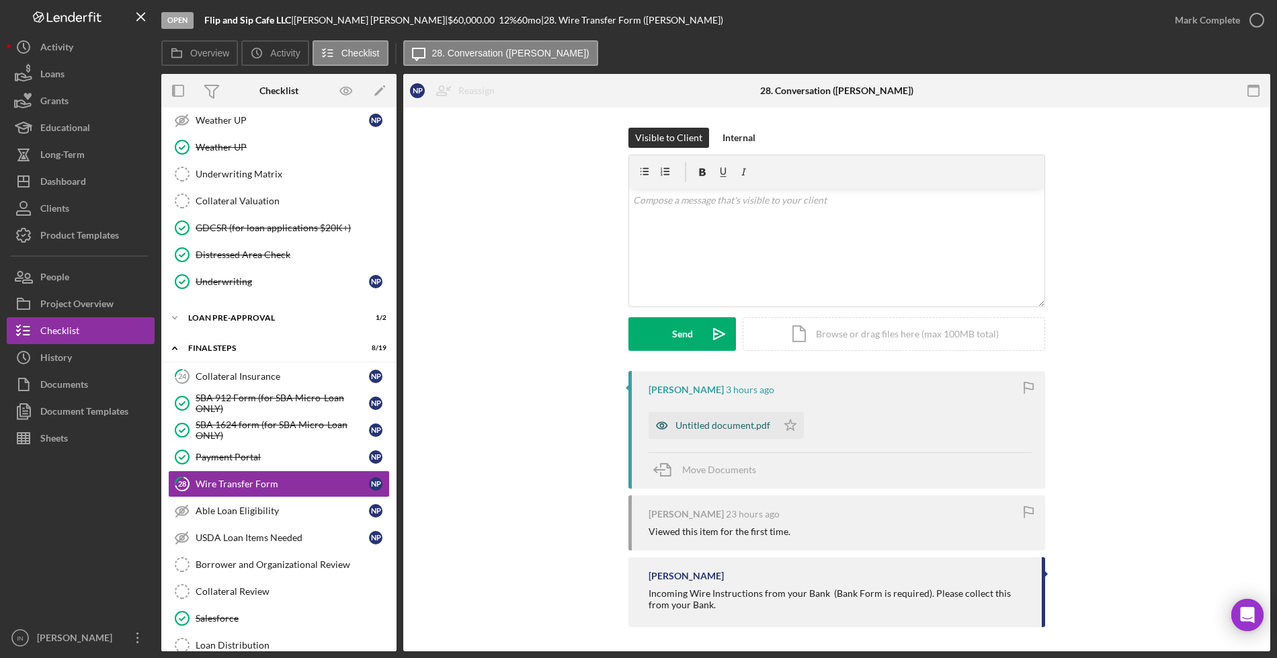
click at [718, 423] on div "Untitled document.pdf" at bounding box center [723, 425] width 95 height 11
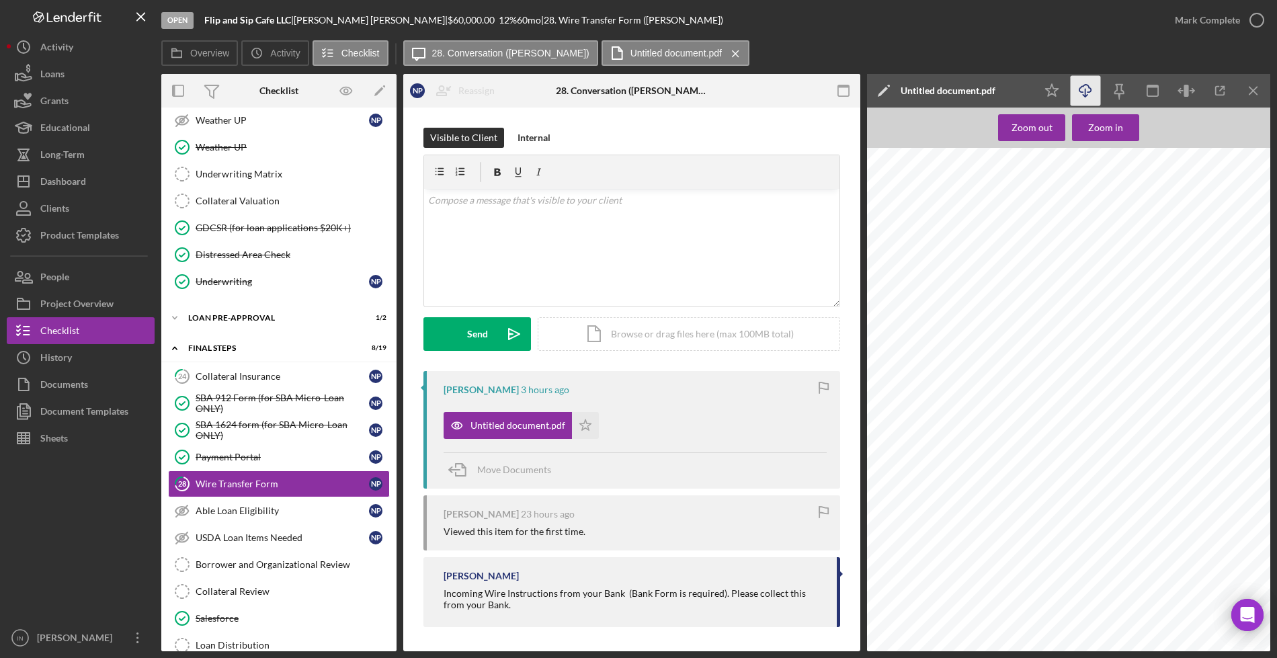
click at [1081, 87] on icon "button" at bounding box center [1085, 88] width 11 height 7
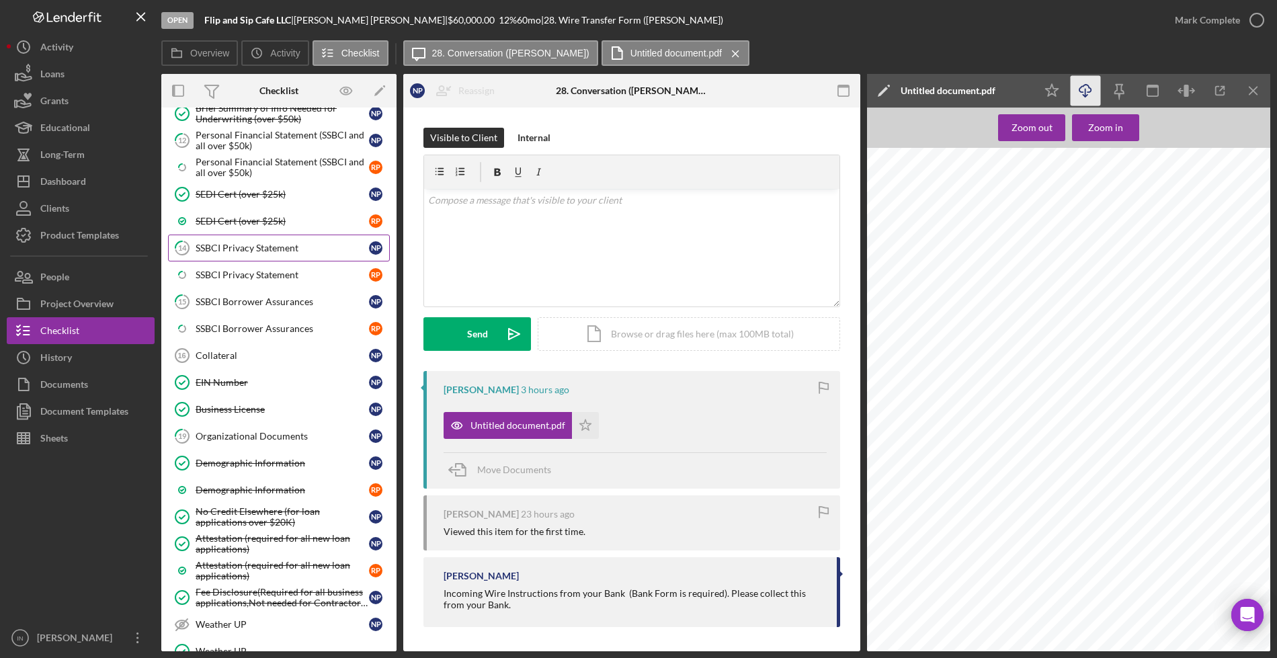
scroll to position [781, 0]
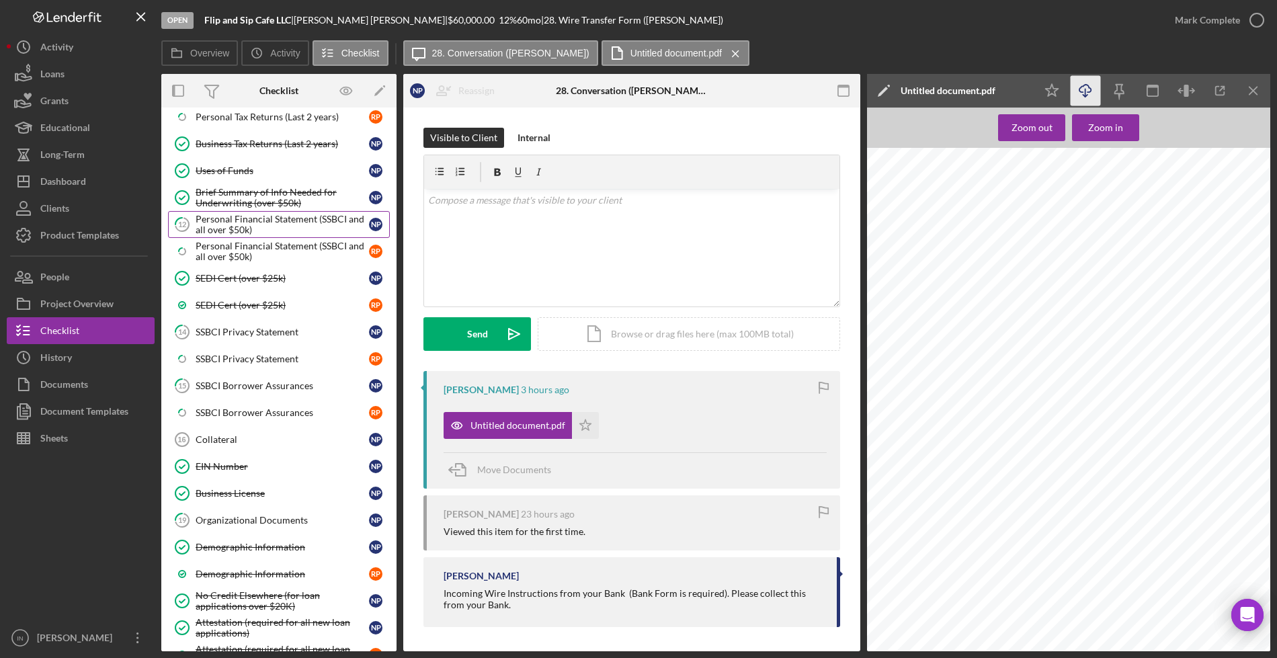
click at [277, 218] on div "Personal Financial Statement (SSBCI and all over $50k)" at bounding box center [282, 225] width 173 height 22
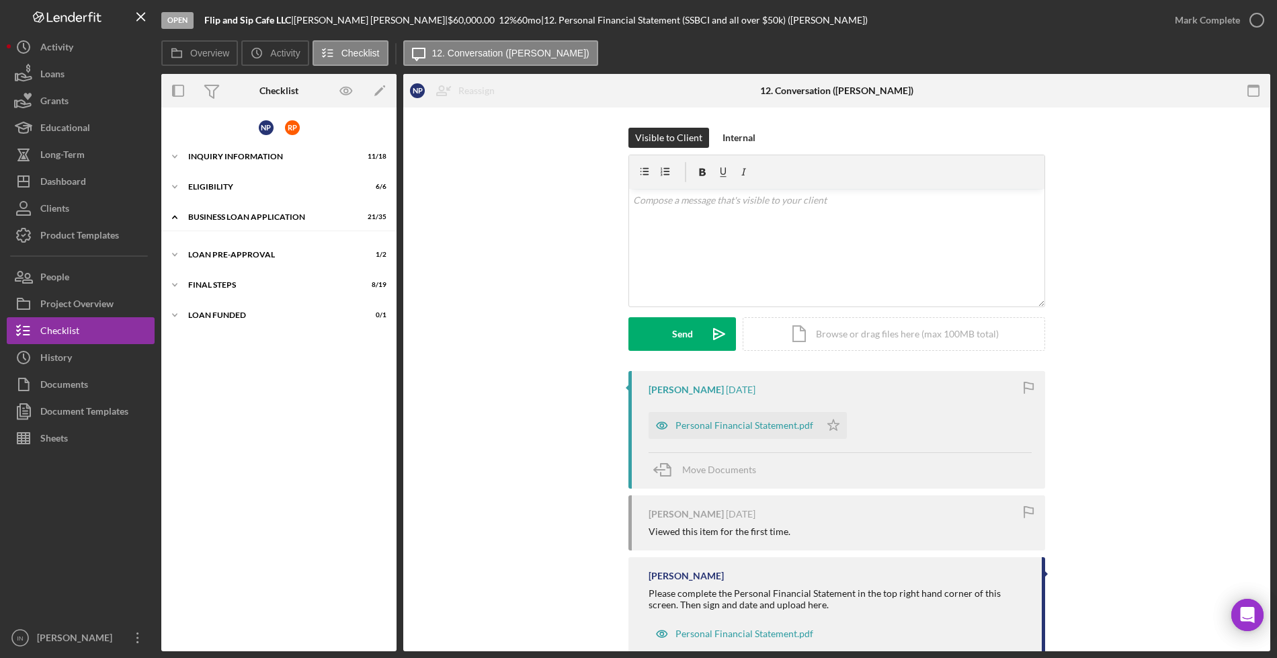
scroll to position [135, 0]
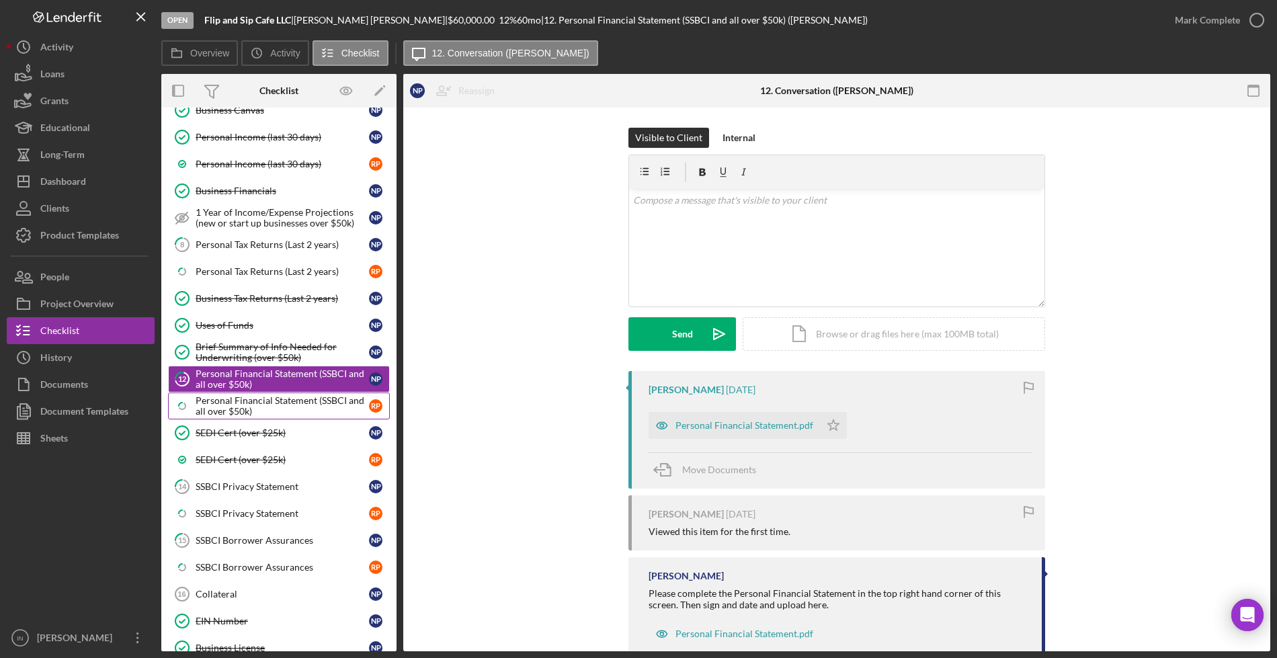
click at [212, 394] on link "Icon/Checklist Item Sub Partial Personal Financial Statement (SSBCI and all ove…" at bounding box center [279, 406] width 222 height 27
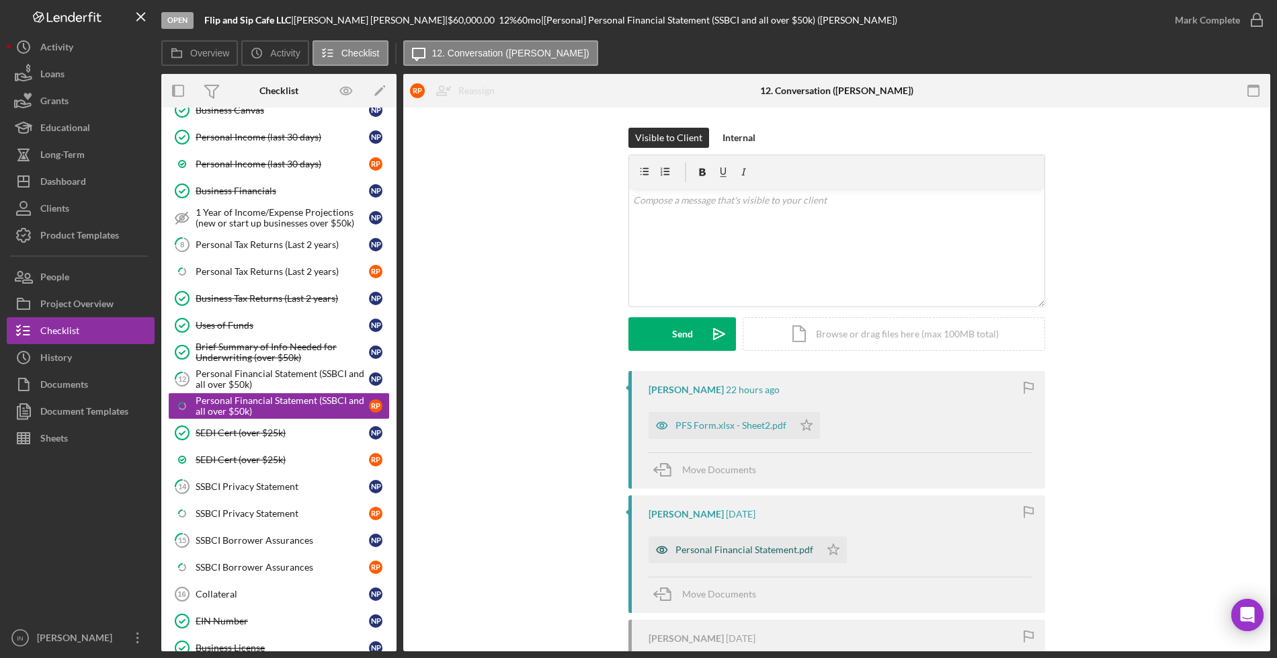
click at [733, 546] on div "Personal Financial Statement.pdf" at bounding box center [745, 549] width 138 height 11
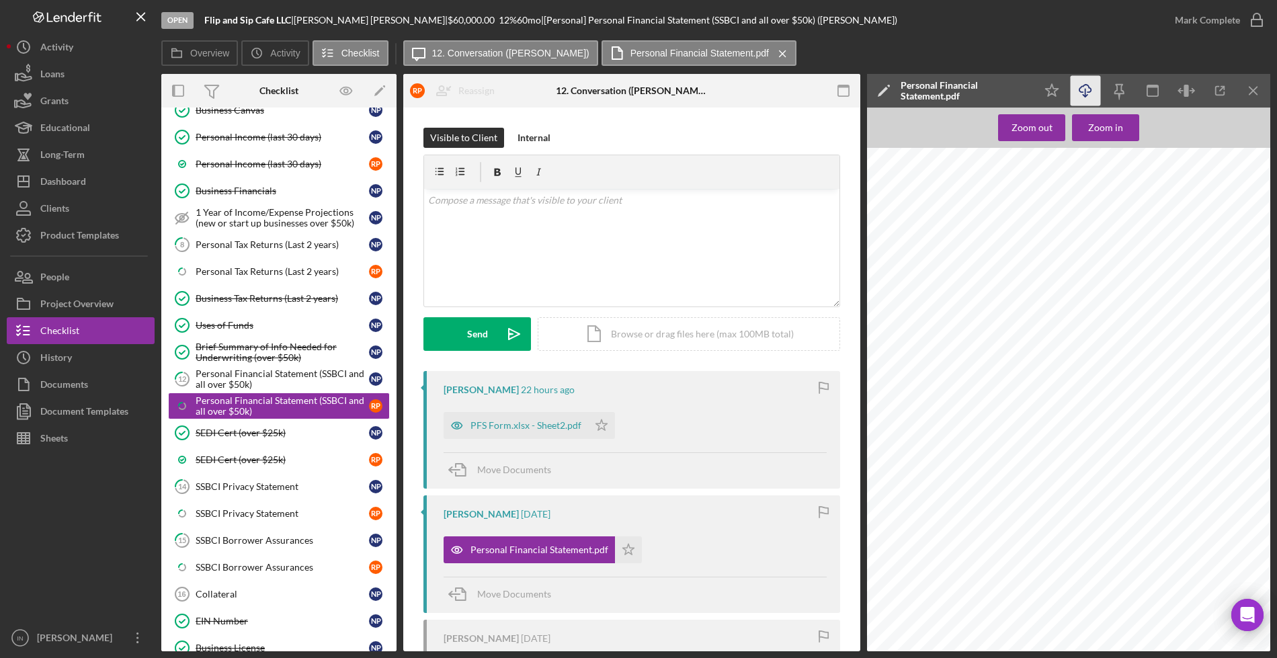
click at [1082, 81] on icon "Icon/Download" at bounding box center [1086, 91] width 30 height 30
